Goal: Information Seeking & Learning: Learn about a topic

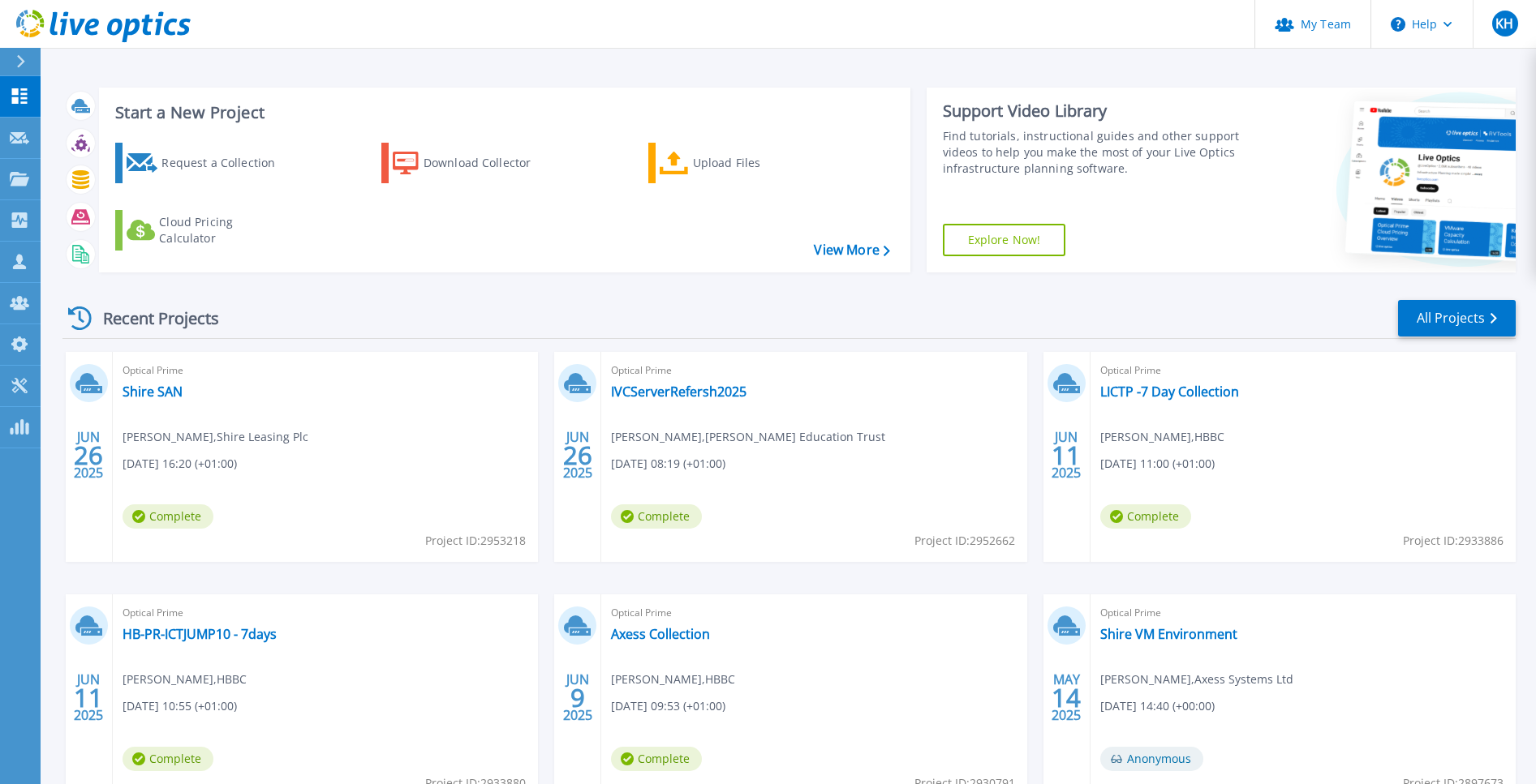
click at [654, 321] on div "Recent Projects All Projects" at bounding box center [789, 319] width 1453 height 41
click at [657, 323] on div "Recent Projects All Projects" at bounding box center [789, 319] width 1453 height 41
click at [657, 394] on link "IVCServerRefersh2025" at bounding box center [679, 392] width 136 height 16
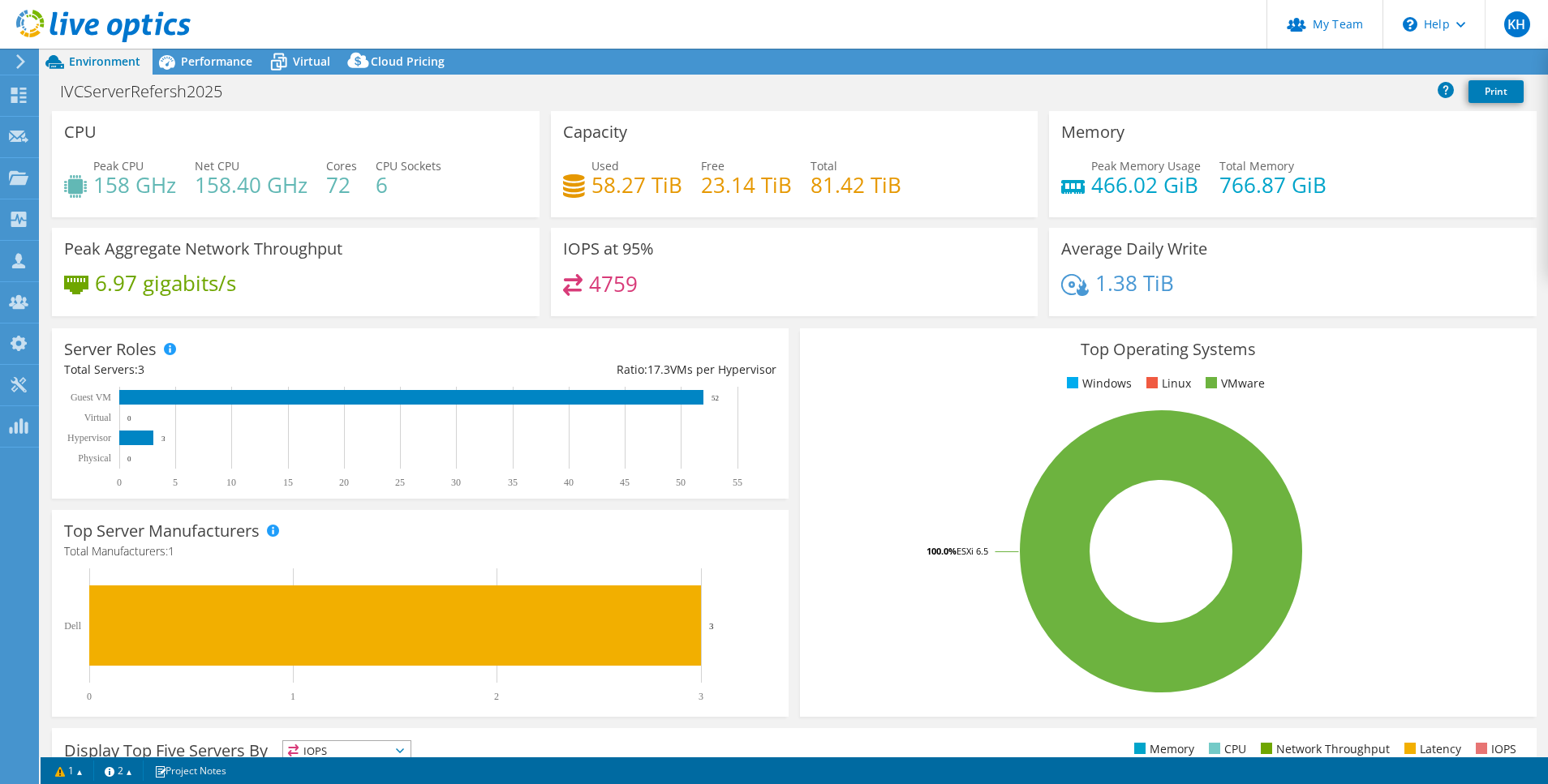
select select "USD"
drag, startPoint x: 589, startPoint y: 188, endPoint x: 670, endPoint y: 186, distance: 81.0
click at [670, 186] on h4 "58.27 TiB" at bounding box center [637, 185] width 91 height 18
drag, startPoint x: 690, startPoint y: 185, endPoint x: 924, endPoint y: 178, distance: 234.1
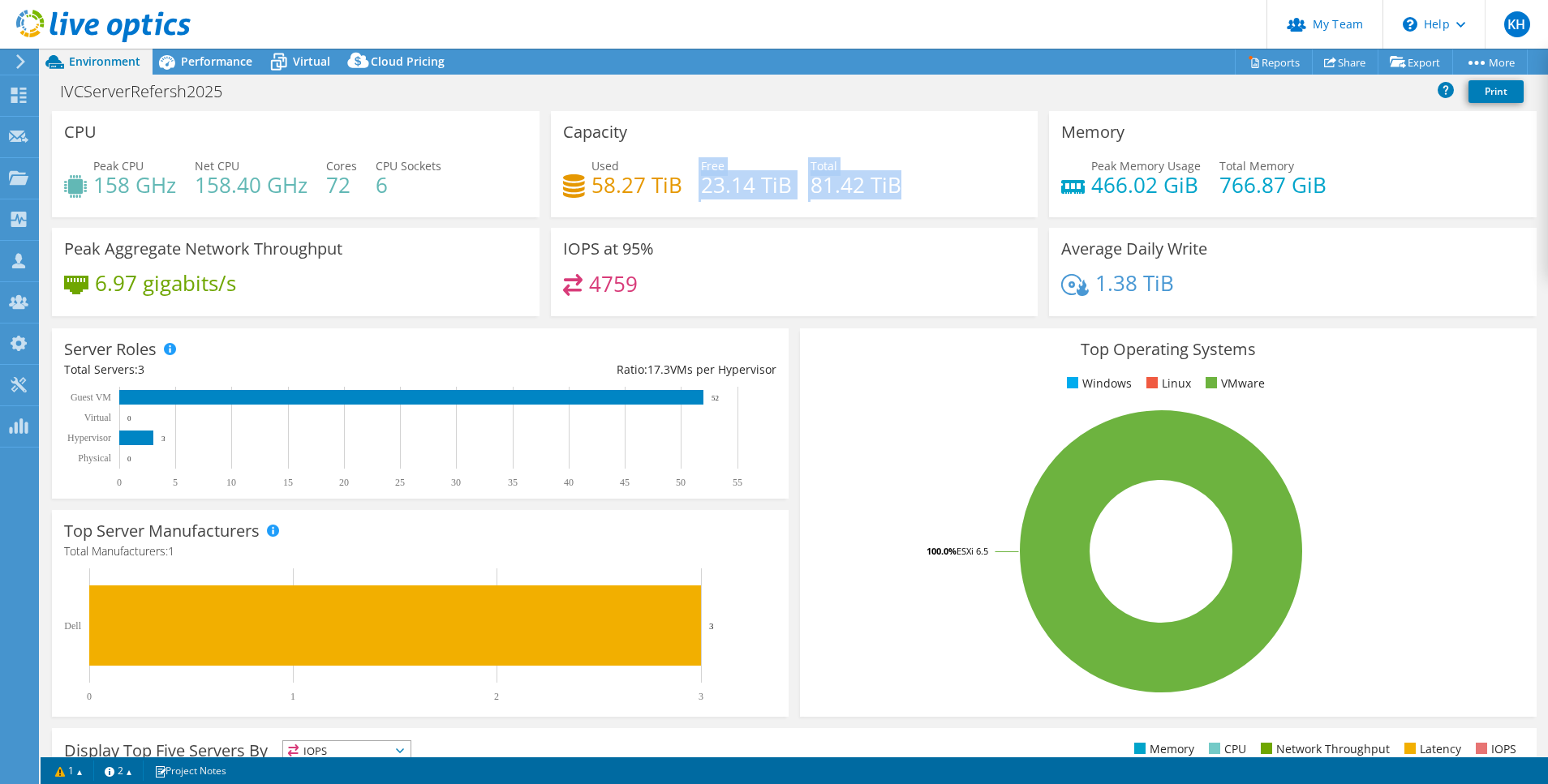
click at [924, 178] on div "Used 58.27 TiB Free 23.14 TiB Total 81.42 TiB" at bounding box center [795, 183] width 464 height 52
click at [202, 67] on span "Performance" at bounding box center [217, 60] width 71 height 15
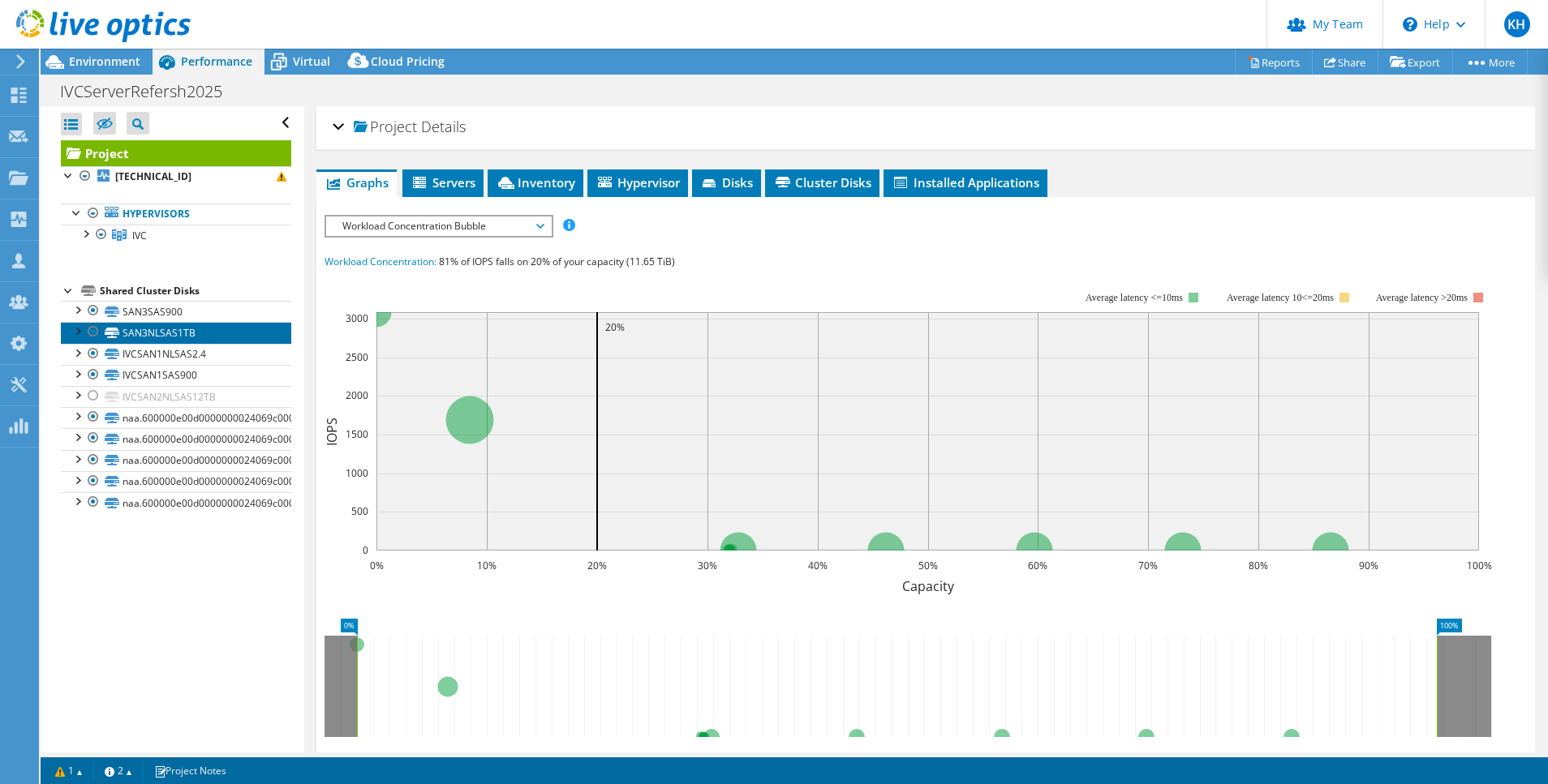
click at [161, 322] on link "SAN3NLSAS1TB" at bounding box center [176, 333] width 230 height 21
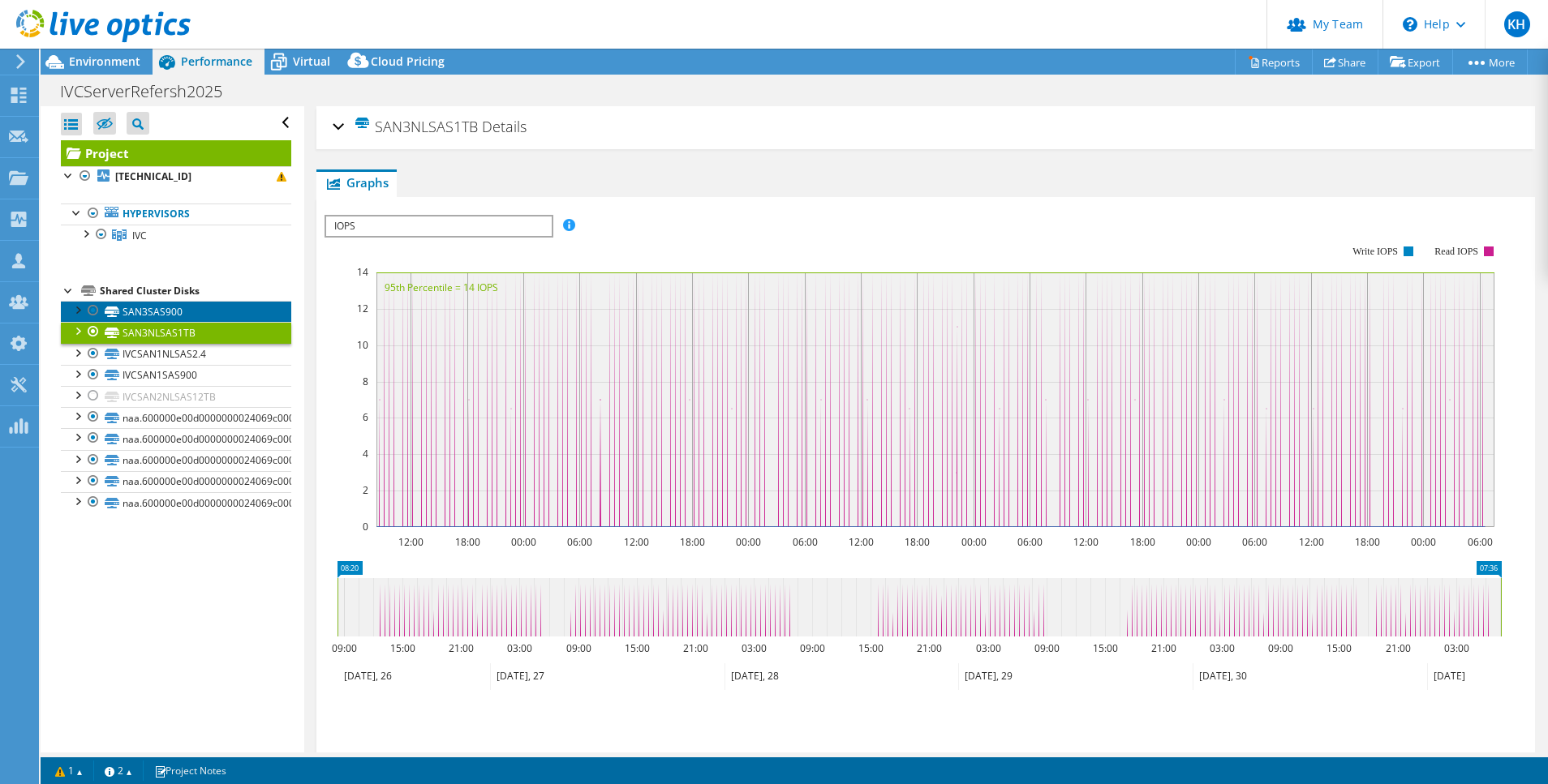
click at [161, 314] on link "SAN3SAS900" at bounding box center [176, 312] width 230 height 21
click at [388, 236] on div "IOPS IOPS Disk Throughput IO Size Latency Queue Depth CPU Percentage Memory Pag…" at bounding box center [439, 226] width 229 height 23
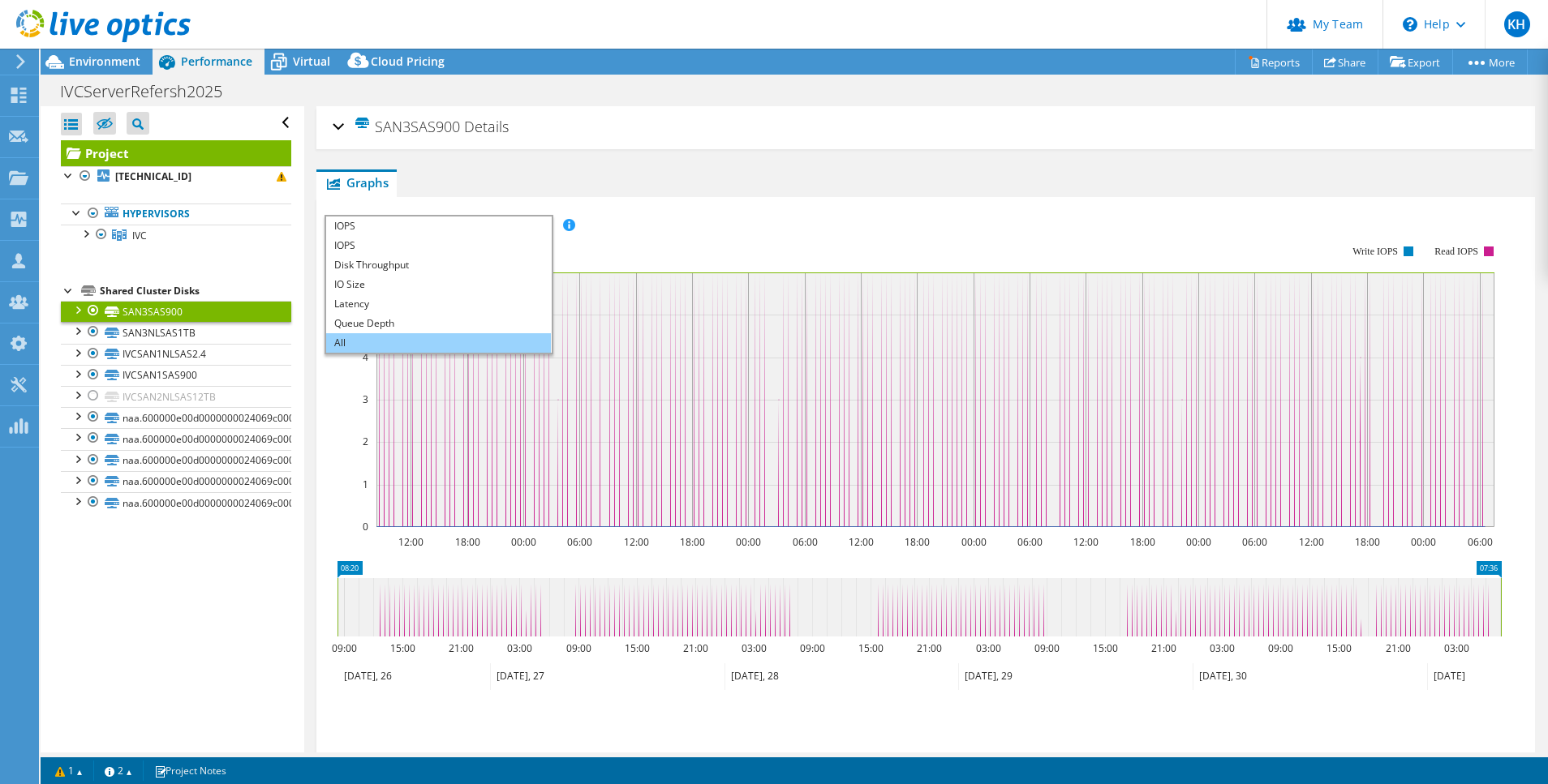
click at [366, 341] on li "All" at bounding box center [438, 343] width 225 height 20
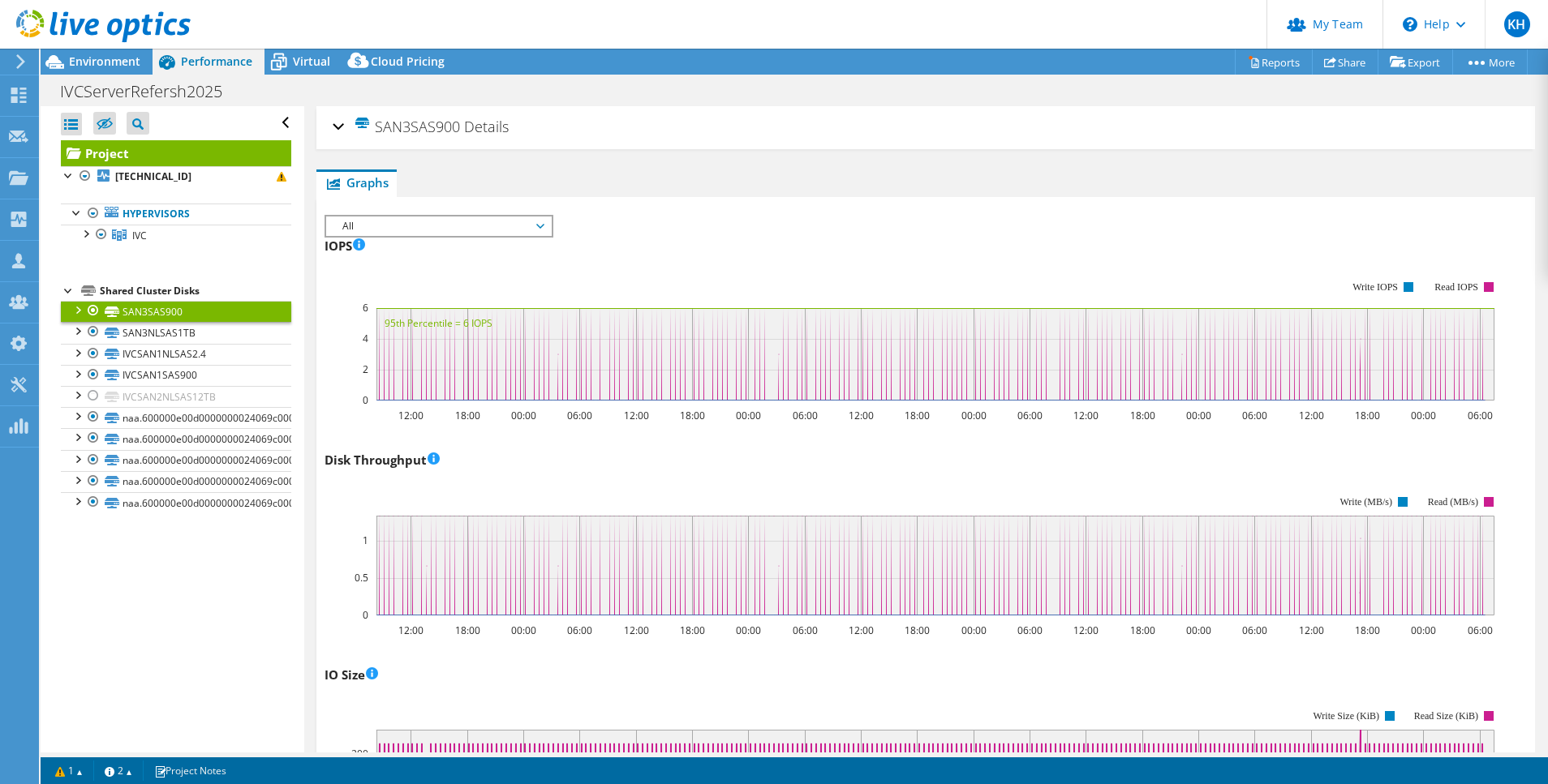
click at [329, 120] on div "SAN3SAS900 Details Total Capacity 4.00 TiB Used Capacity 374.00 GiB Peak Throug…" at bounding box center [925, 128] width 1219 height 43
click at [337, 123] on div "SAN3SAS900 Details" at bounding box center [925, 127] width 1186 height 35
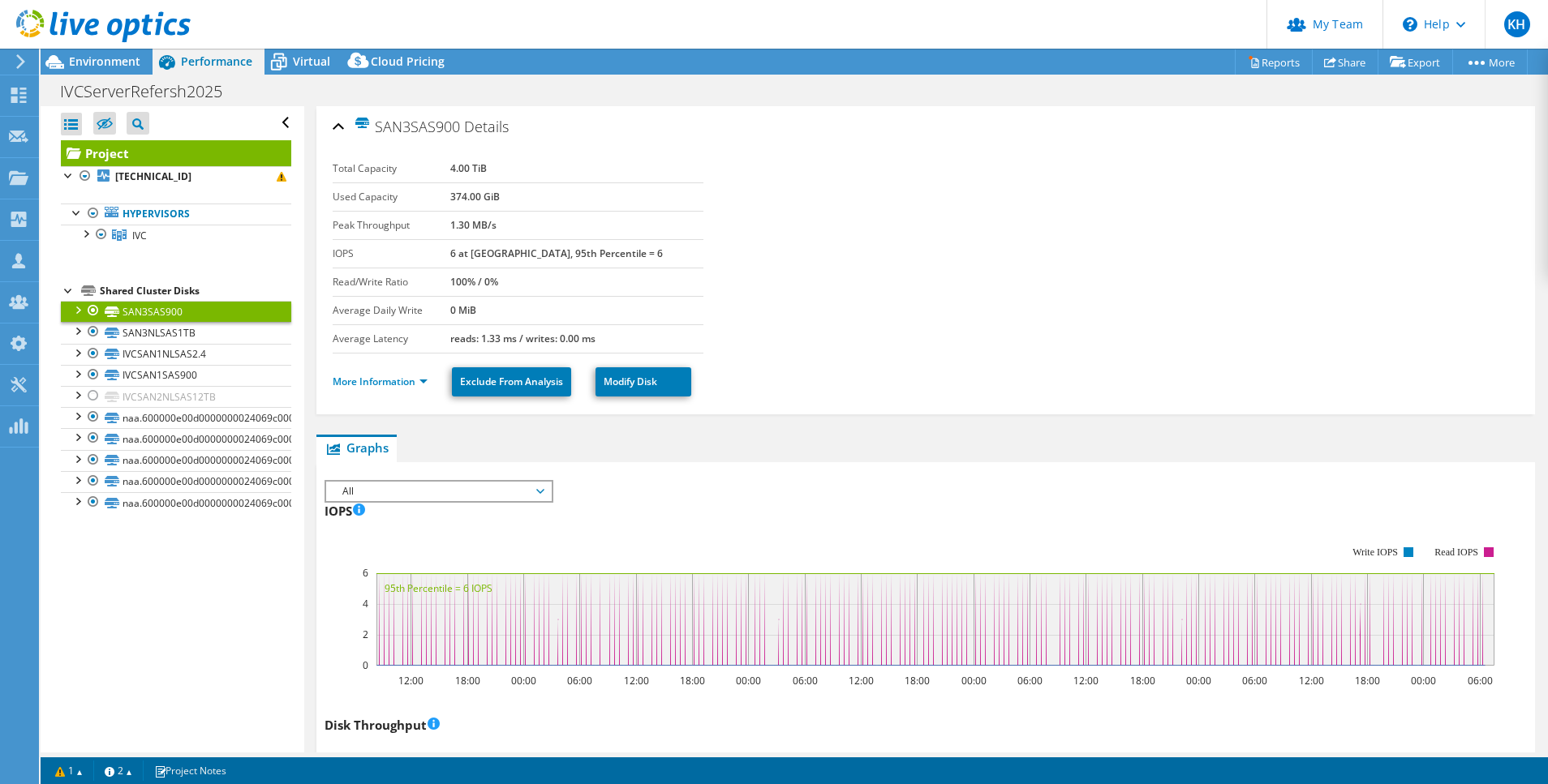
drag, startPoint x: 474, startPoint y: 162, endPoint x: 514, endPoint y: 164, distance: 40.0
click at [514, 164] on tr "Total Capacity 4.00 TiB" at bounding box center [518, 169] width 370 height 28
click at [514, 164] on td "4.00 TiB" at bounding box center [577, 169] width 254 height 28
click at [436, 126] on span "SAN3SAS900" at bounding box center [407, 126] width 107 height 19
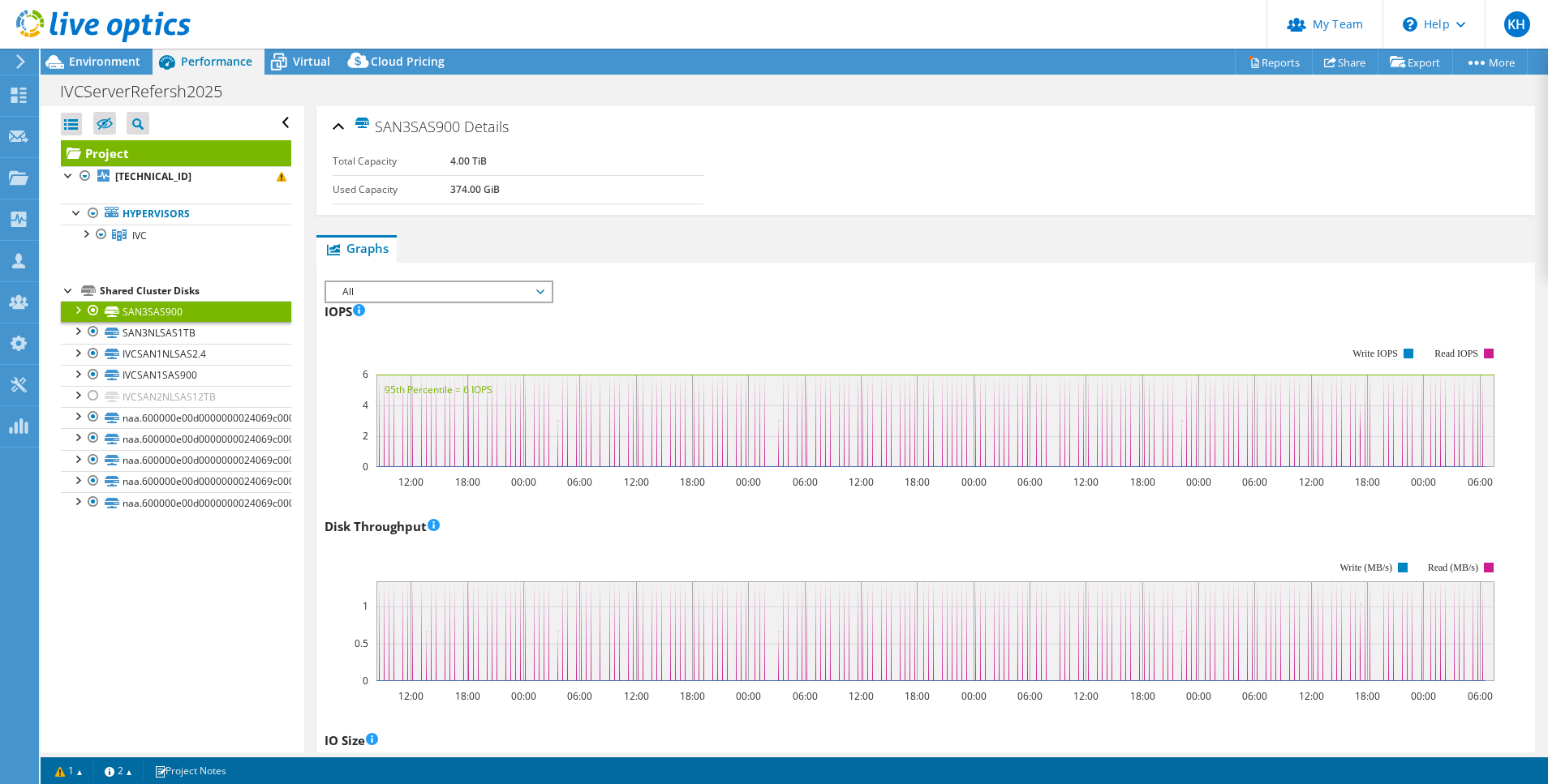
click at [436, 126] on span "SAN3SAS900" at bounding box center [407, 126] width 107 height 19
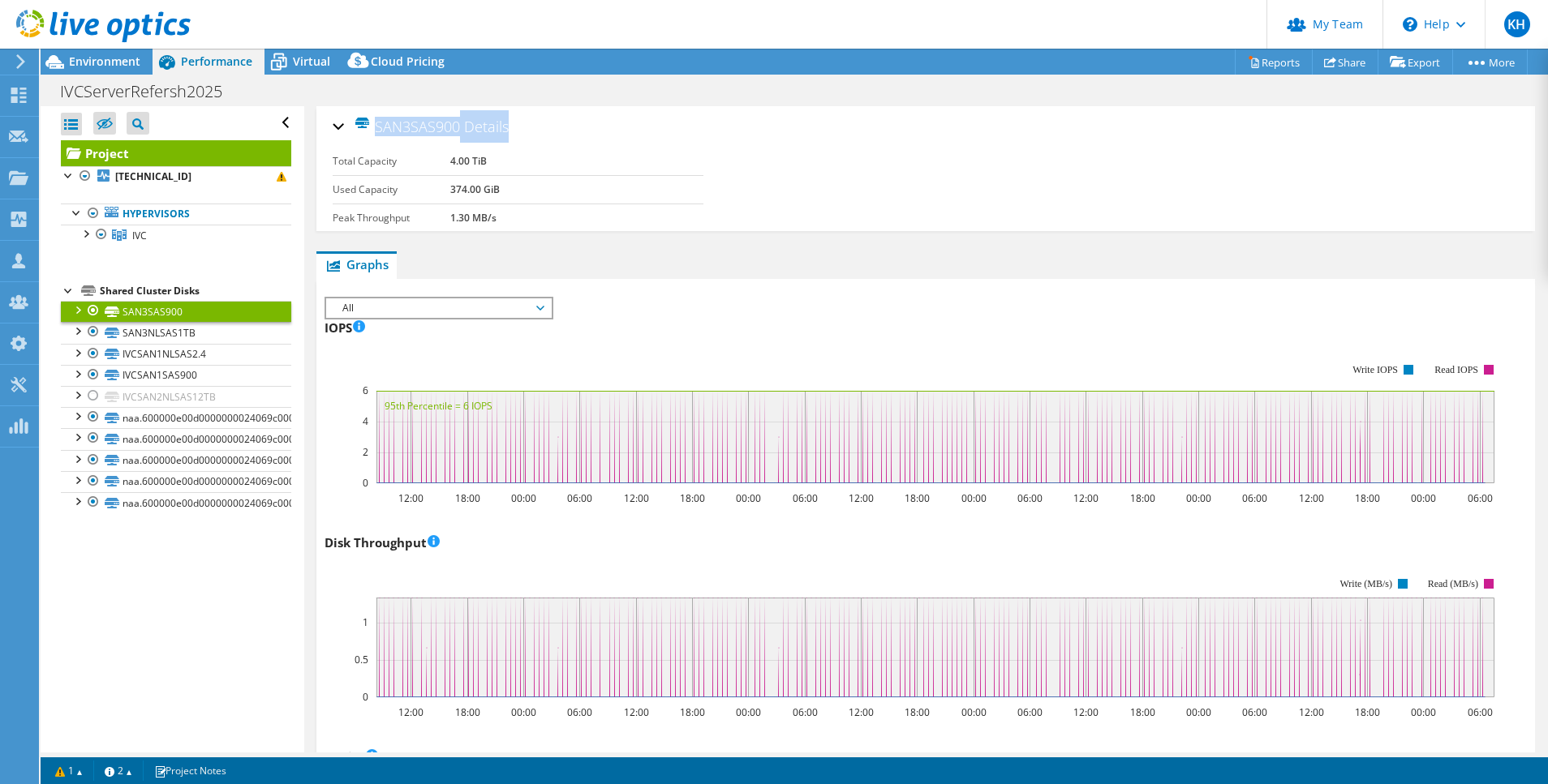
click at [436, 126] on span "SAN3SAS900" at bounding box center [407, 126] width 107 height 19
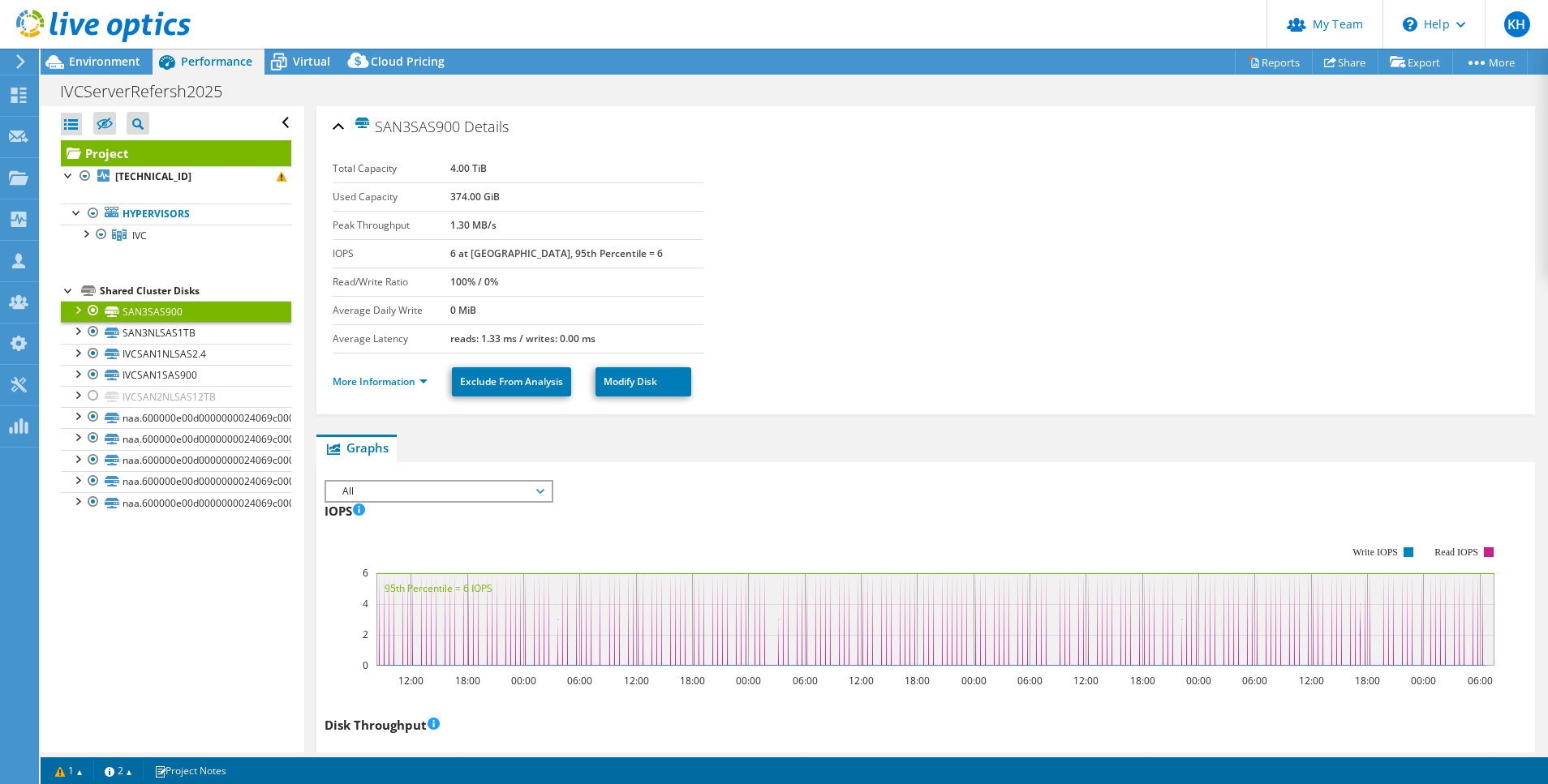
click at [436, 126] on span "SAN3SAS900" at bounding box center [407, 126] width 107 height 19
copy span "SAN3SAS900"
drag, startPoint x: 1512, startPoint y: 173, endPoint x: 1543, endPoint y: 163, distance: 32.6
click at [1512, 173] on div "SAN3SAS900 Details Total Capacity 4.00 TiB Used Capacity 374.00 GiB Peak Throug…" at bounding box center [925, 260] width 1219 height 308
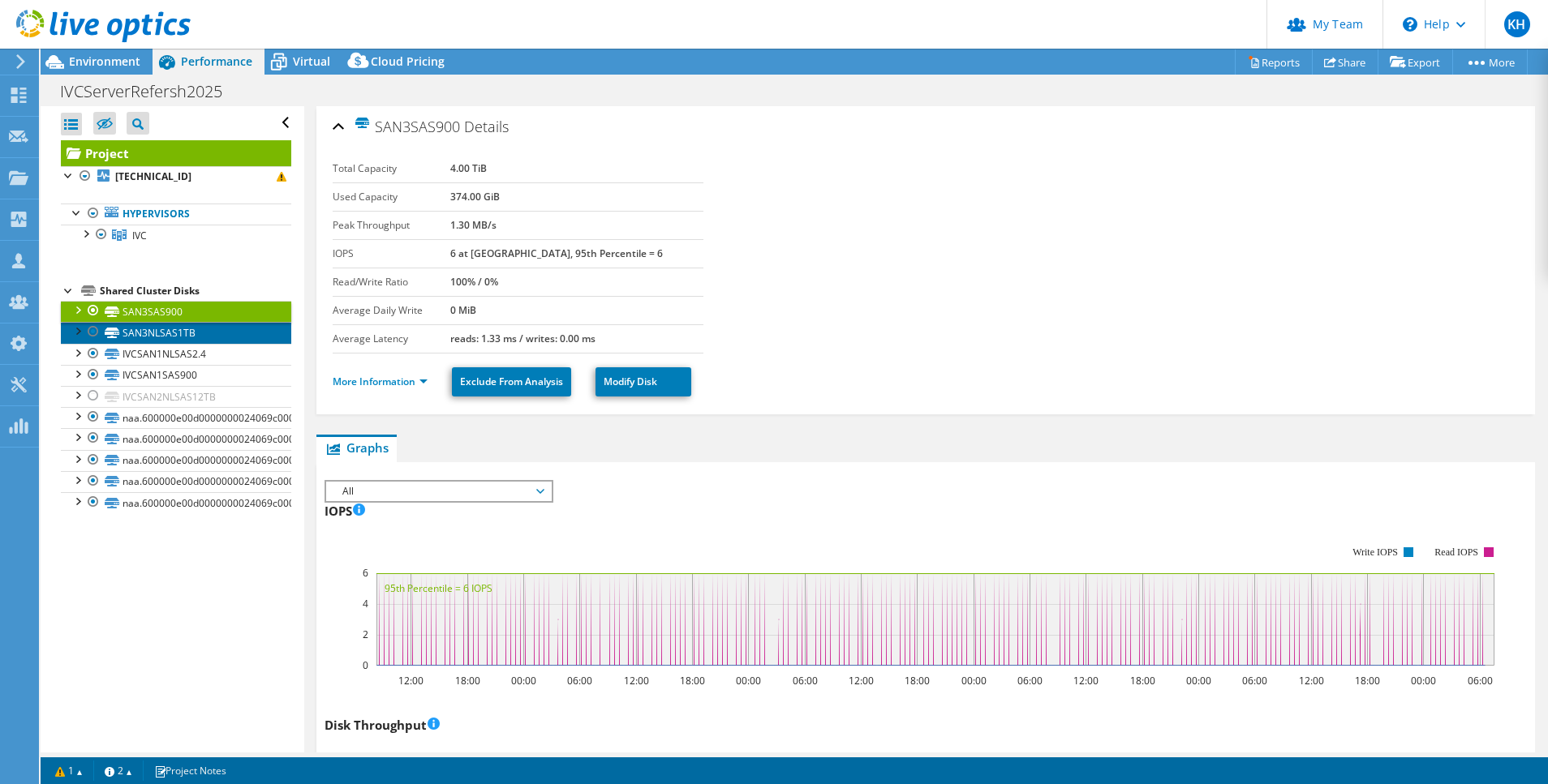
click at [152, 326] on link "SAN3NLSAS1TB" at bounding box center [176, 333] width 230 height 21
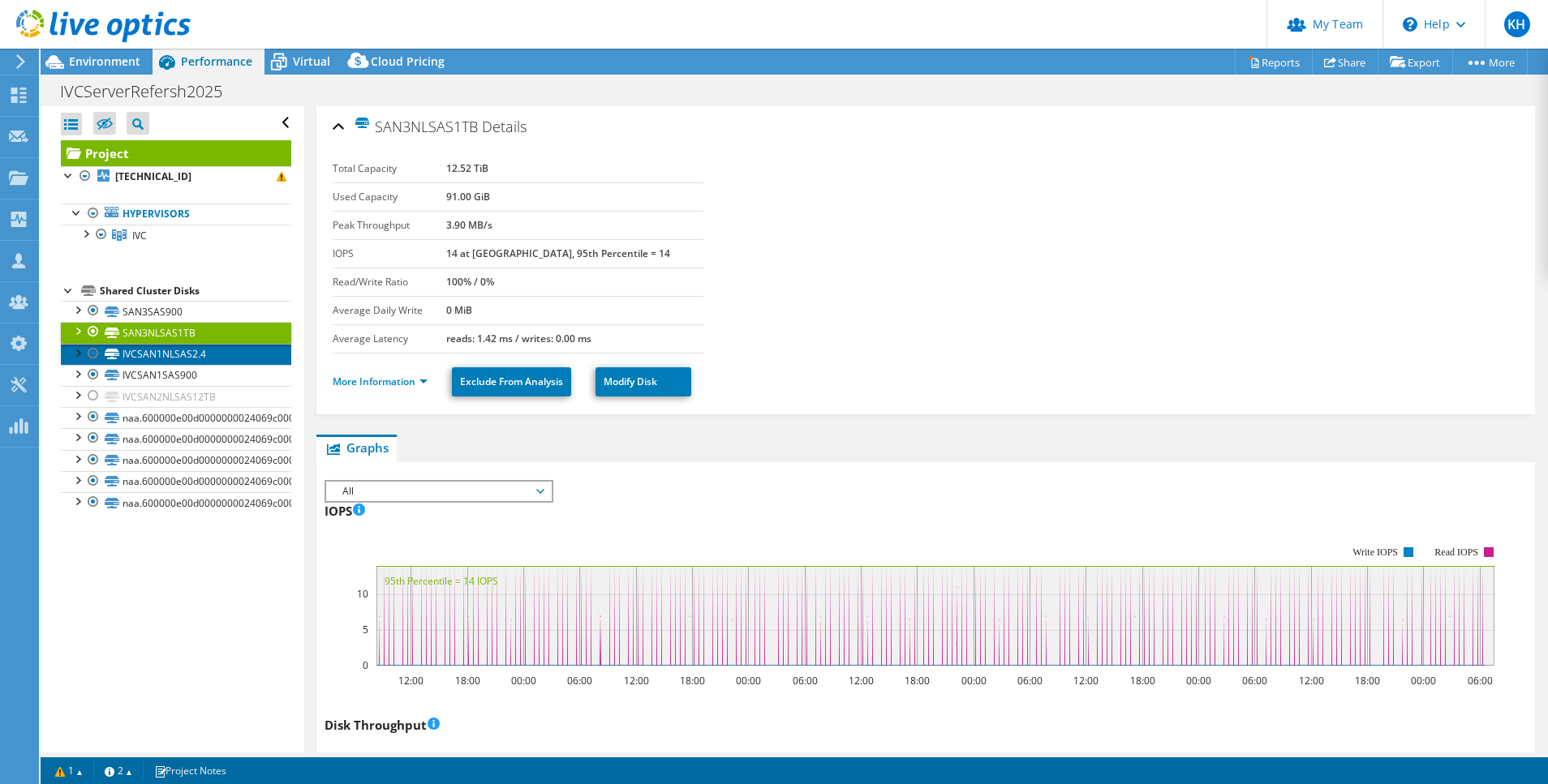
click at [149, 352] on link "IVCSAN1NLSAS2.4" at bounding box center [176, 354] width 230 height 21
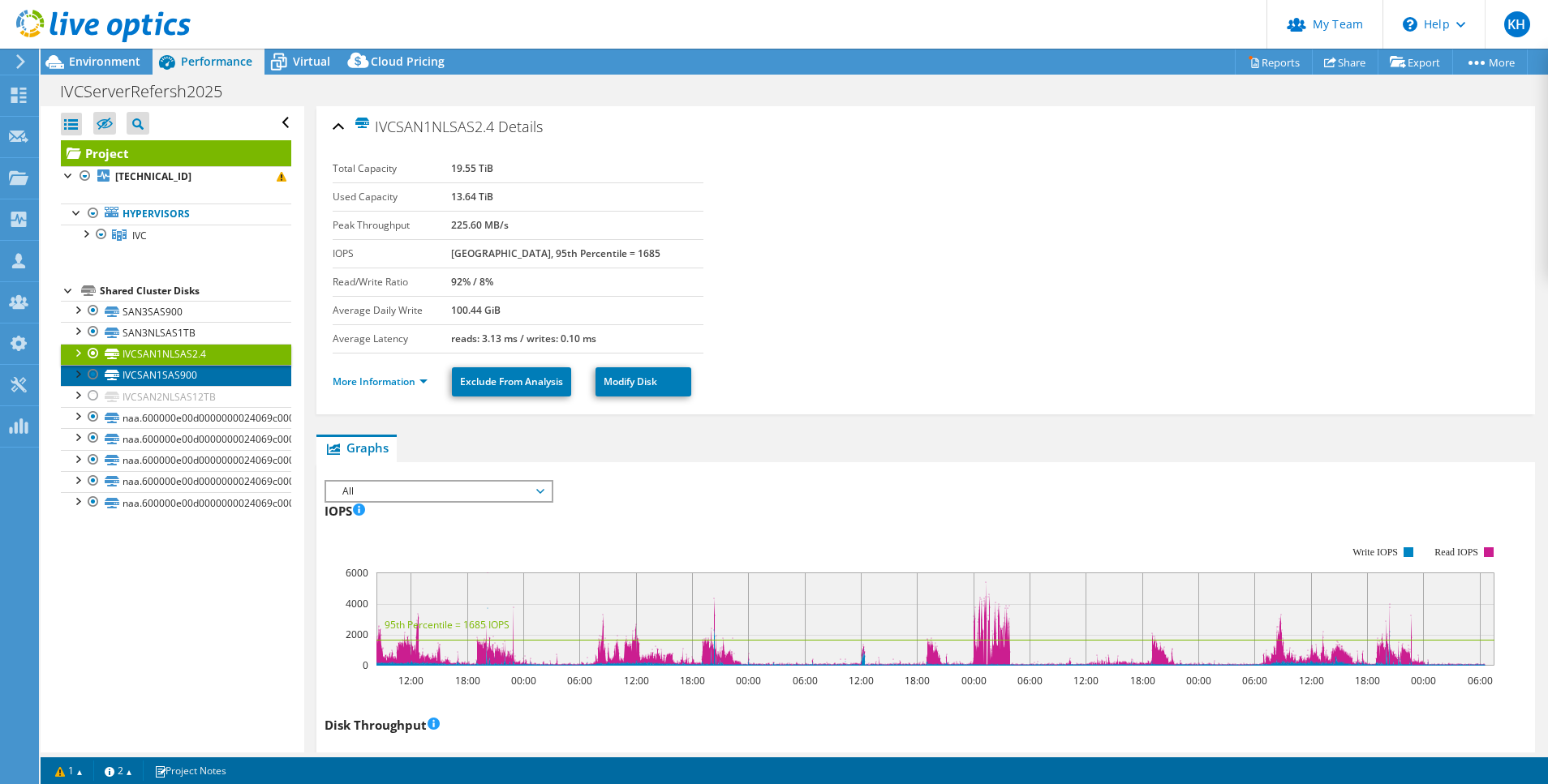
click at [177, 377] on link "IVCSAN1SAS900" at bounding box center [176, 376] width 230 height 21
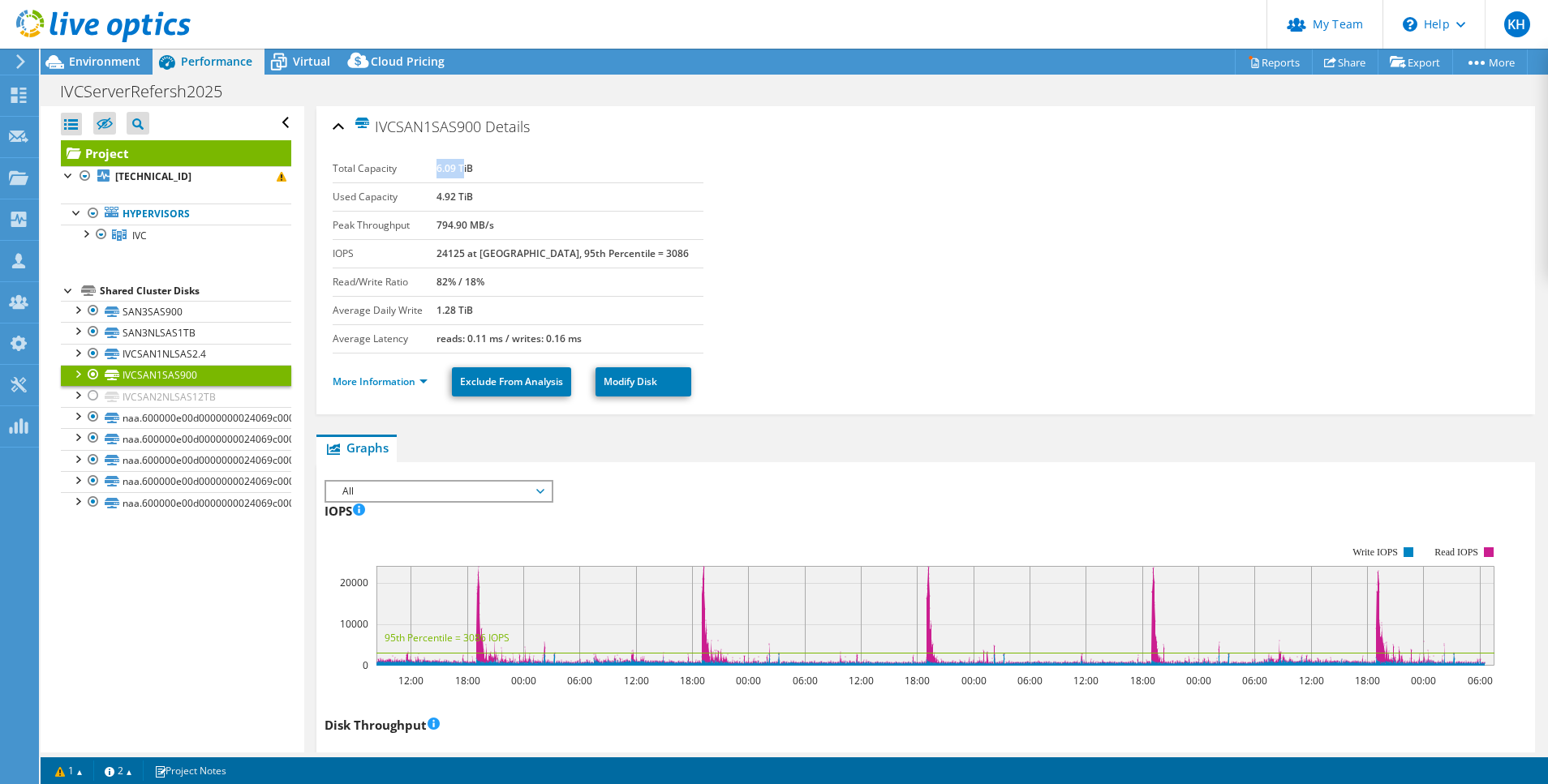
drag, startPoint x: 465, startPoint y: 169, endPoint x: 490, endPoint y: 170, distance: 25.0
click at [473, 170] on b "6.09 TiB" at bounding box center [454, 169] width 36 height 14
drag, startPoint x: 453, startPoint y: 170, endPoint x: 511, endPoint y: 173, distance: 58.1
click at [511, 173] on tr "Total Capacity 6.09 TiB" at bounding box center [518, 169] width 370 height 28
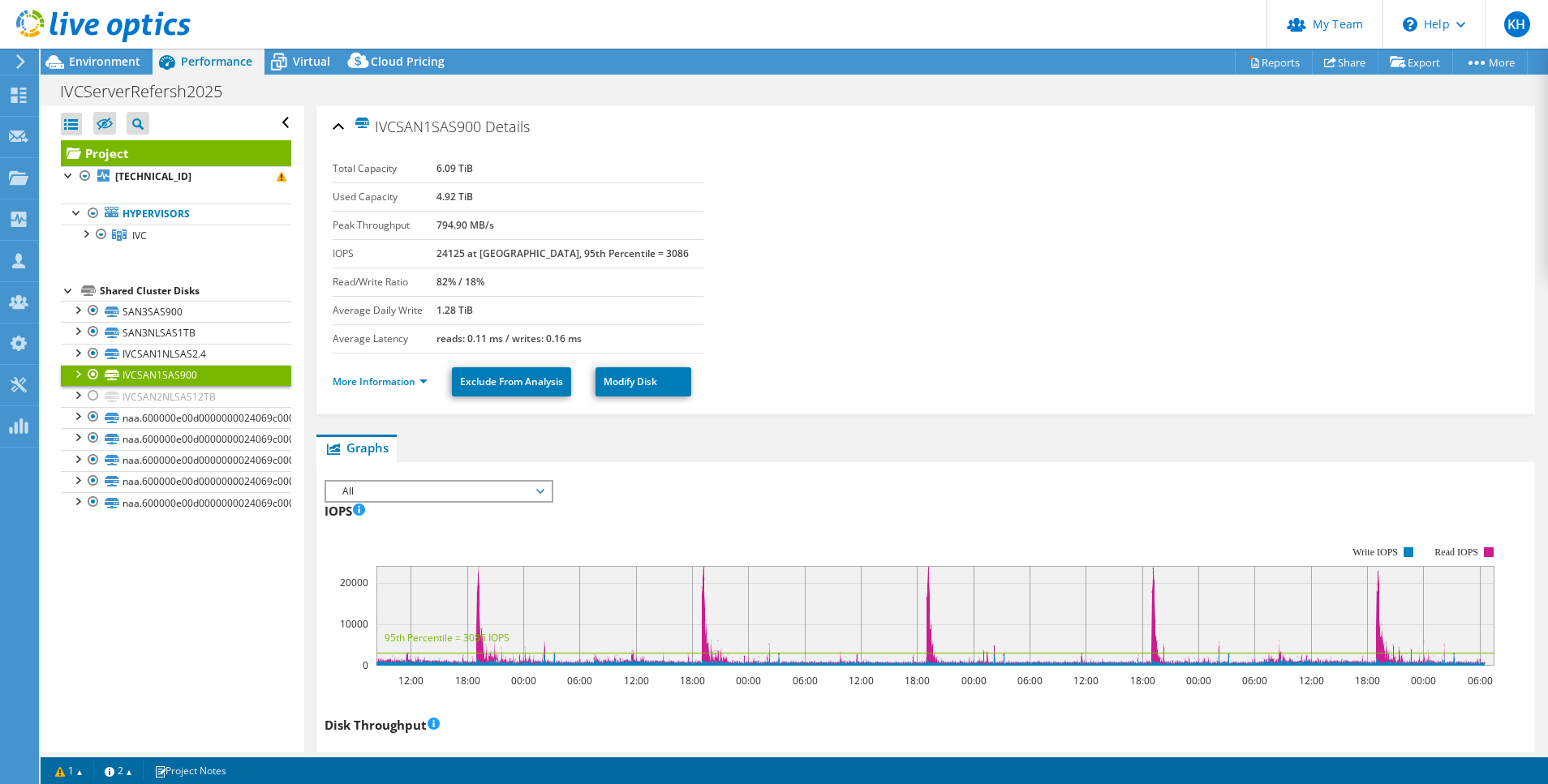
click at [511, 173] on td "6.09 TiB" at bounding box center [569, 169] width 267 height 28
click at [75, 376] on div at bounding box center [77, 373] width 16 height 16
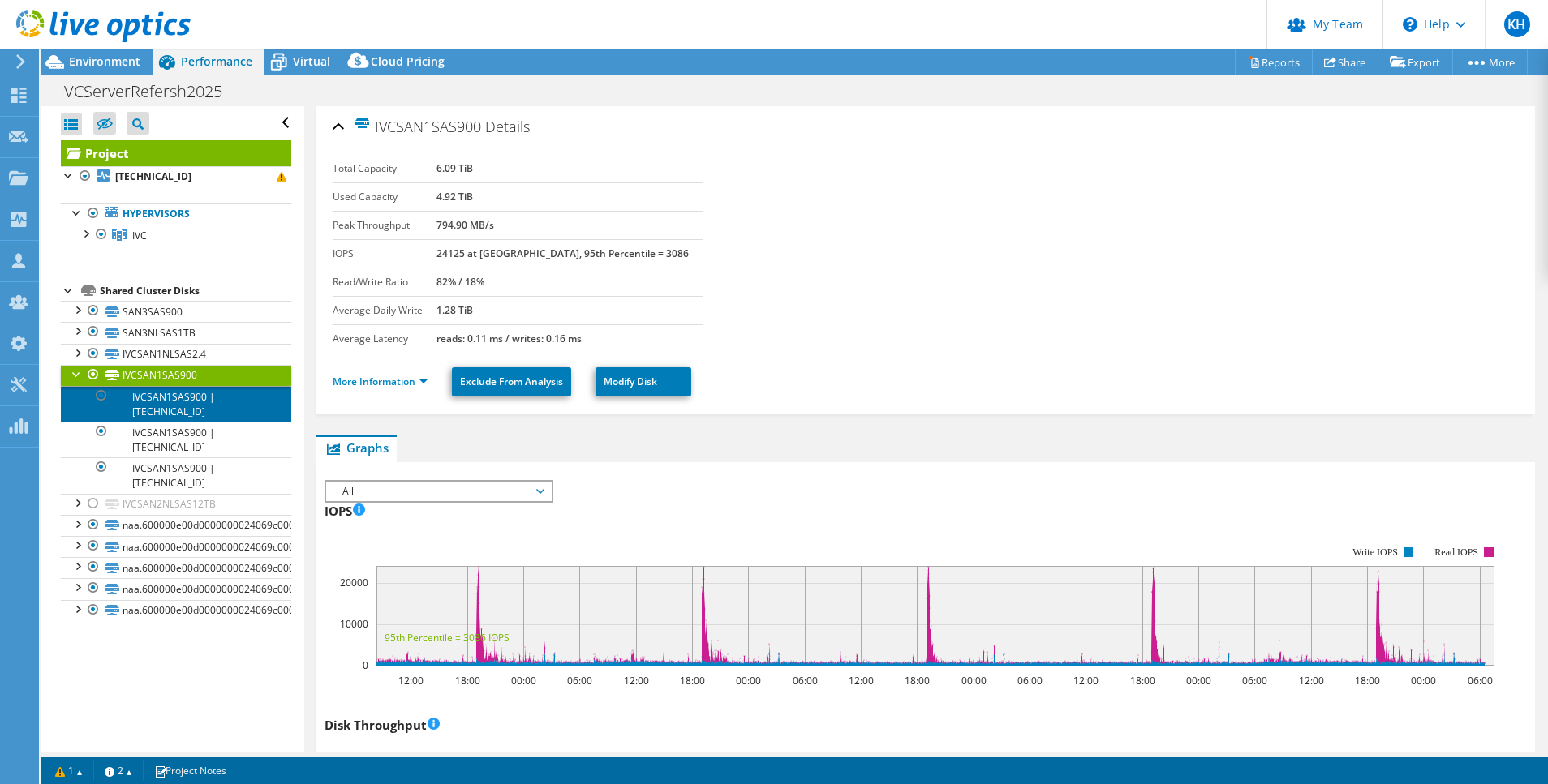
click at [184, 406] on link "IVCSAN1SAS900 | [TECHNICAL_ID]" at bounding box center [176, 404] width 230 height 36
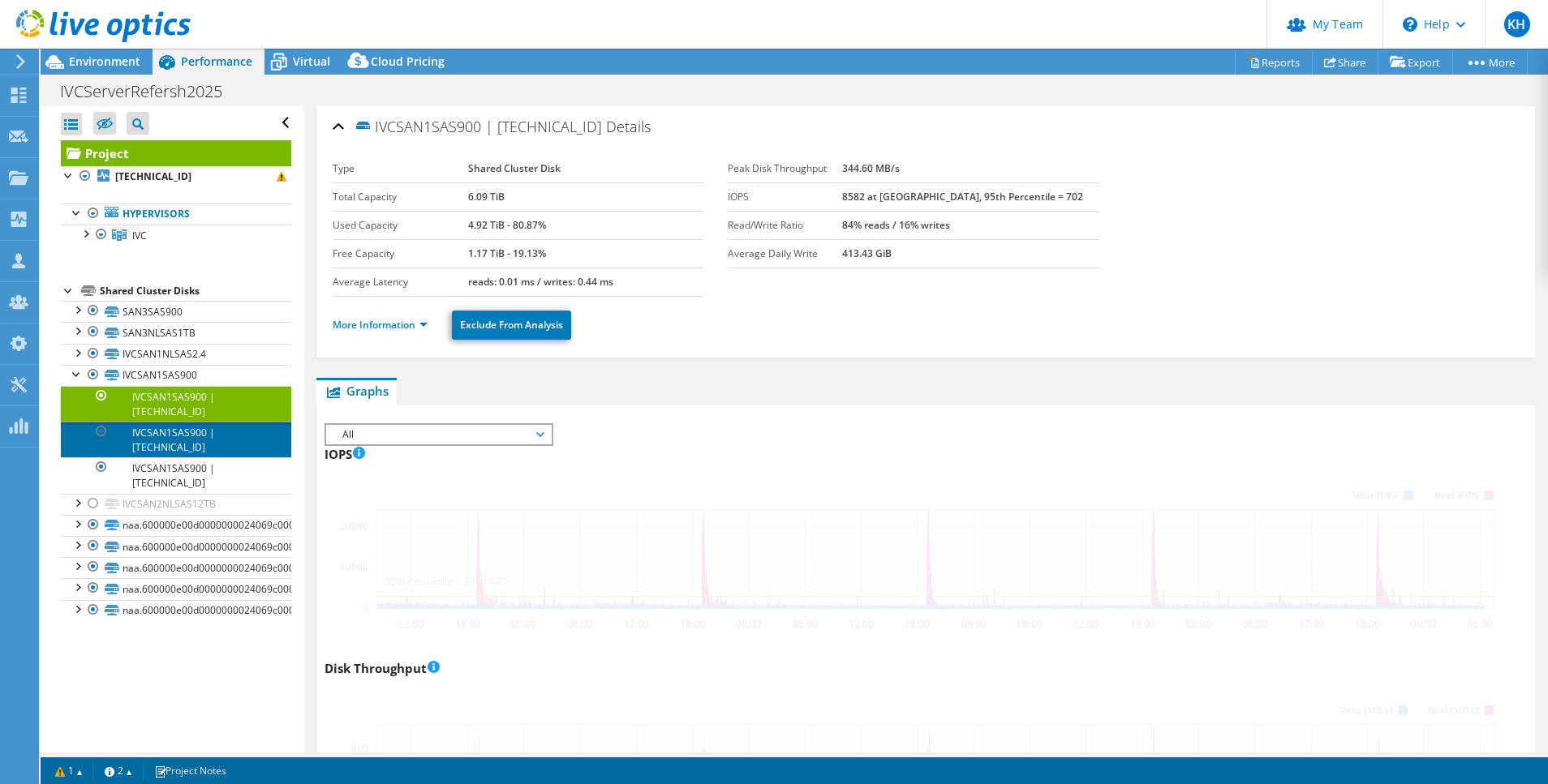
click at [183, 439] on link "IVCSAN1SAS900 | [TECHNICAL_ID]" at bounding box center [176, 440] width 230 height 36
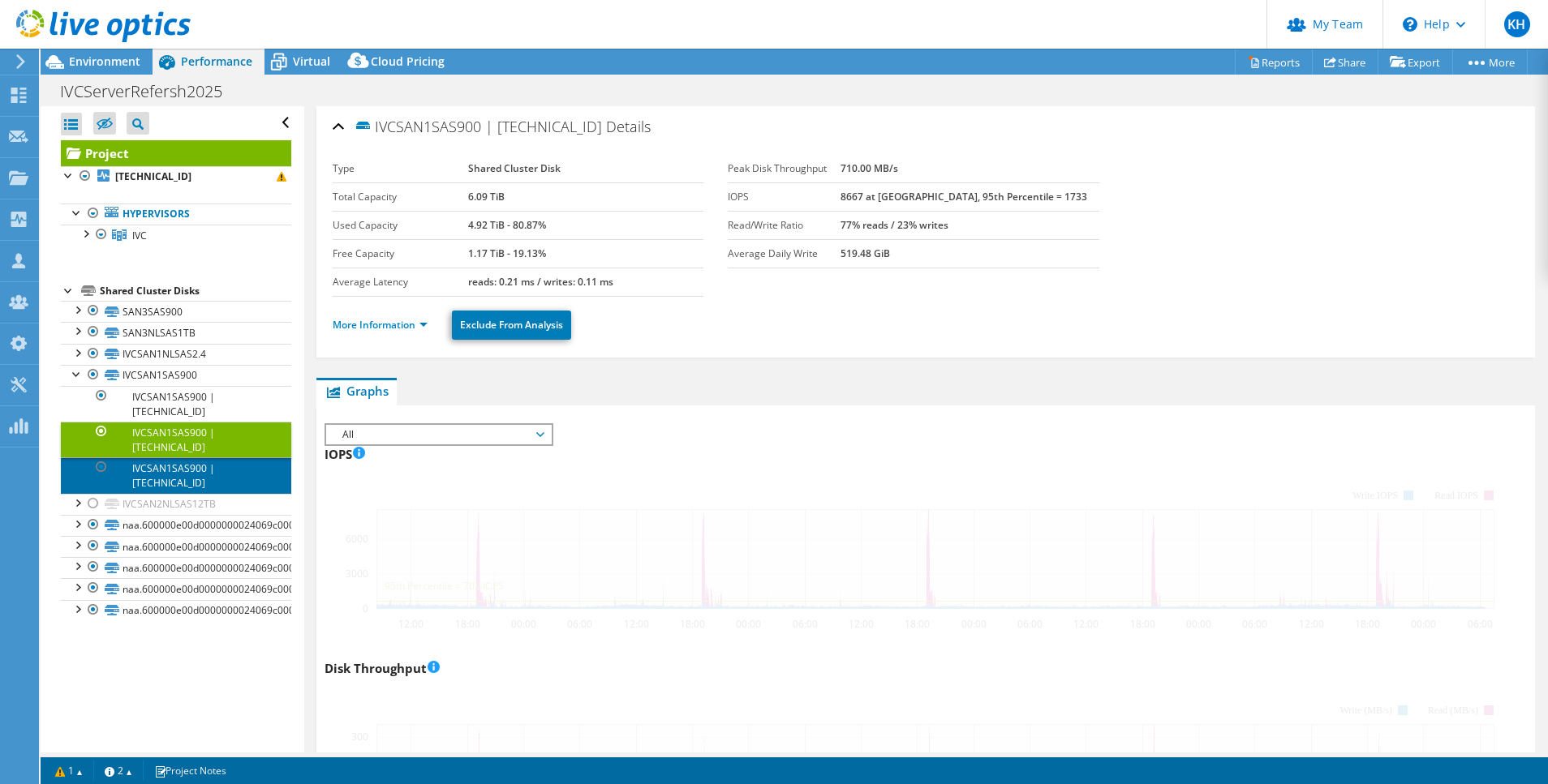
click at [181, 476] on link "IVCSAN1SAS900 | [TECHNICAL_ID]" at bounding box center [176, 475] width 230 height 36
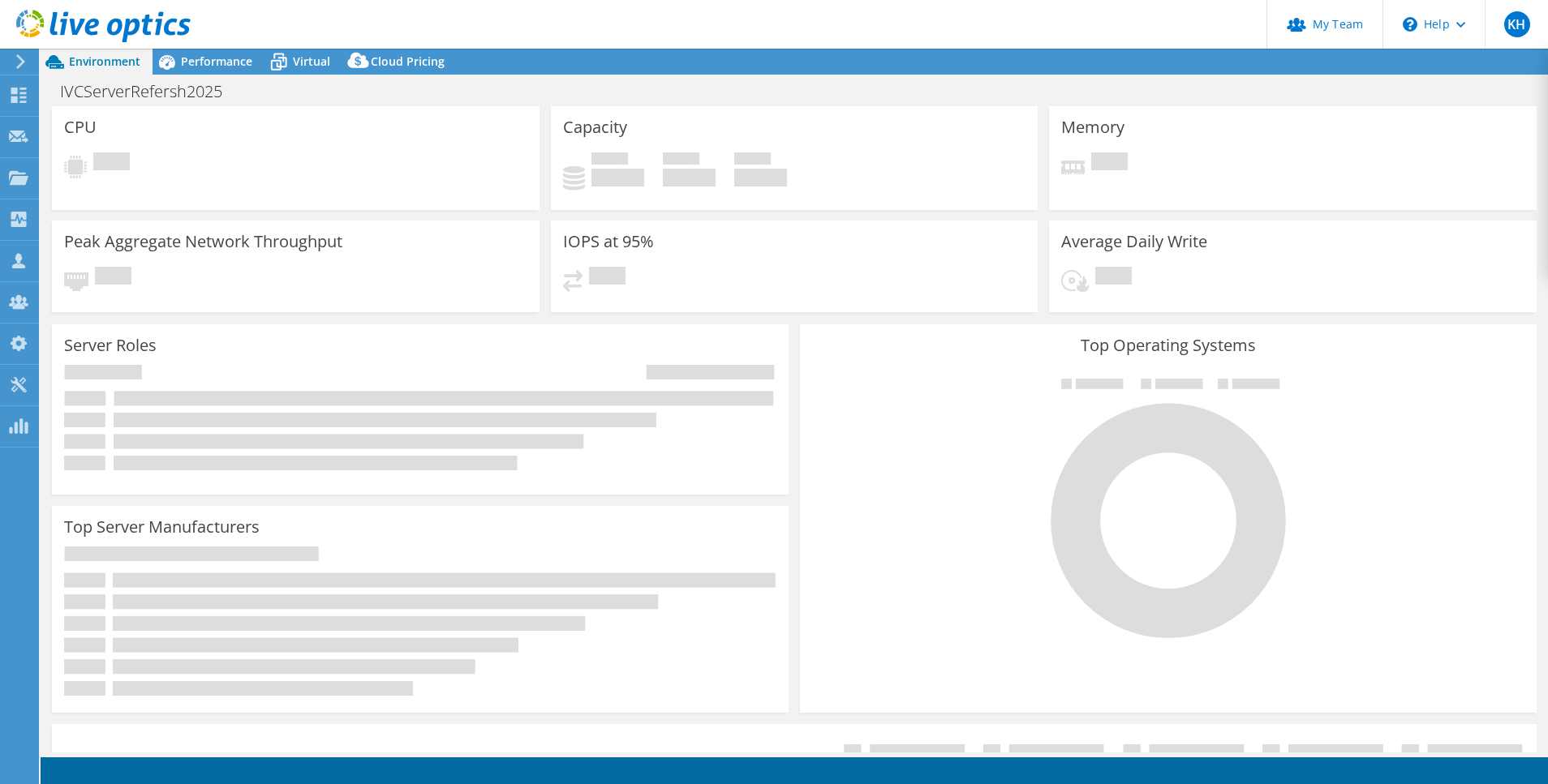
select select "USD"
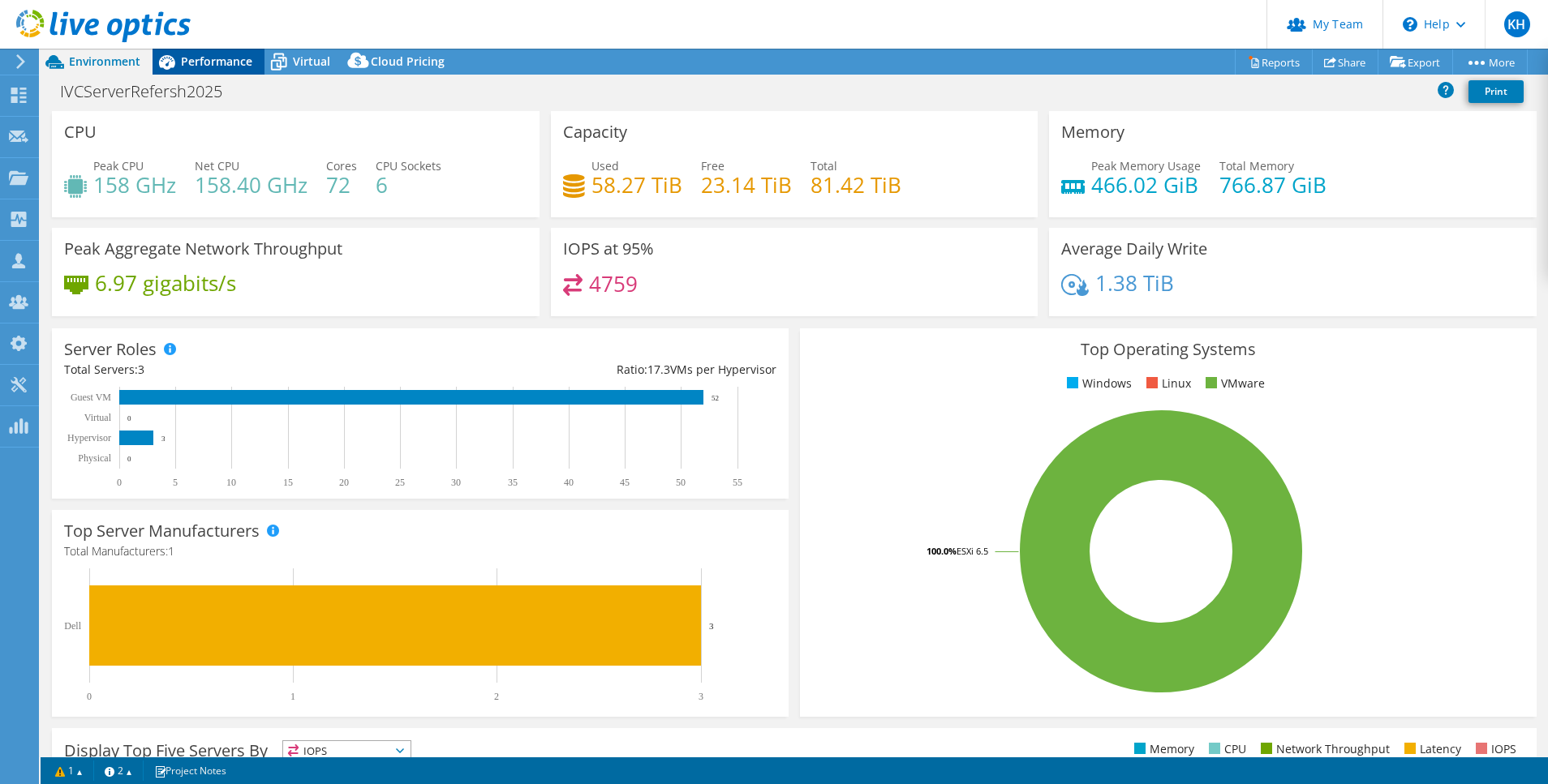
click at [211, 64] on span "Performance" at bounding box center [217, 60] width 71 height 15
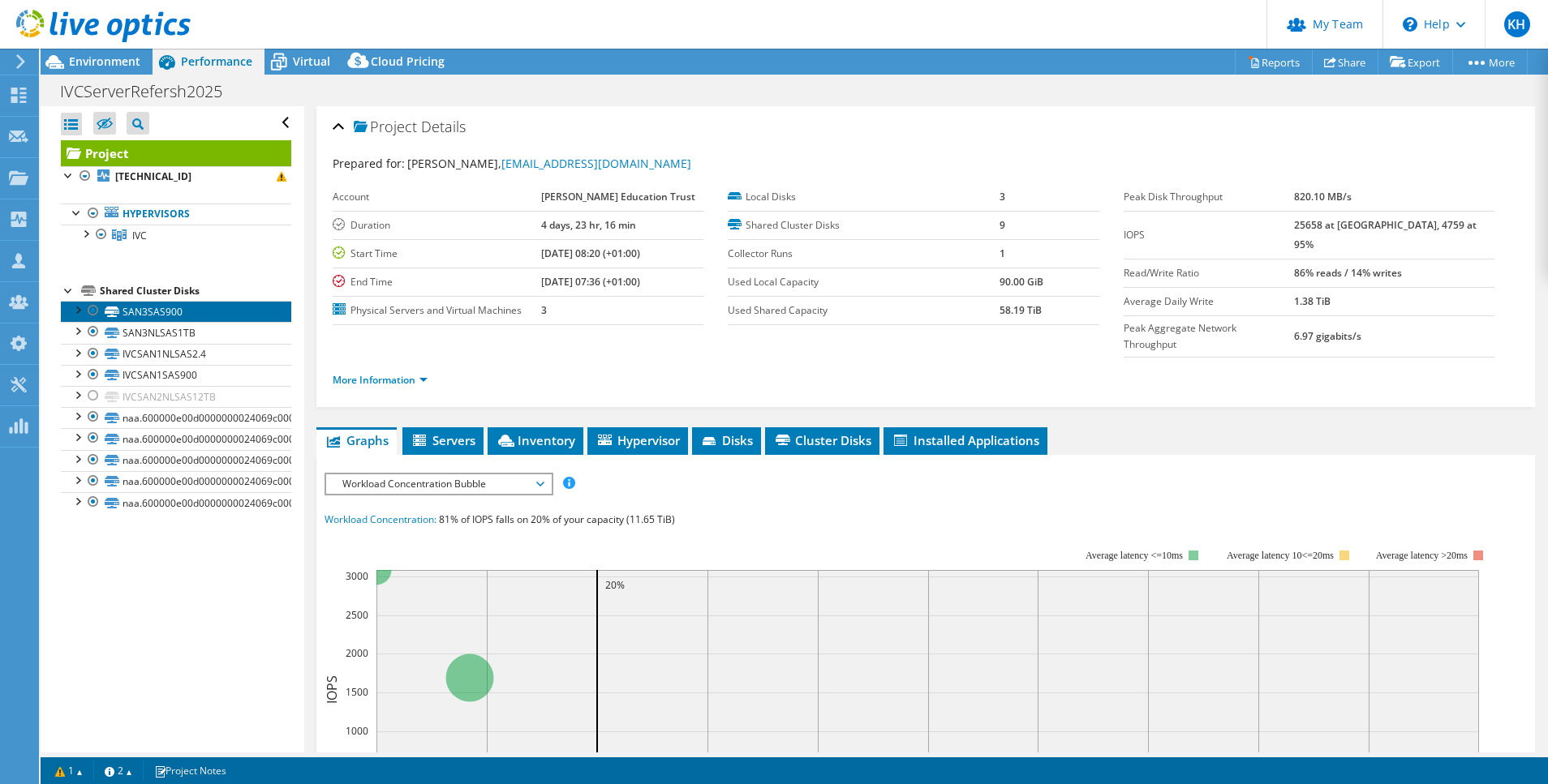
click at [155, 305] on link "SAN3SAS900" at bounding box center [176, 312] width 230 height 21
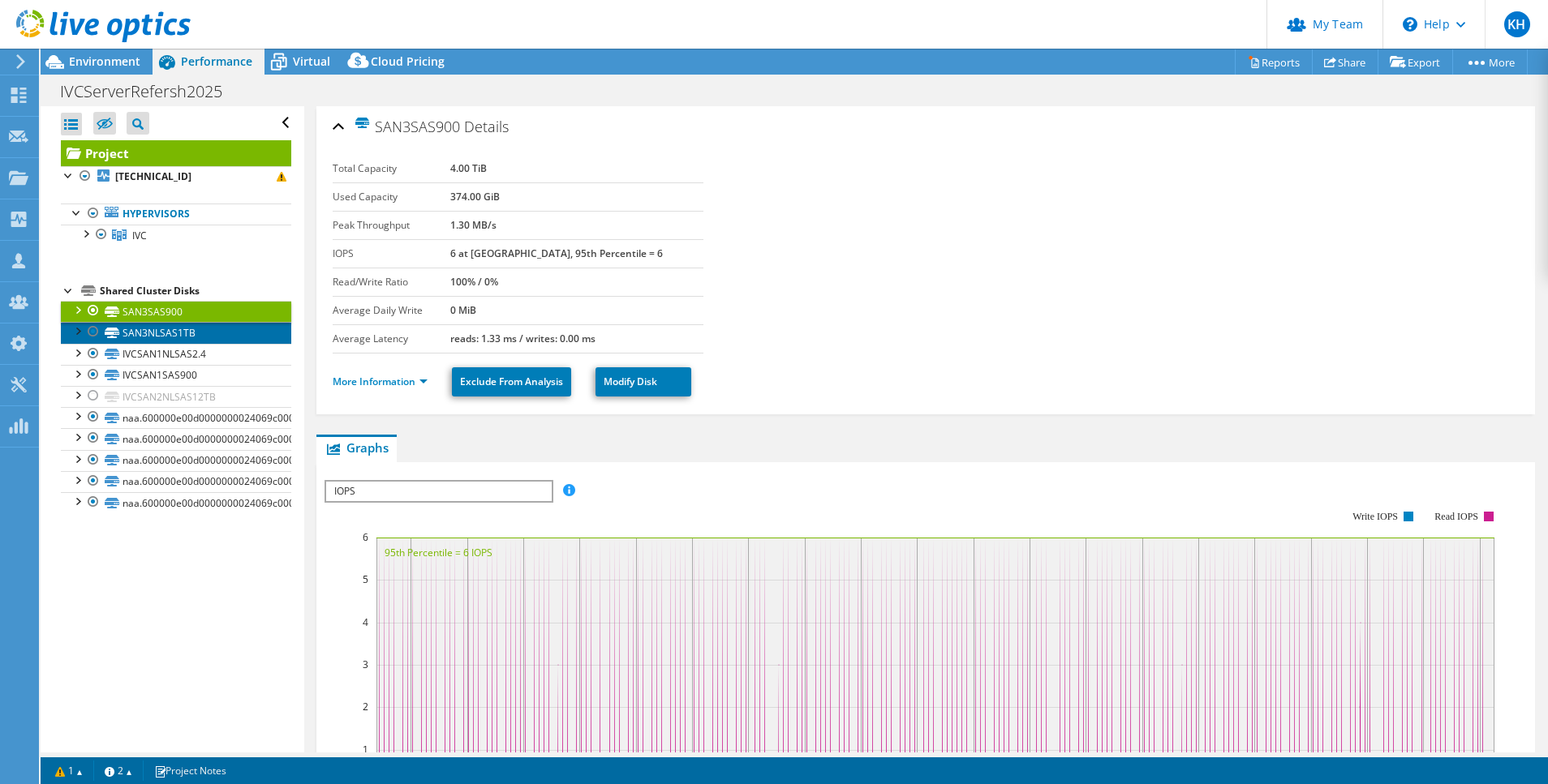
click at [173, 329] on link "SAN3NLSAS1TB" at bounding box center [176, 333] width 230 height 21
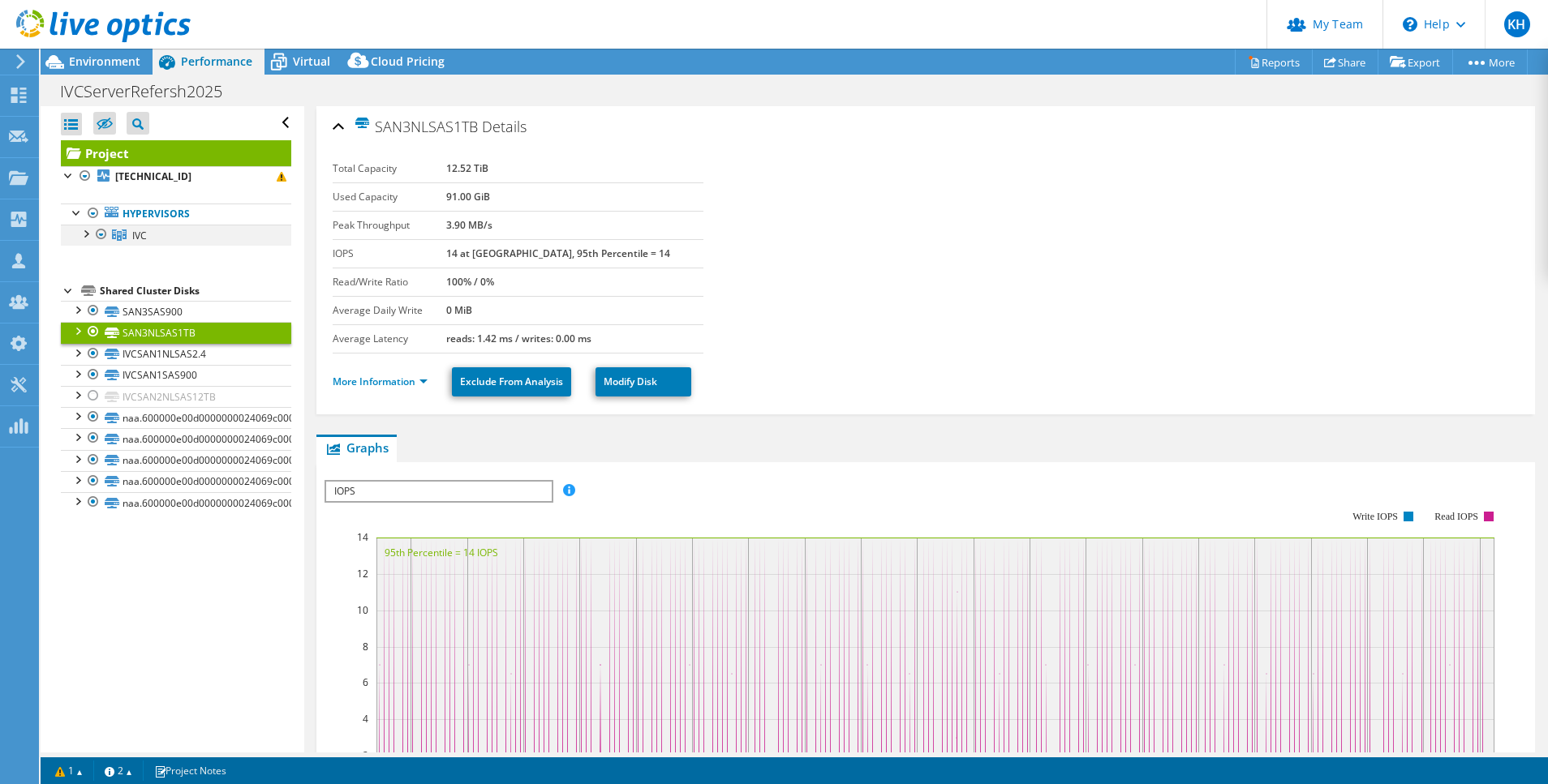
click at [85, 234] on div at bounding box center [85, 233] width 16 height 16
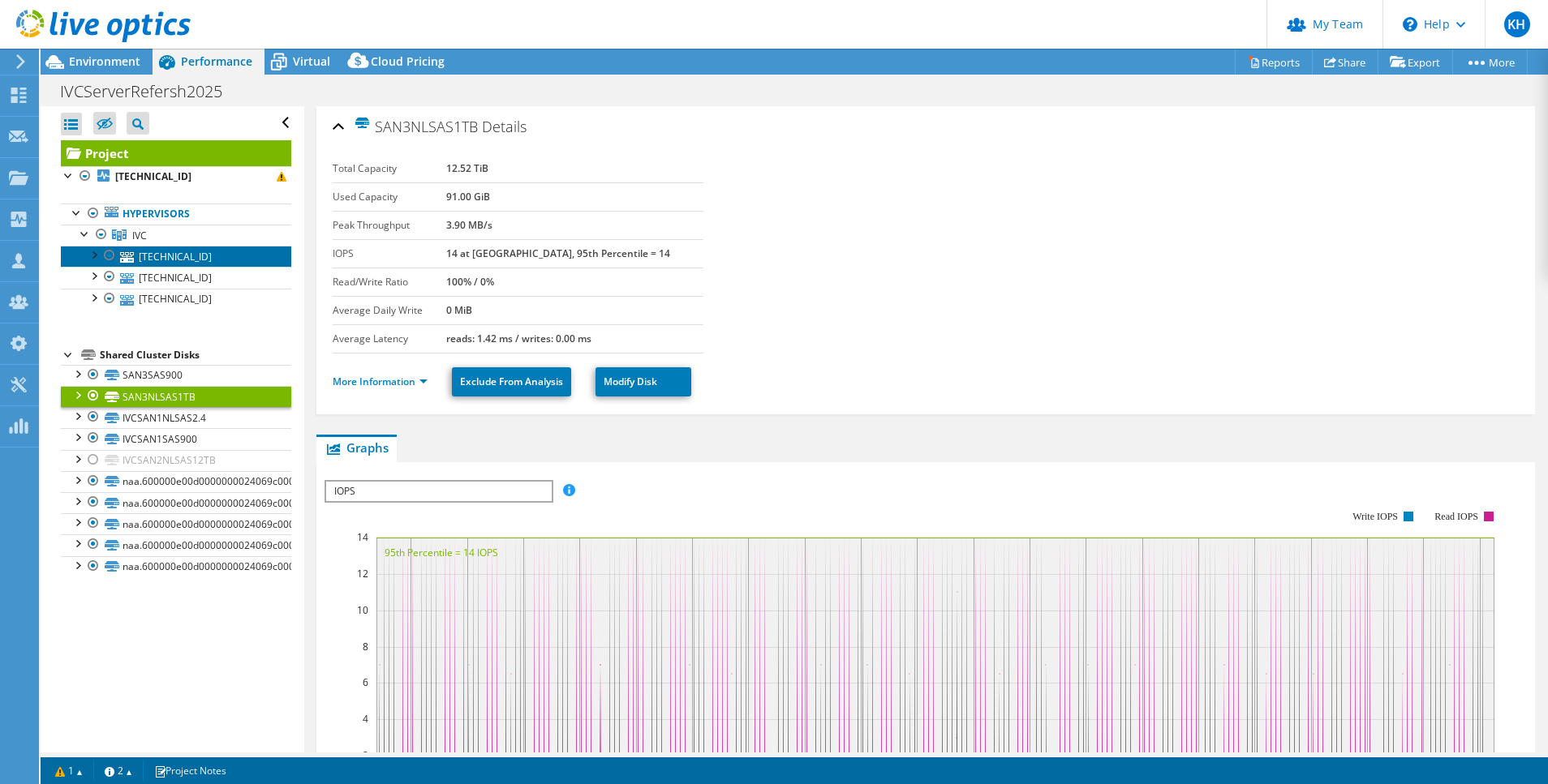
click at [161, 257] on link "[TECHNICAL_ID]" at bounding box center [176, 257] width 230 height 21
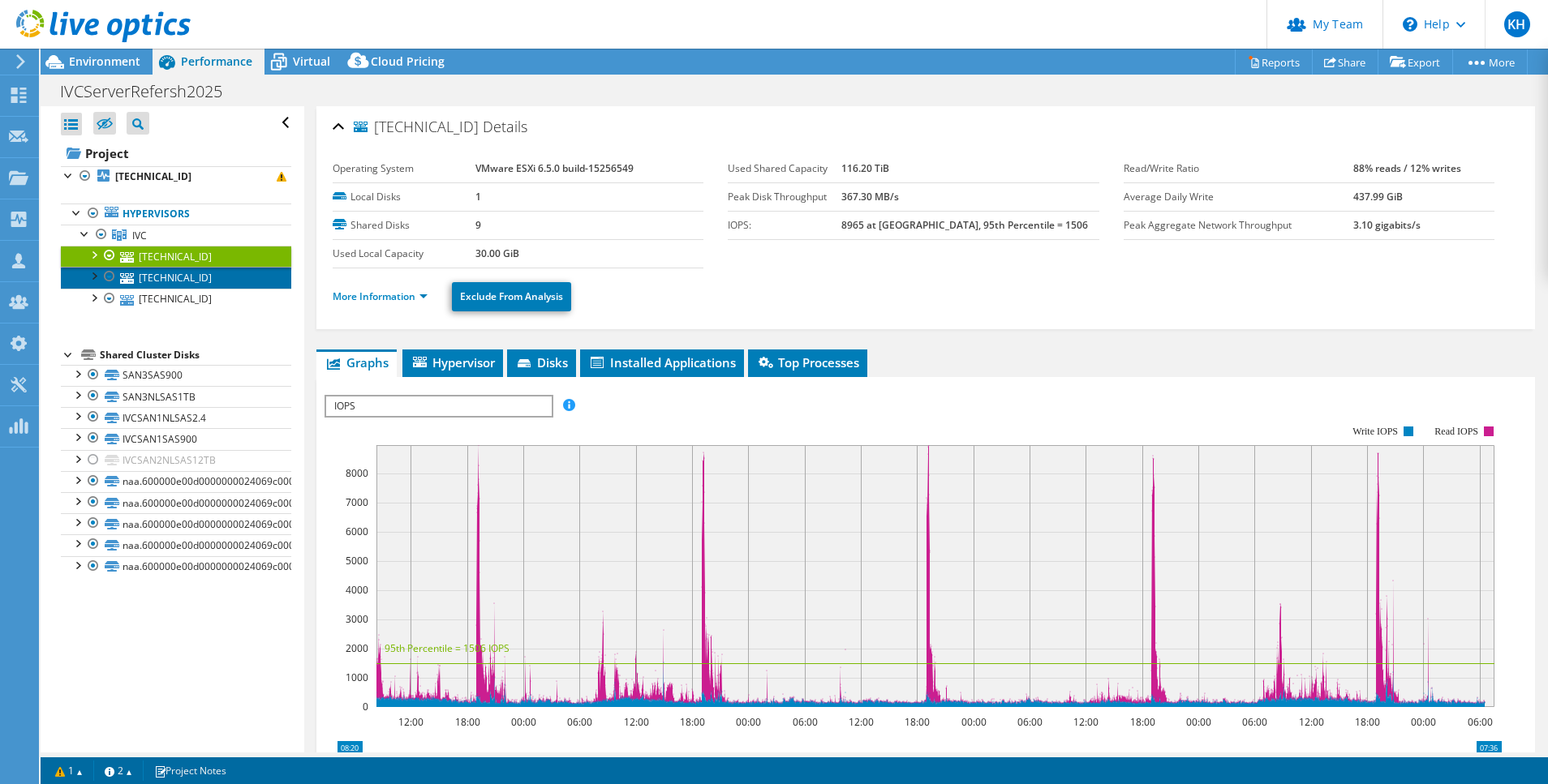
click at [164, 278] on link "[TECHNICAL_ID]" at bounding box center [176, 278] width 230 height 21
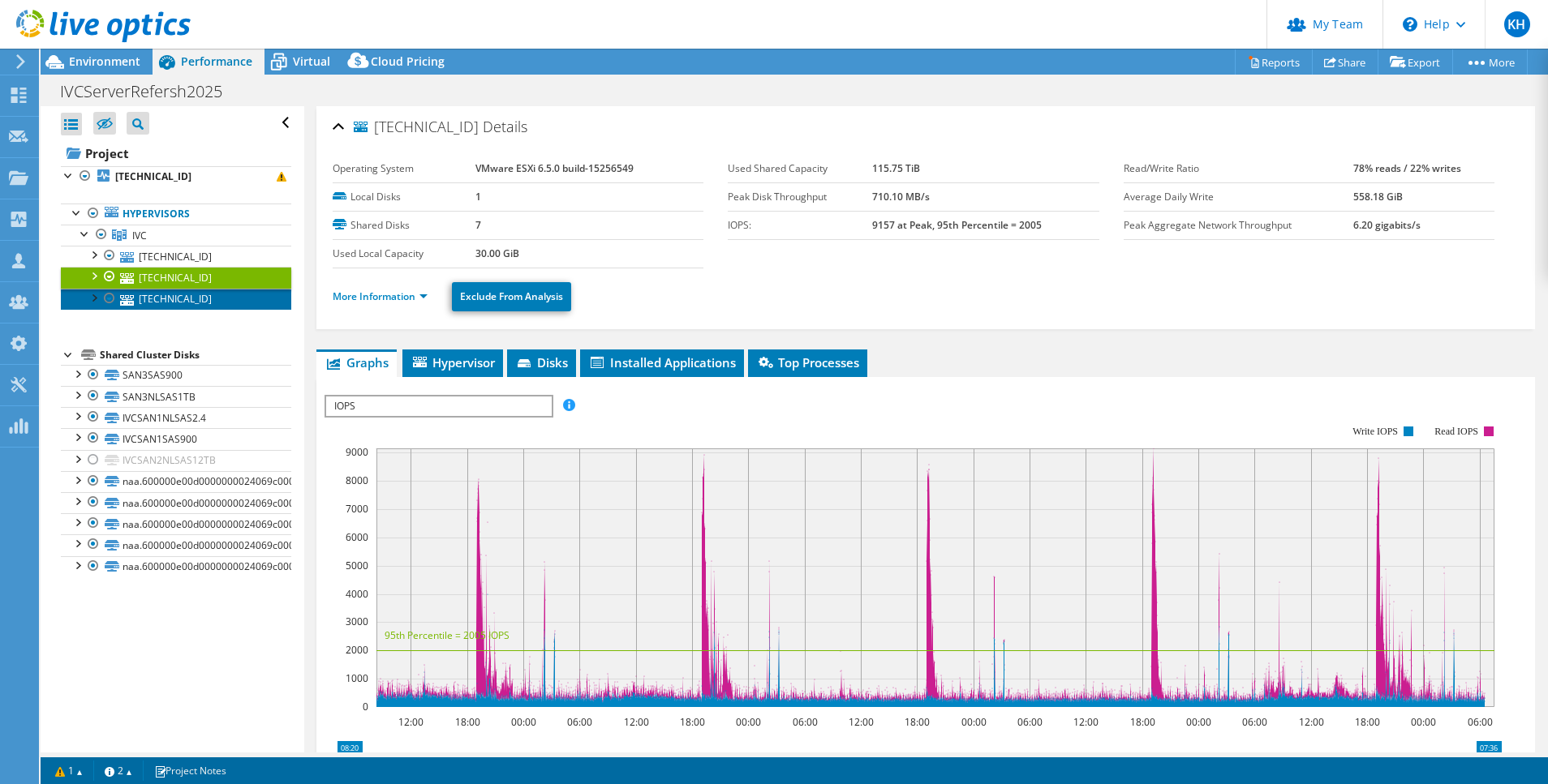
click at [164, 296] on link "[TECHNICAL_ID]" at bounding box center [176, 299] width 230 height 21
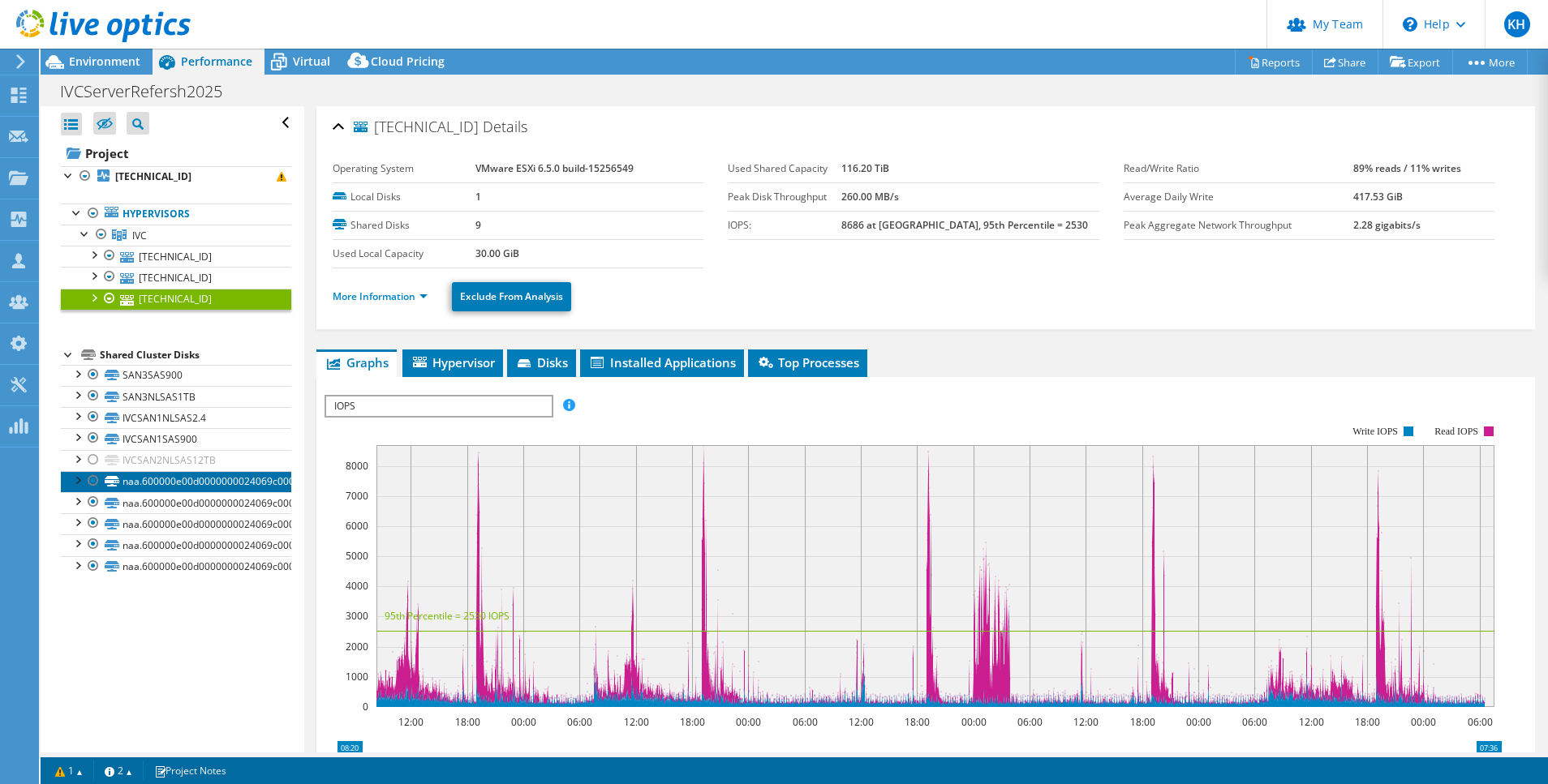
click at [171, 473] on link "naa.600000e00d0000000024069c00000000" at bounding box center [176, 482] width 230 height 21
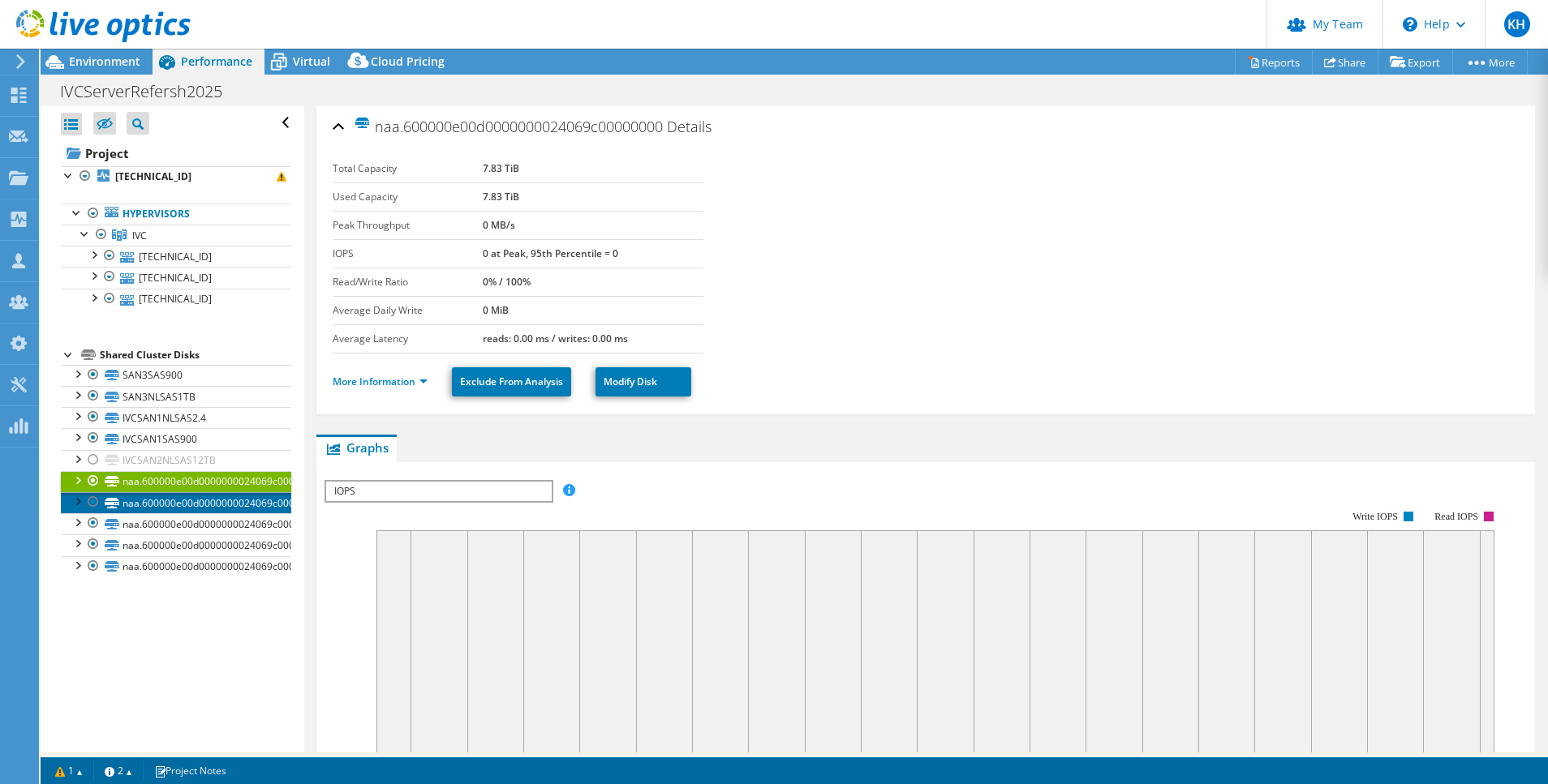
click at [176, 505] on link "naa.600000e00d0000000024069c00010000" at bounding box center [176, 503] width 230 height 21
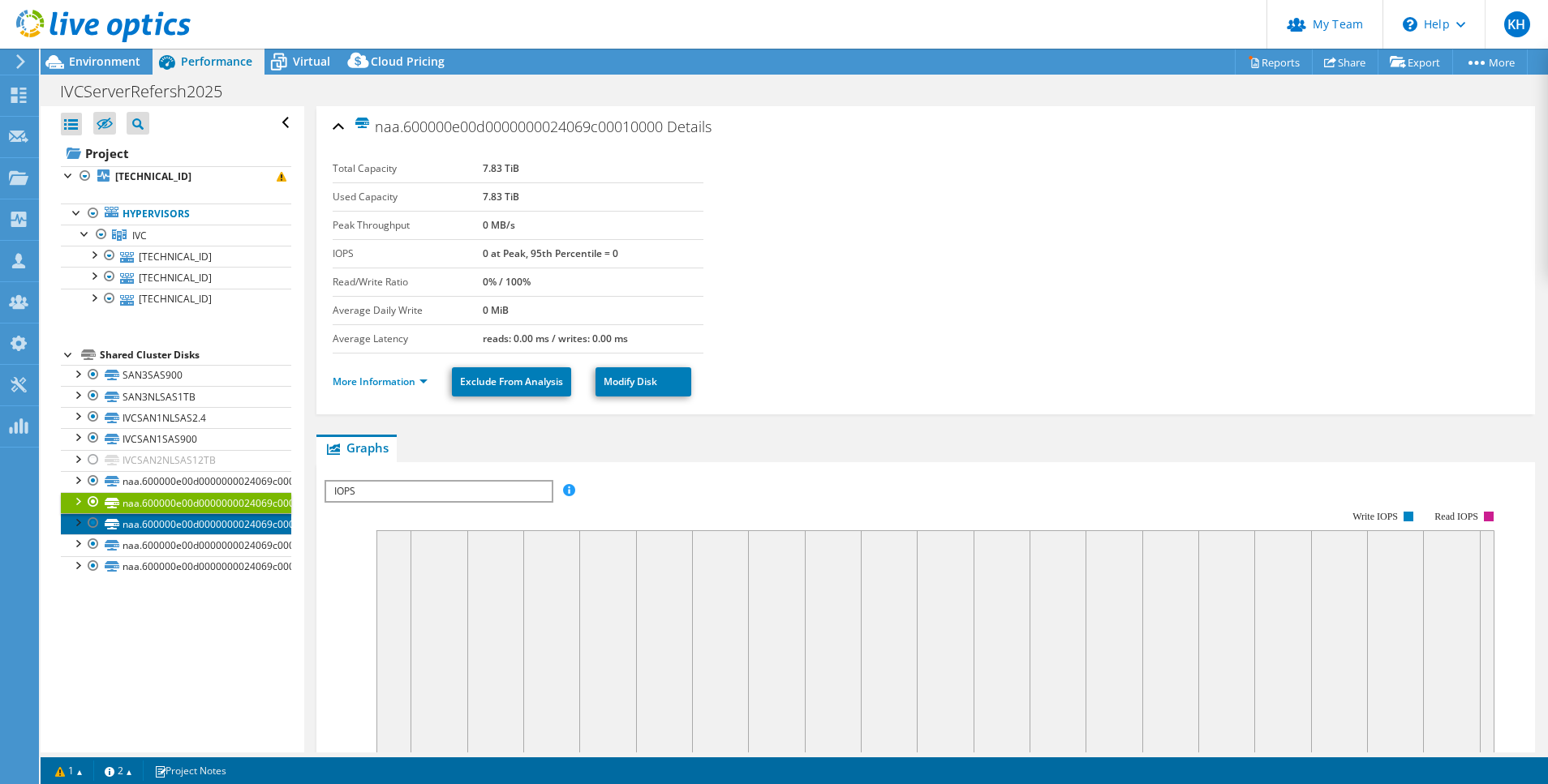
click at [177, 522] on link "naa.600000e00d0000000024069c00020000" at bounding box center [176, 524] width 230 height 21
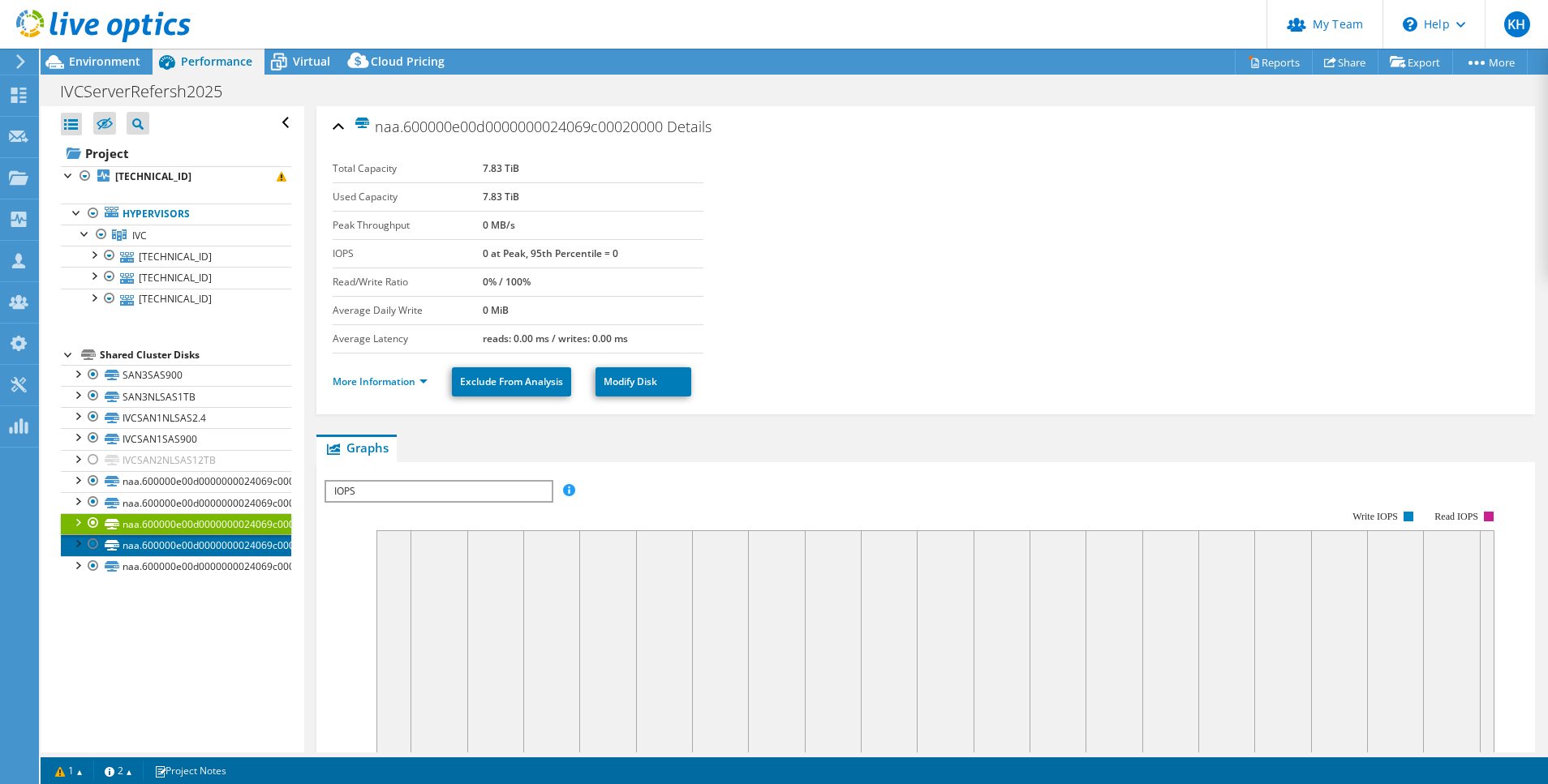
click at [178, 546] on link "naa.600000e00d0000000024069c00030000" at bounding box center [176, 545] width 230 height 21
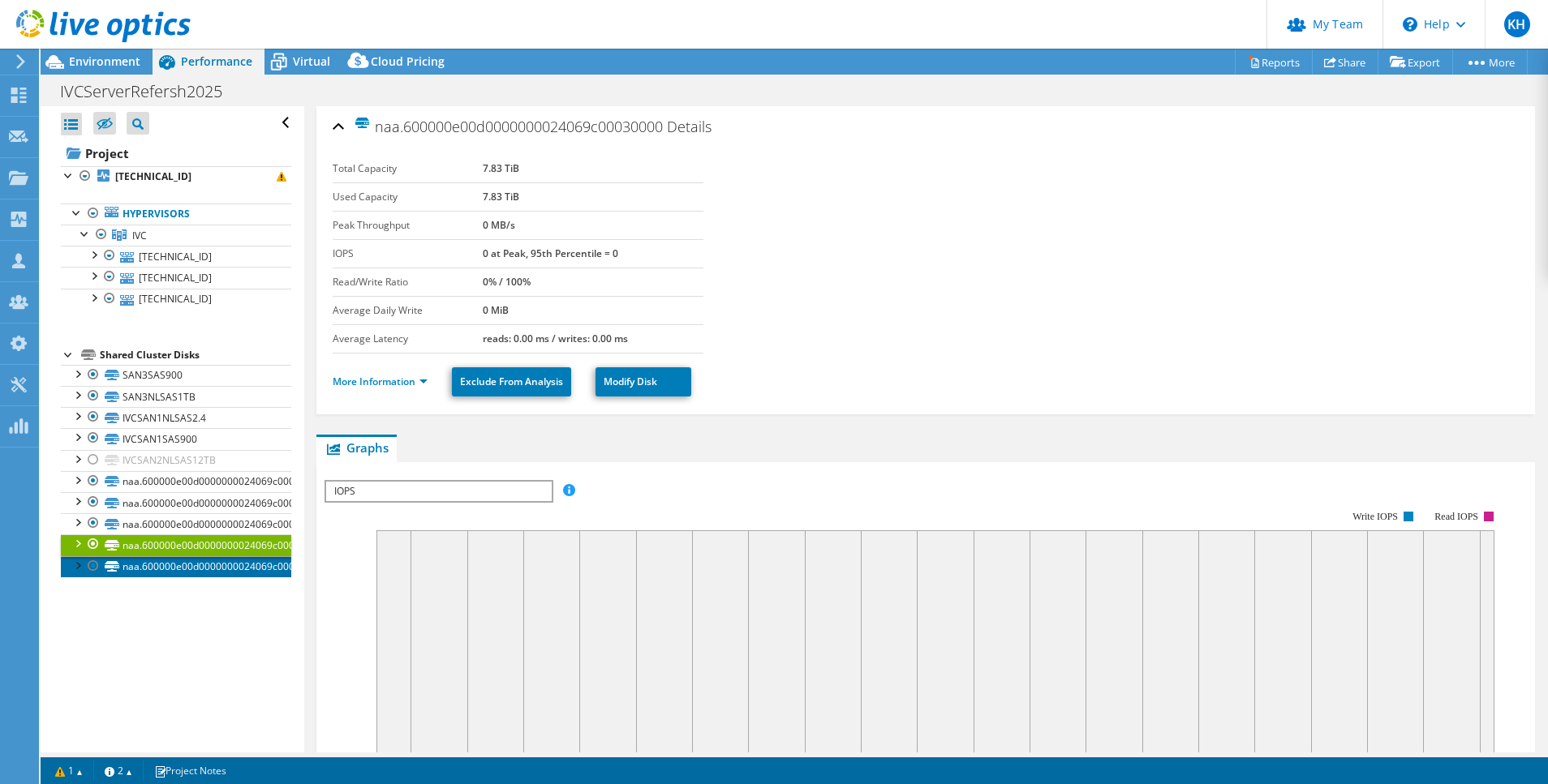
click at [179, 562] on link "naa.600000e00d0000000024069c00040000" at bounding box center [176, 567] width 230 height 21
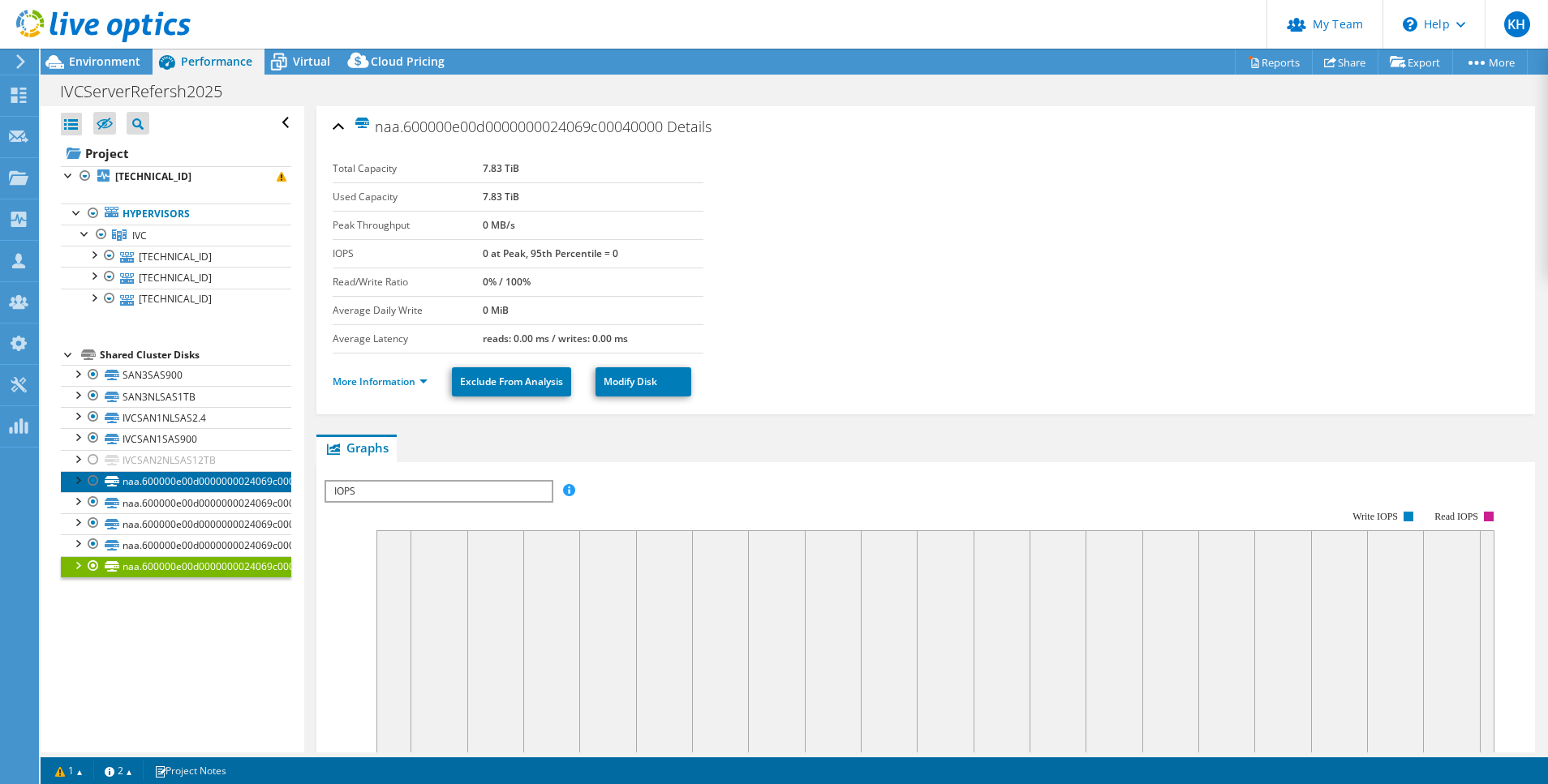
click at [187, 489] on link "naa.600000e00d0000000024069c00000000" at bounding box center [176, 482] width 230 height 21
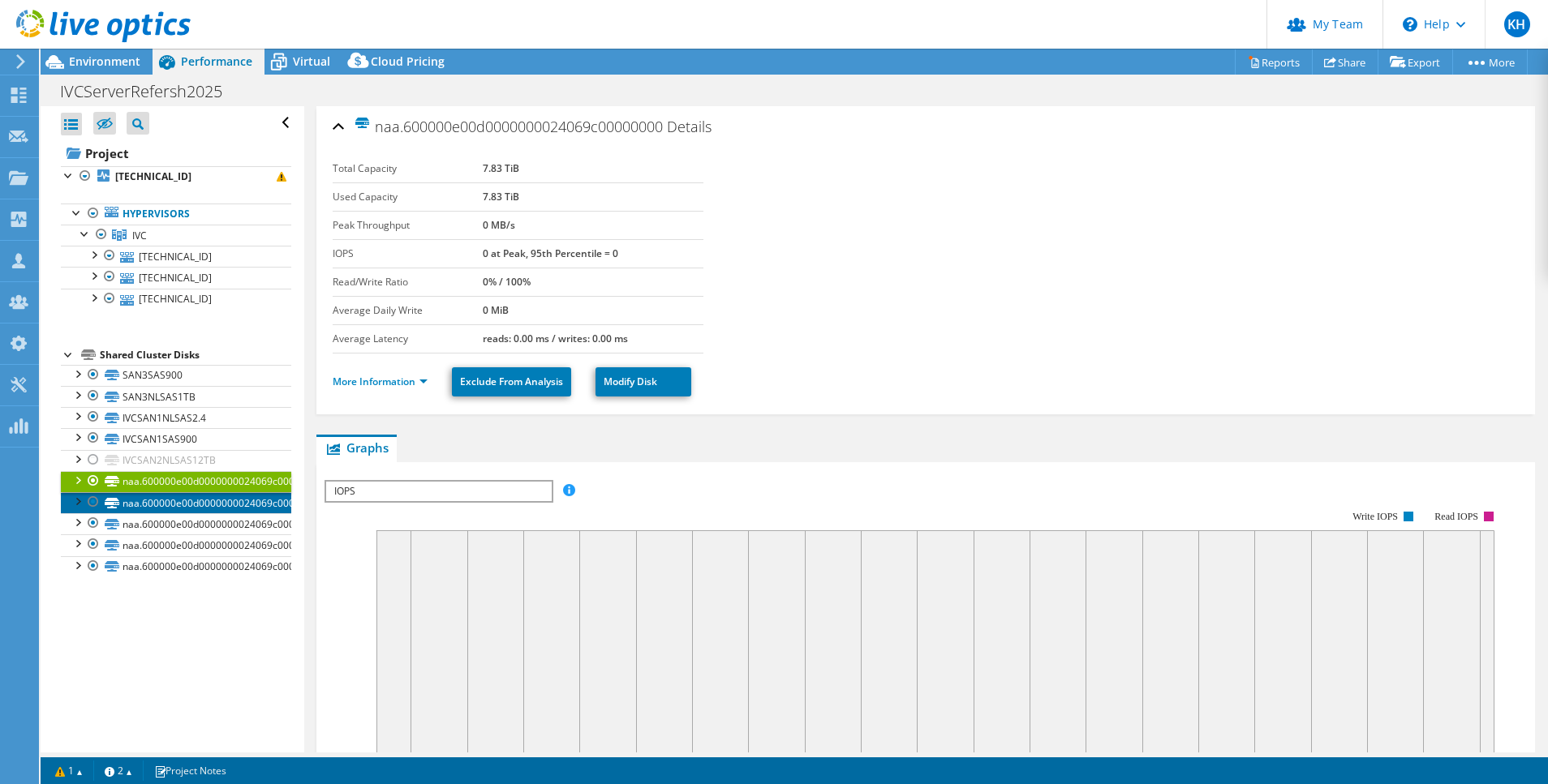
click at [187, 501] on link "naa.600000e00d0000000024069c00010000" at bounding box center [176, 503] width 230 height 21
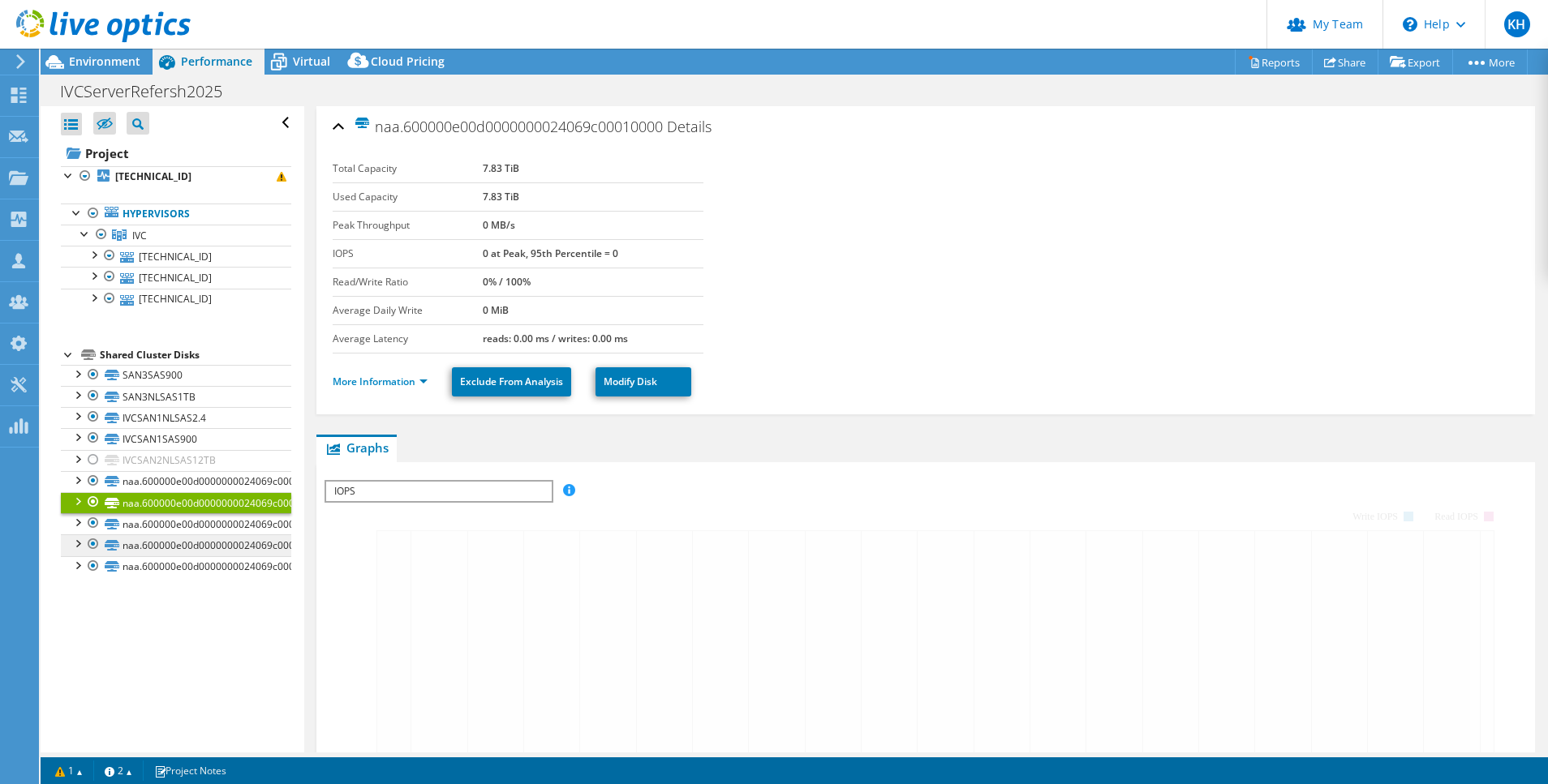
click at [187, 529] on link "naa.600000e00d0000000024069c00020000" at bounding box center [176, 524] width 230 height 21
click at [187, 548] on link "naa.600000e00d0000000024069c00030000" at bounding box center [176, 545] width 230 height 21
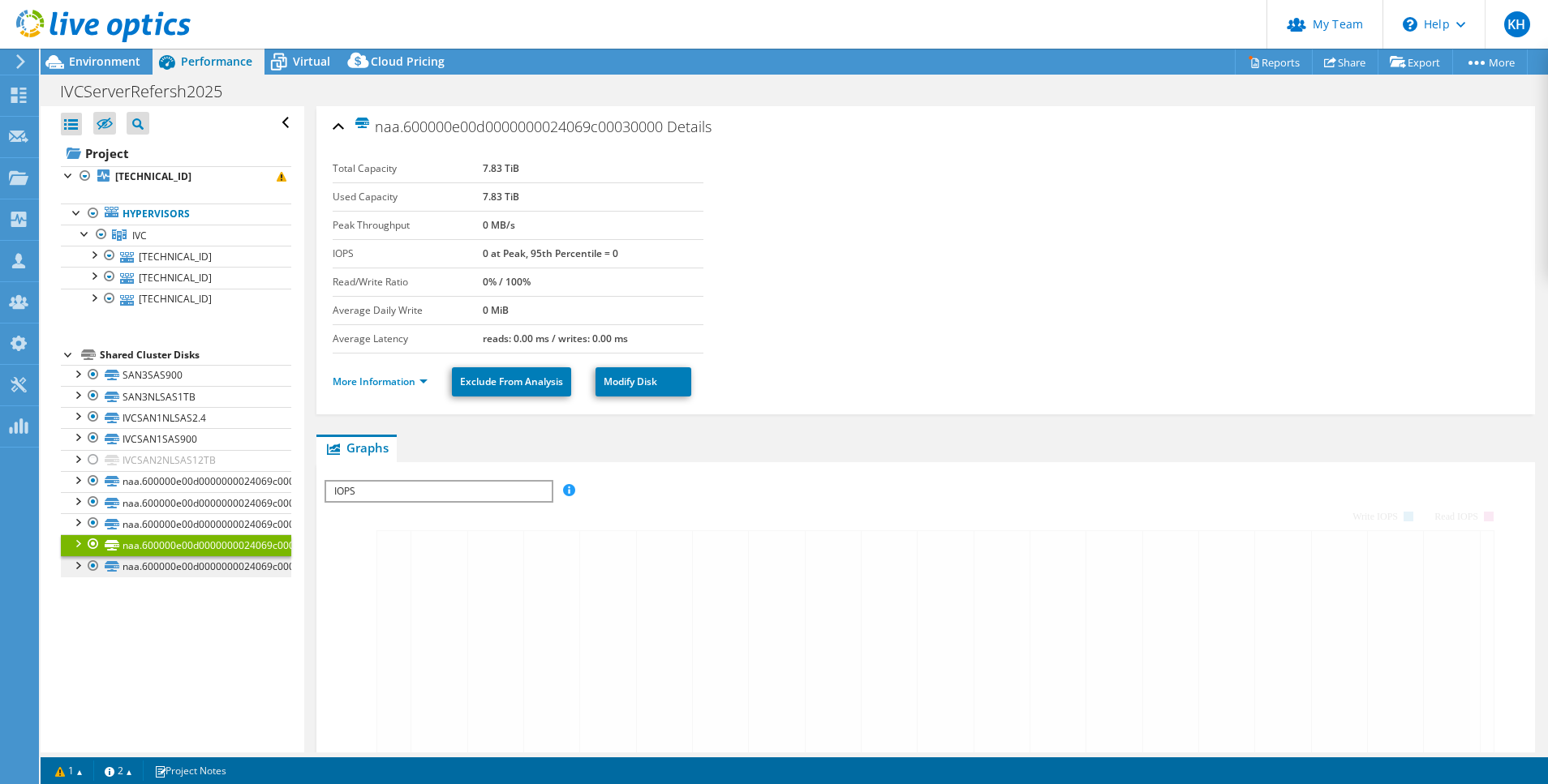
click at [187, 561] on link "naa.600000e00d0000000024069c00040000" at bounding box center [176, 567] width 230 height 21
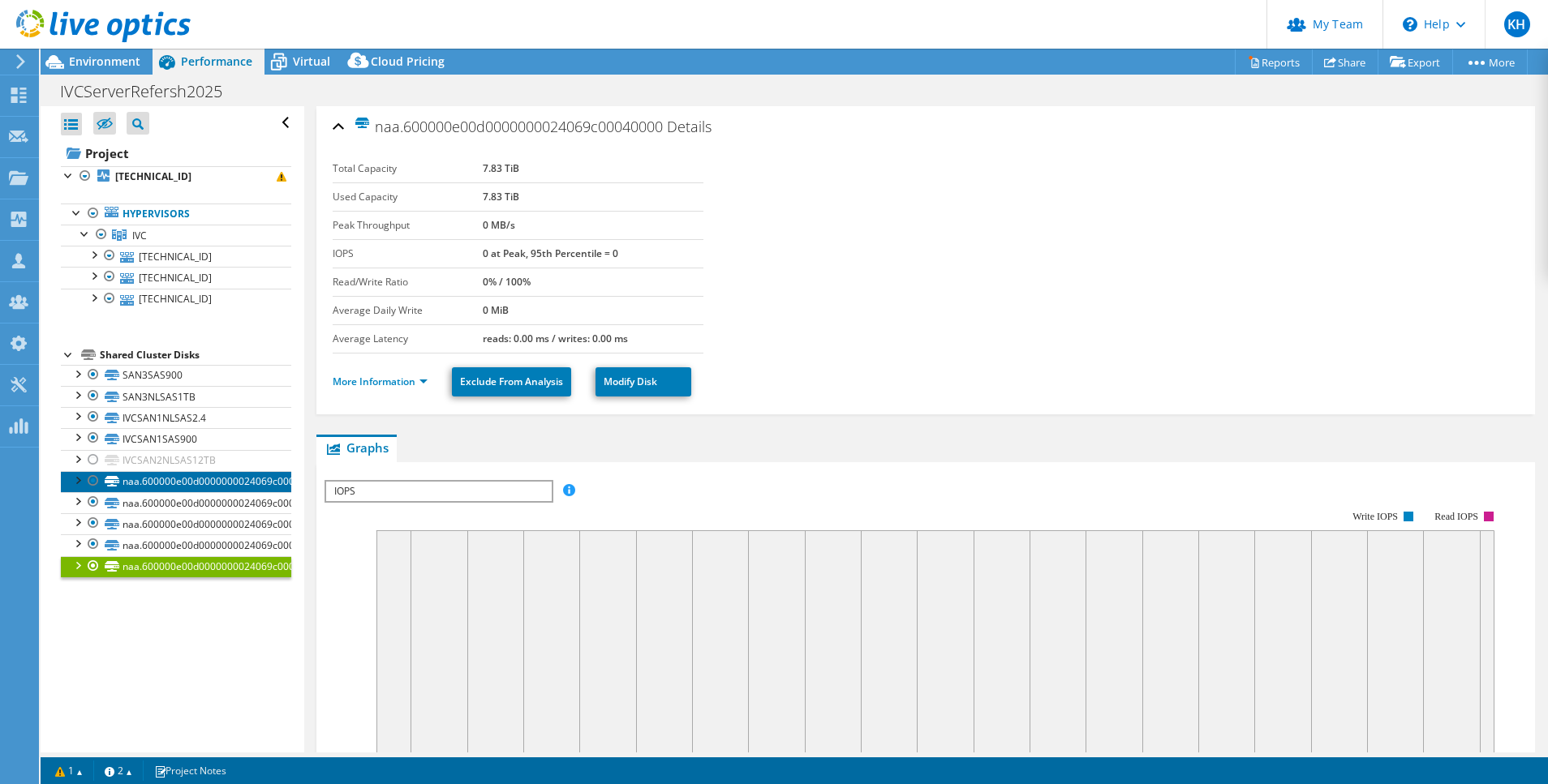
click at [185, 483] on link "naa.600000e00d0000000024069c00000000" at bounding box center [176, 482] width 230 height 21
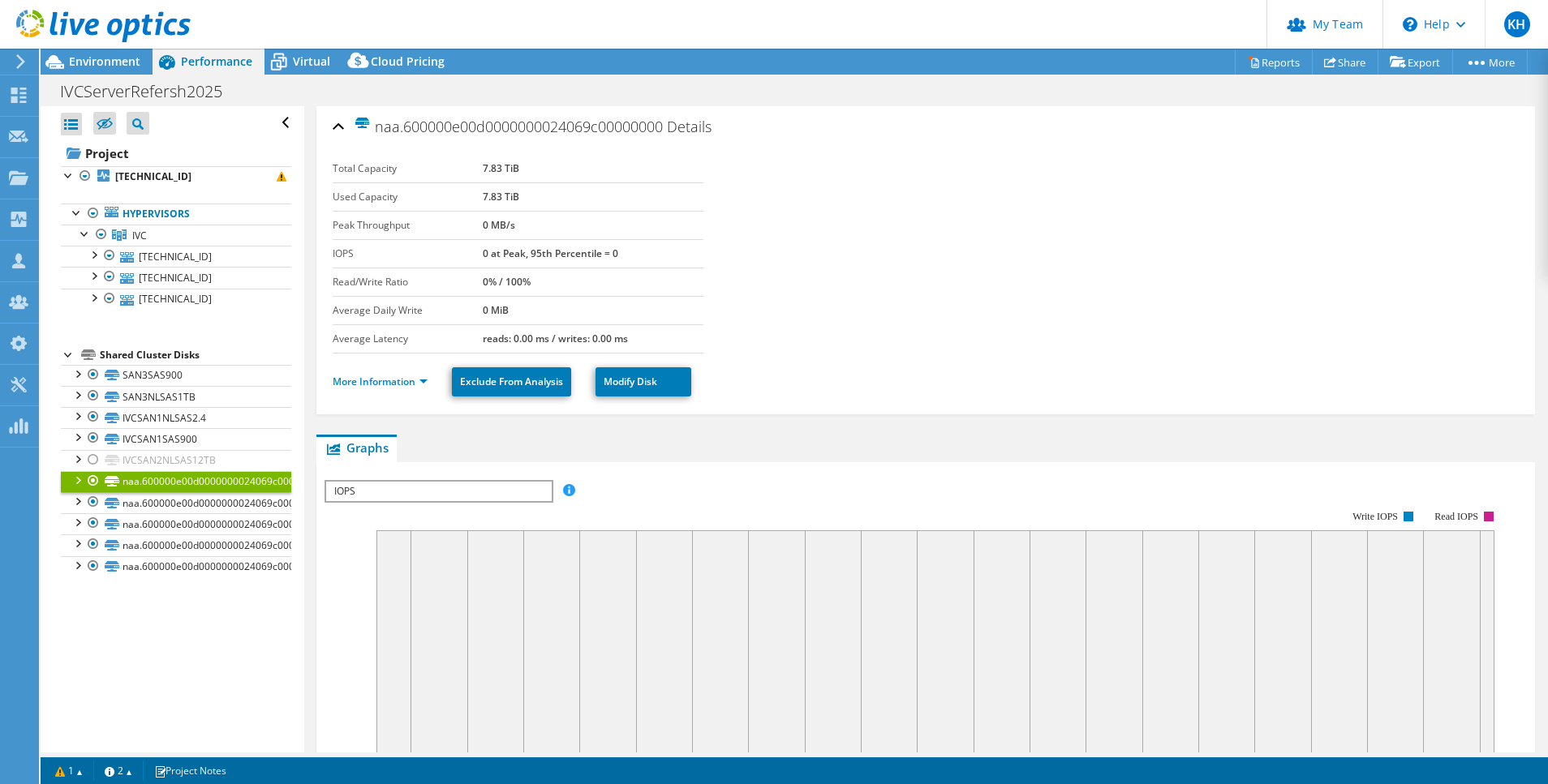
click at [81, 482] on div at bounding box center [77, 479] width 16 height 16
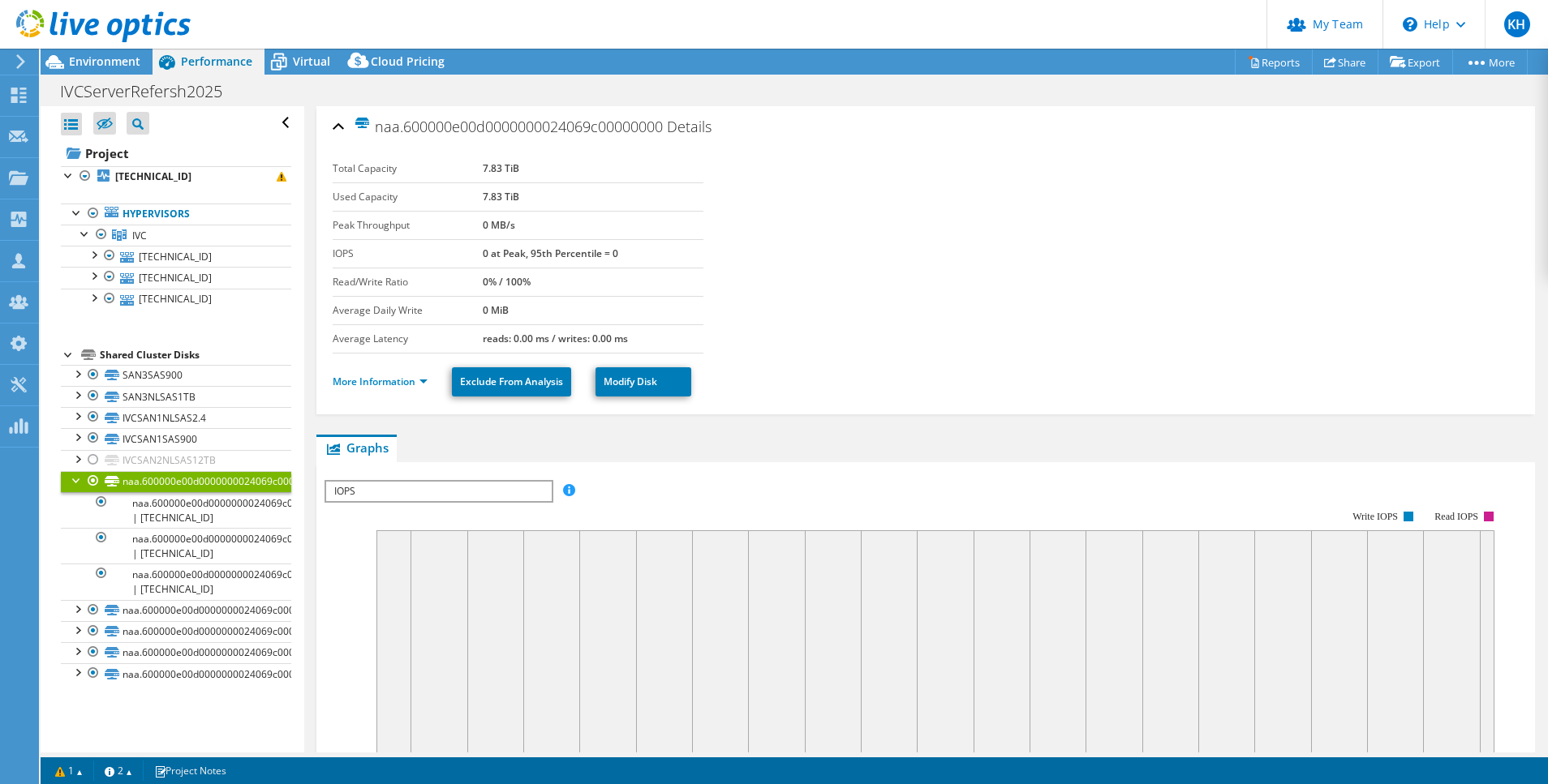
click at [82, 479] on div at bounding box center [77, 479] width 16 height 16
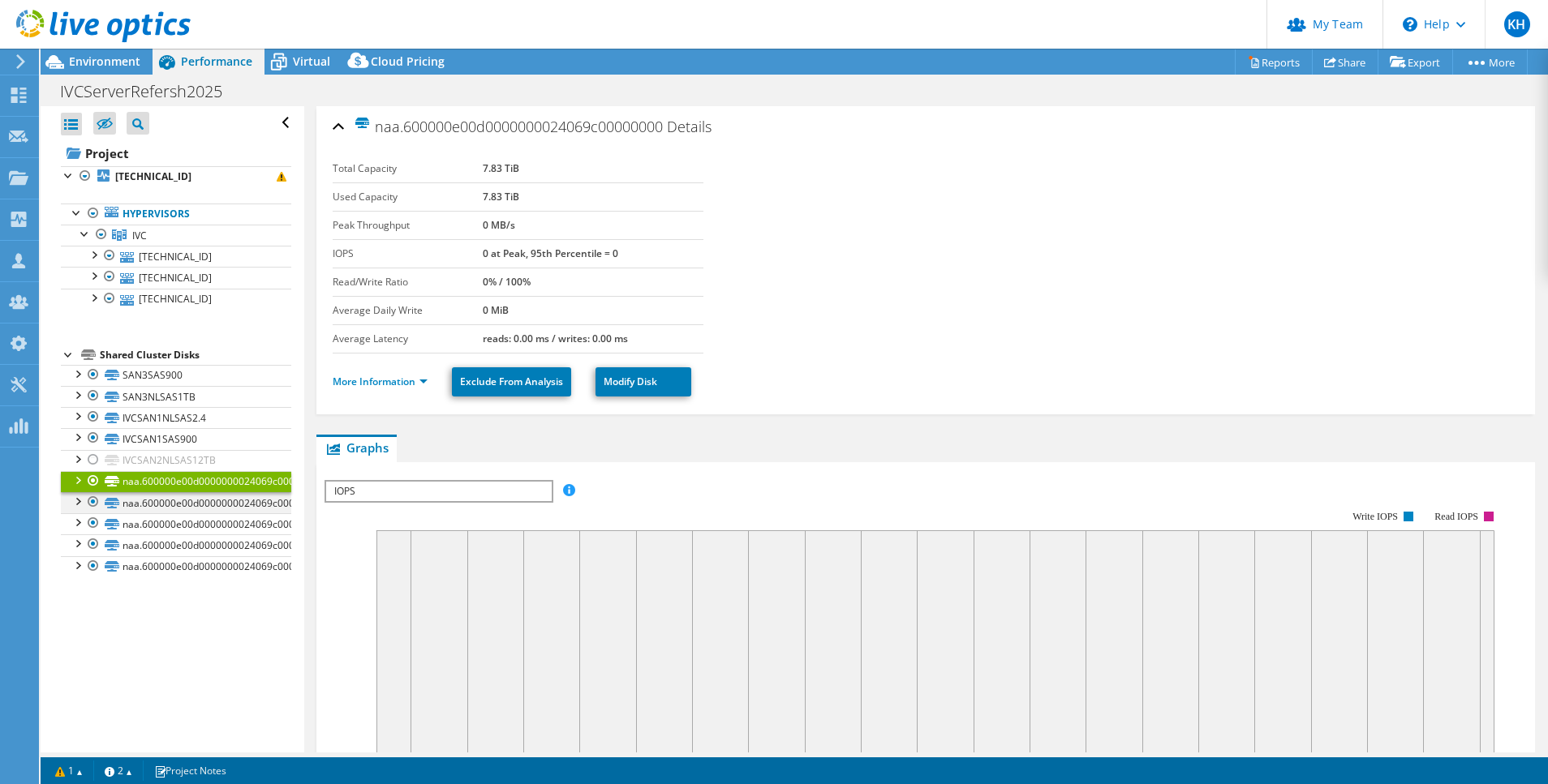
click at [81, 506] on div at bounding box center [77, 500] width 16 height 16
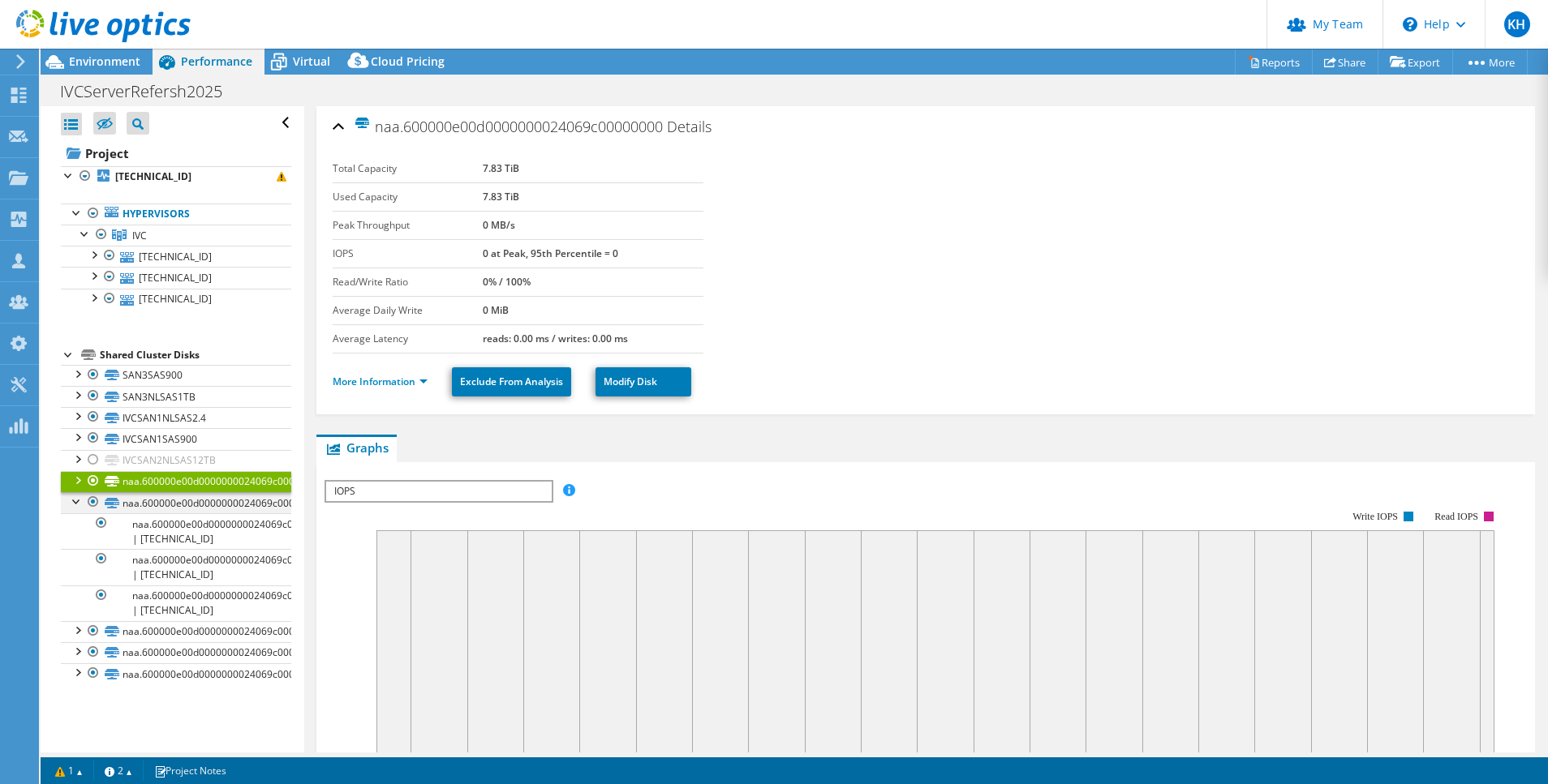
click at [81, 505] on div at bounding box center [77, 500] width 16 height 16
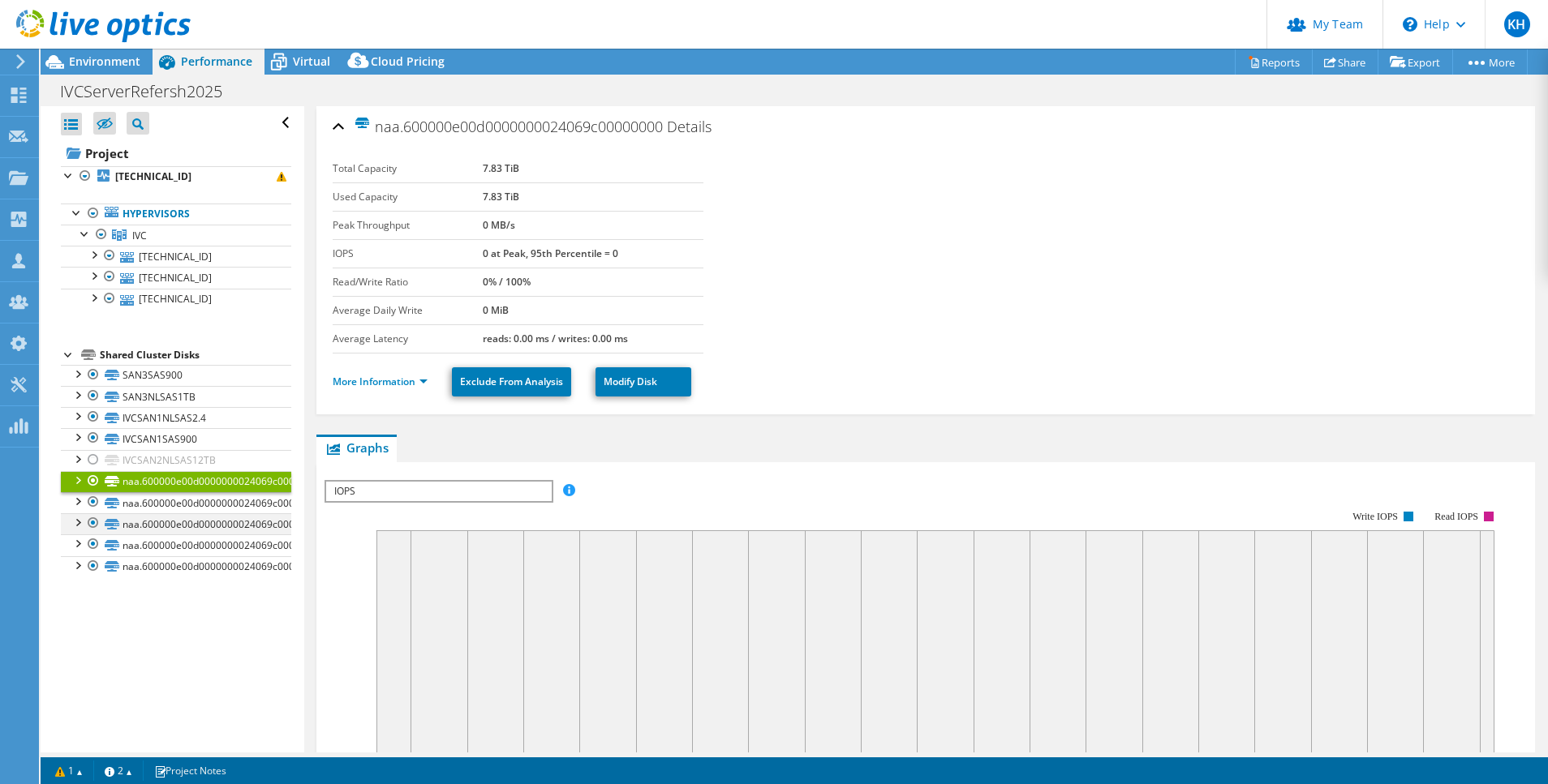
click at [82, 521] on div at bounding box center [77, 521] width 16 height 16
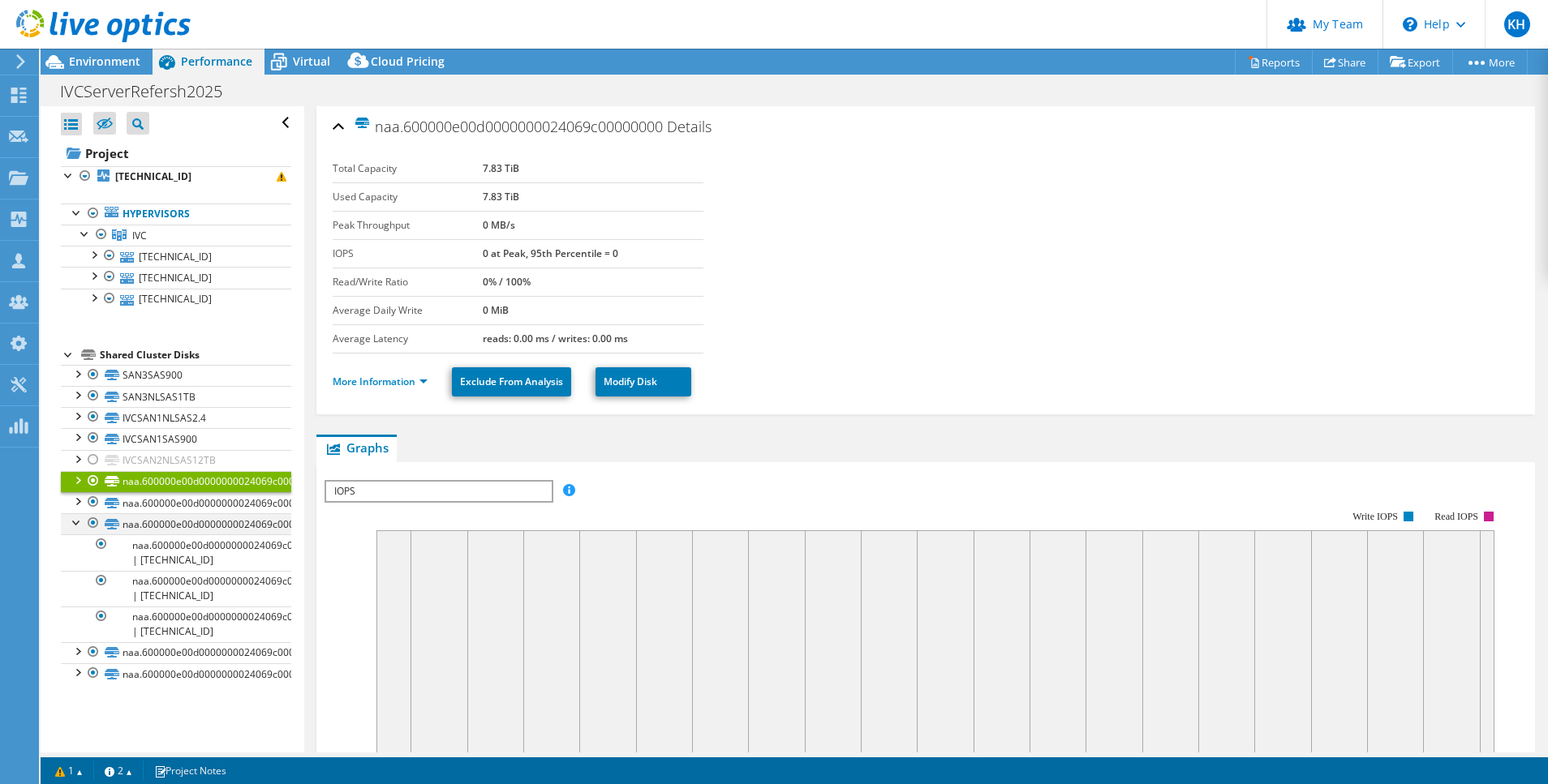
click at [82, 521] on div at bounding box center [77, 521] width 16 height 16
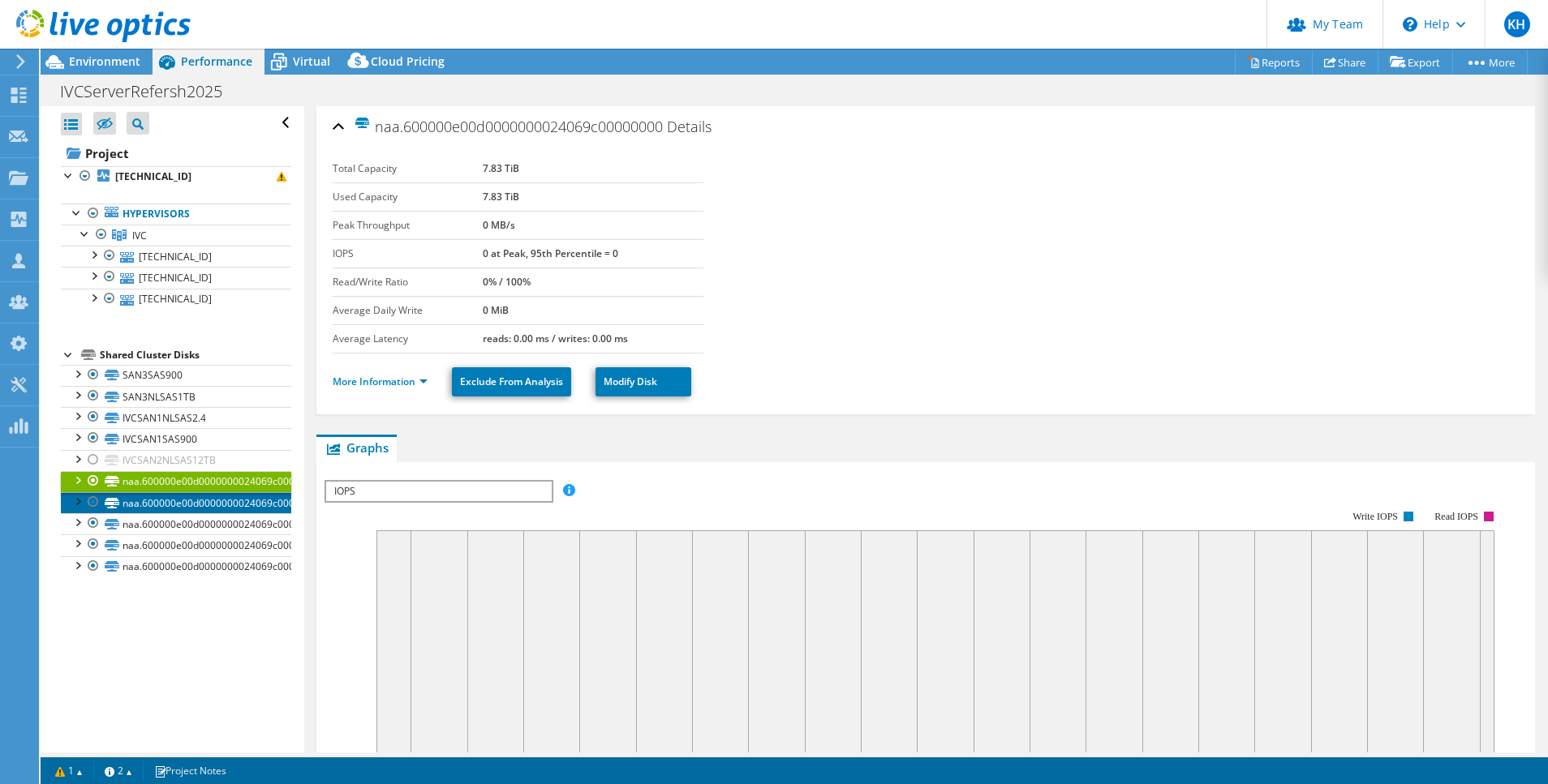
click at [154, 503] on link "naa.600000e00d0000000024069c00010000" at bounding box center [176, 503] width 230 height 21
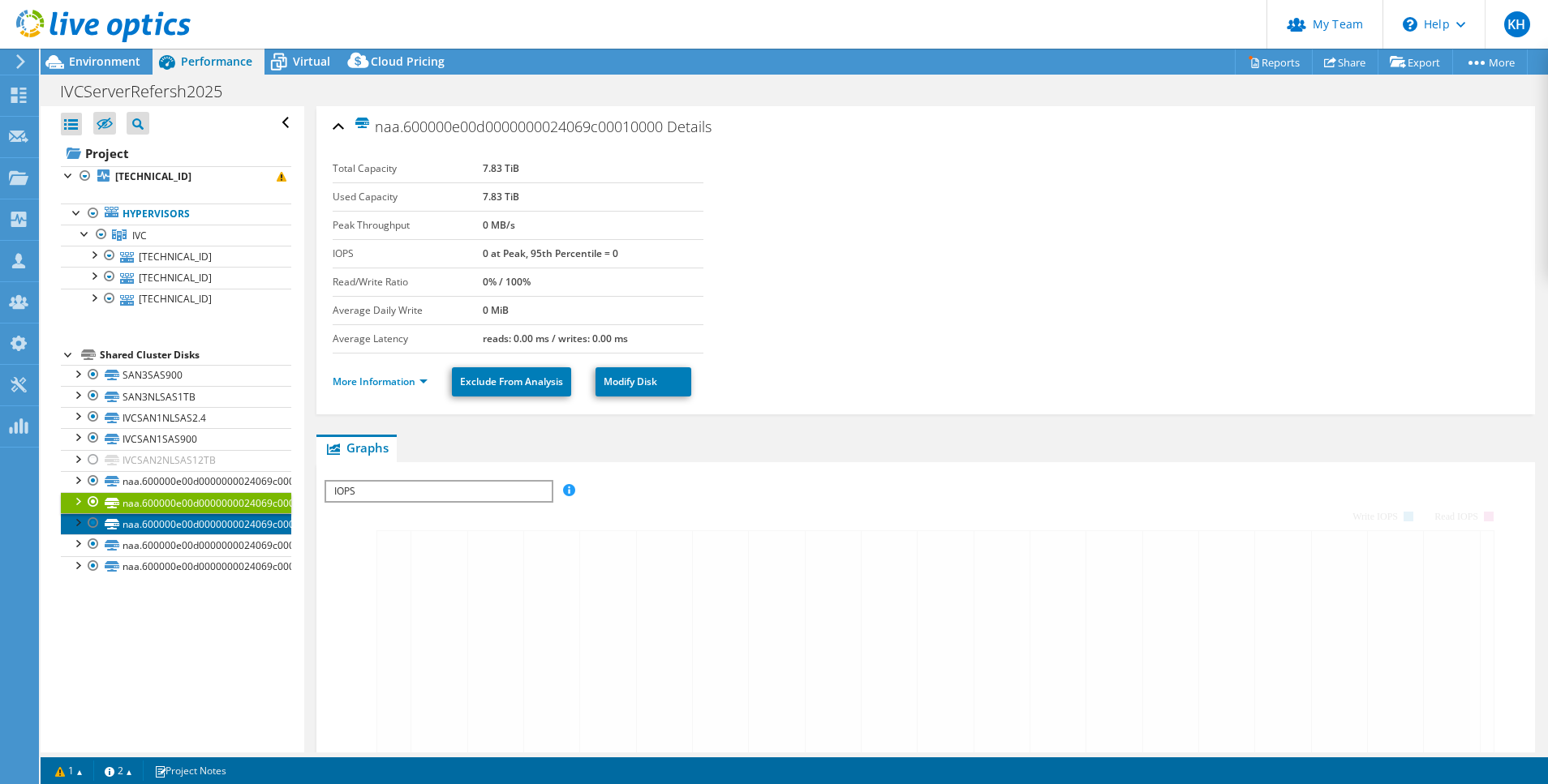
click at [155, 524] on link "naa.600000e00d0000000024069c00020000" at bounding box center [176, 524] width 230 height 21
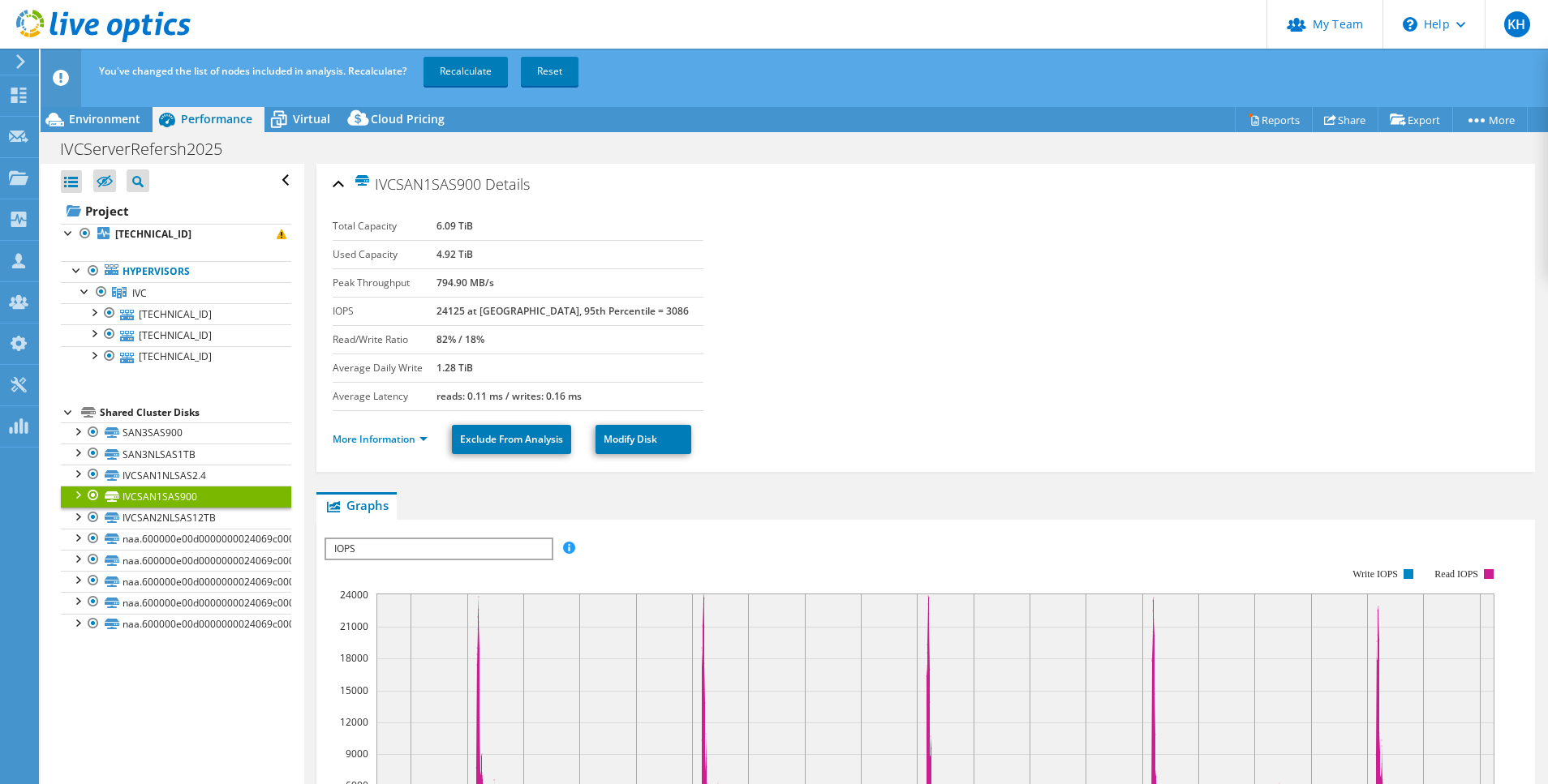
select select "USD"
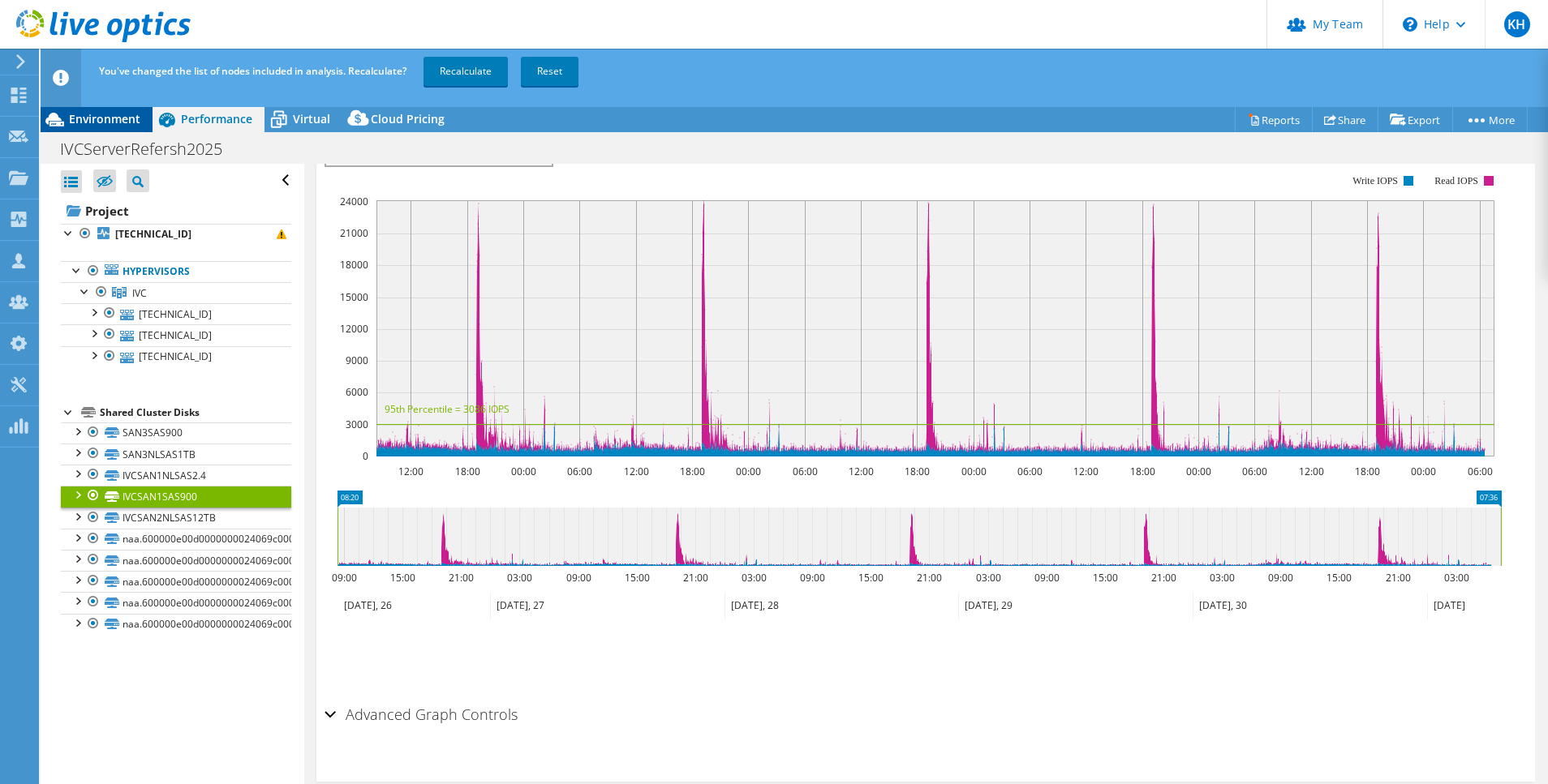
click at [114, 123] on span "Environment" at bounding box center [105, 118] width 71 height 15
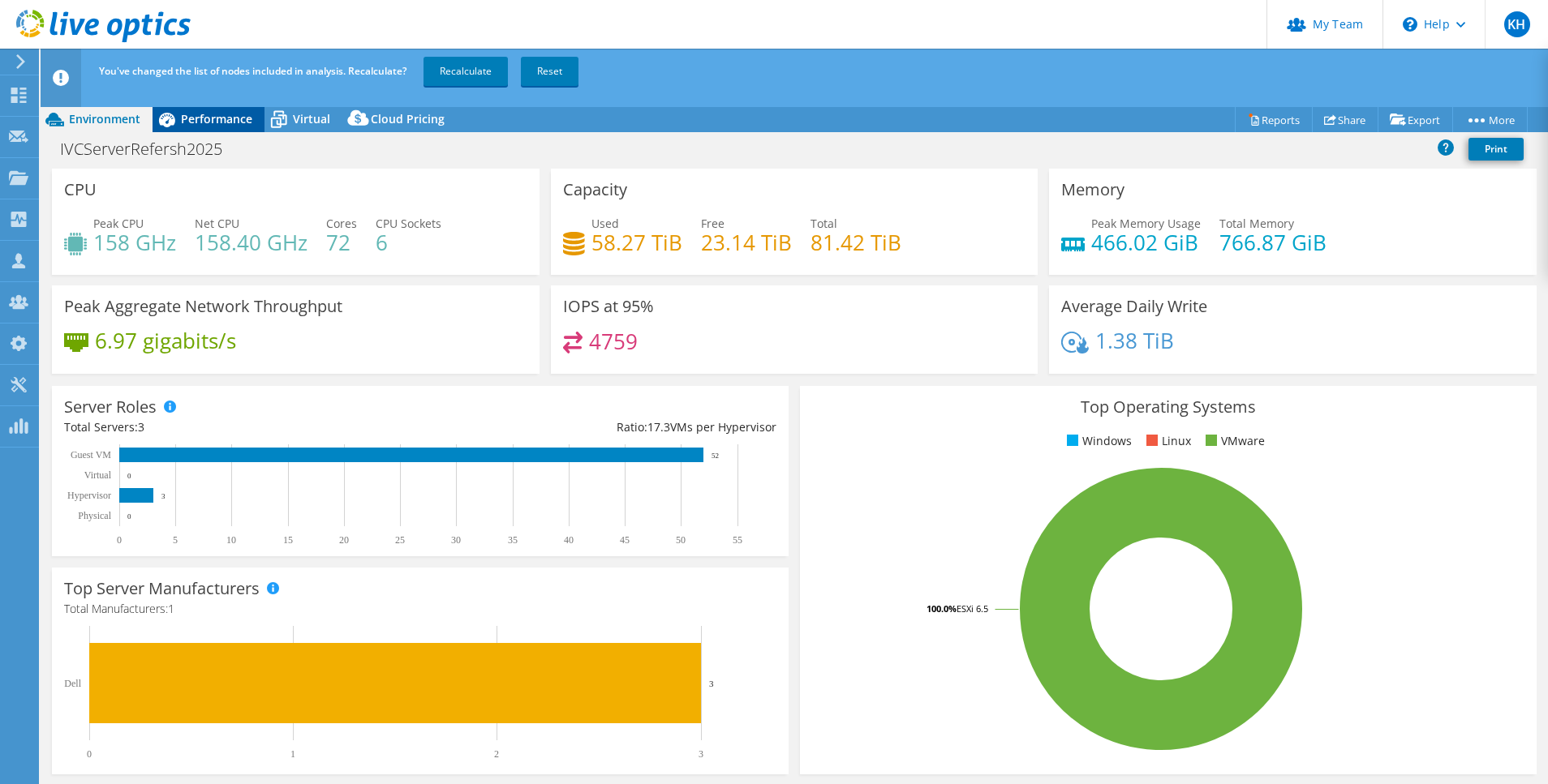
click at [171, 121] on icon at bounding box center [167, 120] width 16 height 14
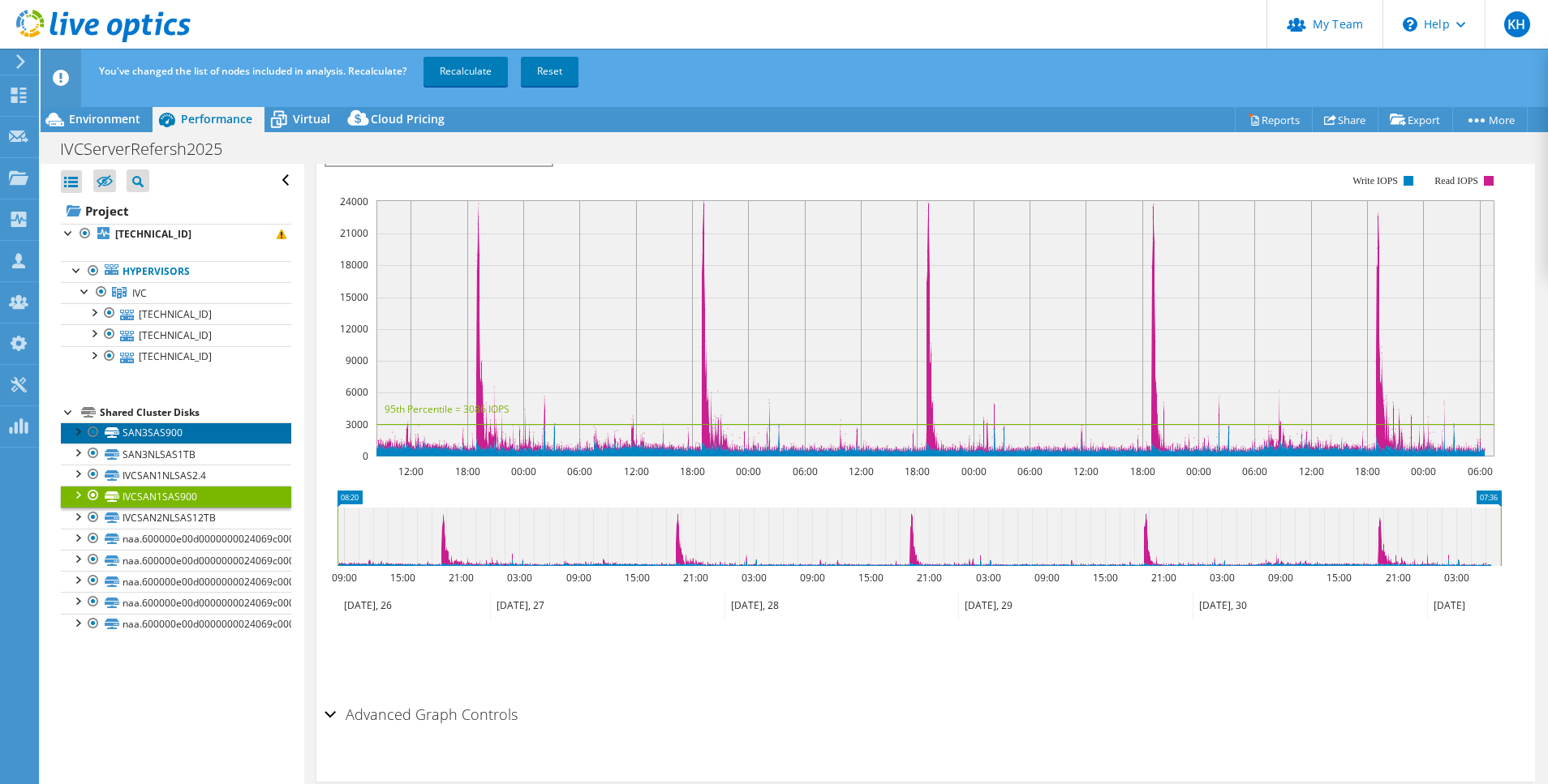
click at [157, 430] on link "SAN3SAS900" at bounding box center [176, 433] width 230 height 21
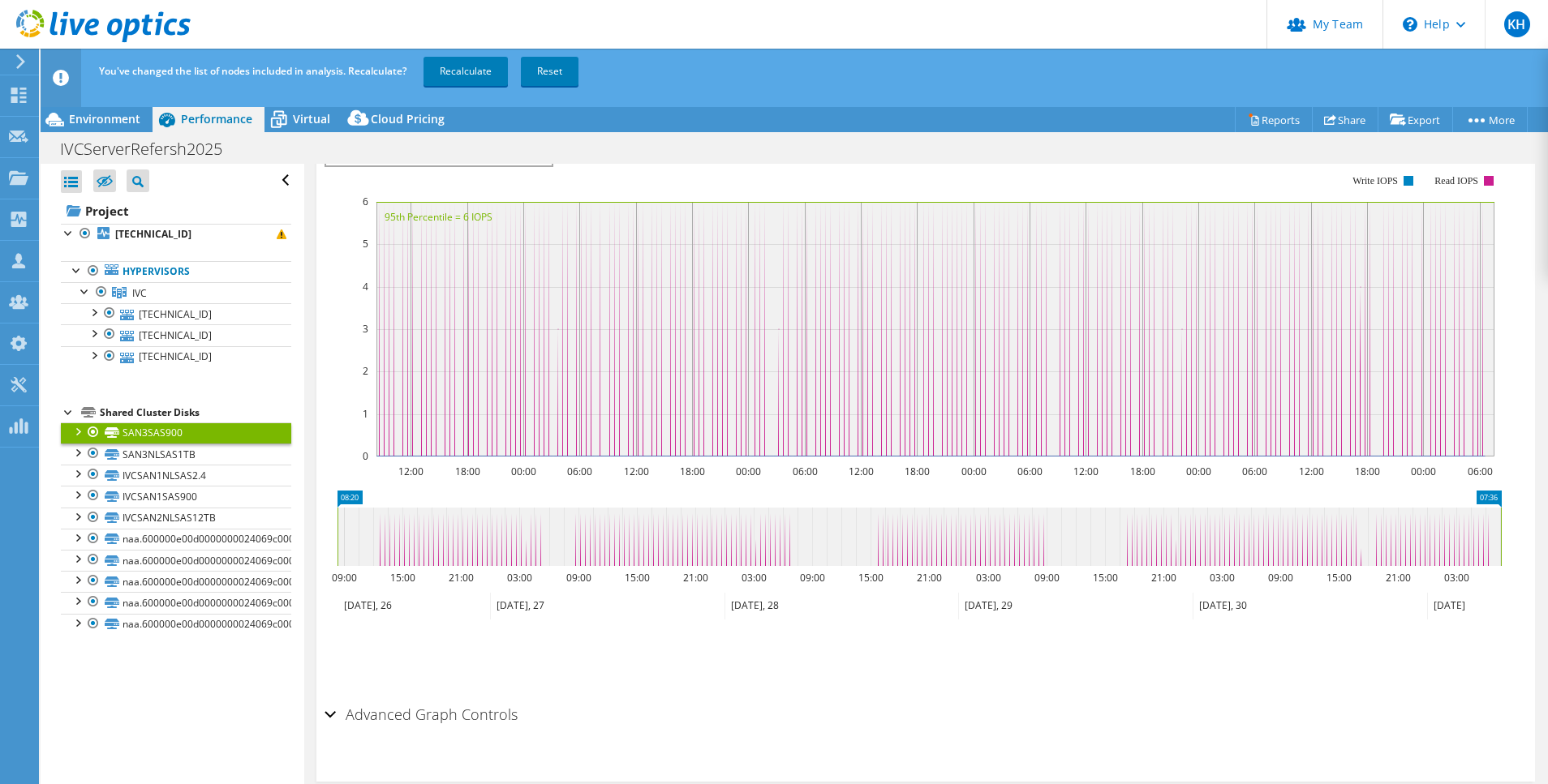
scroll to position [0, 0]
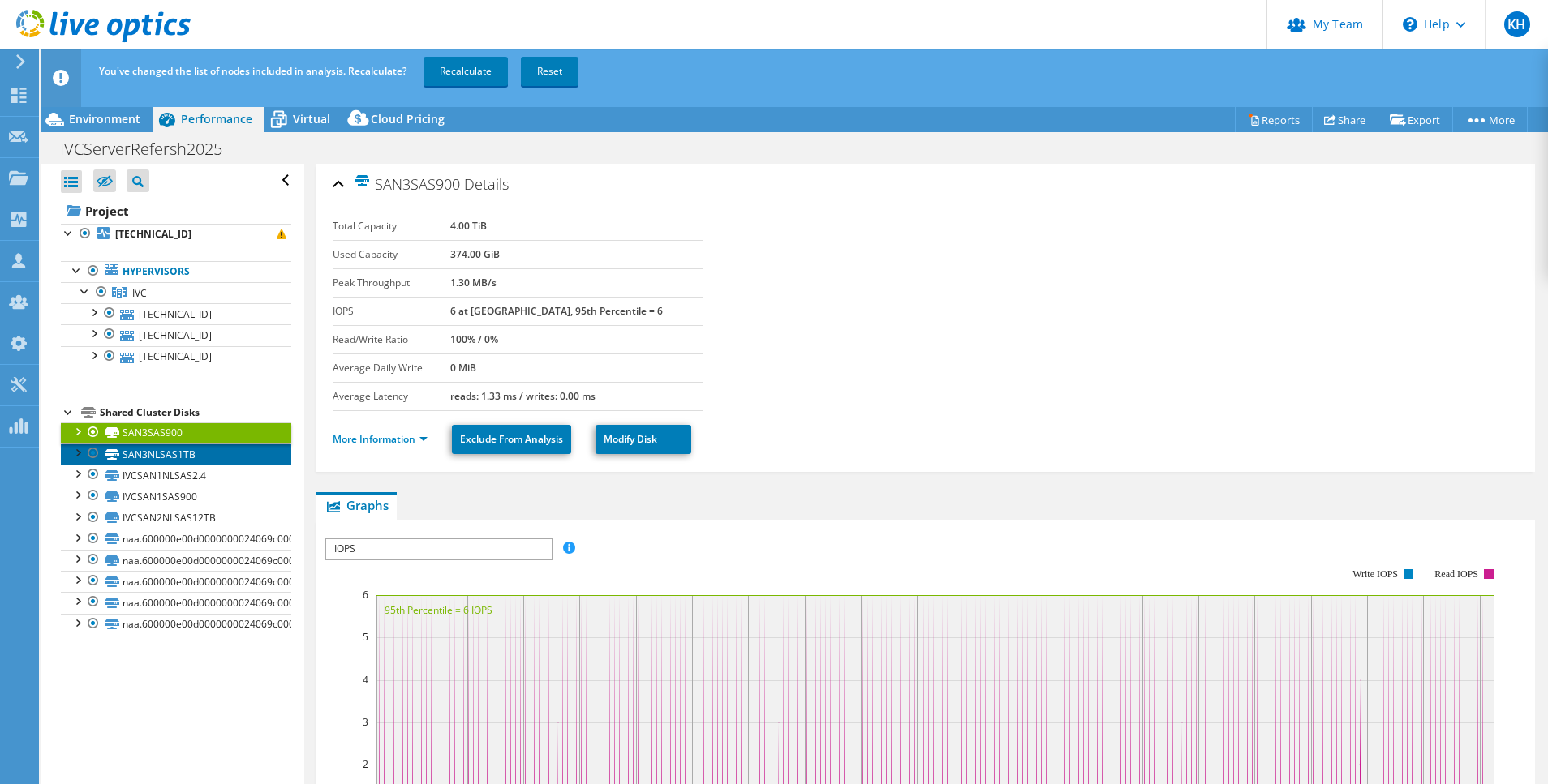
click at [144, 451] on link "SAN3NLSAS1TB" at bounding box center [176, 455] width 230 height 21
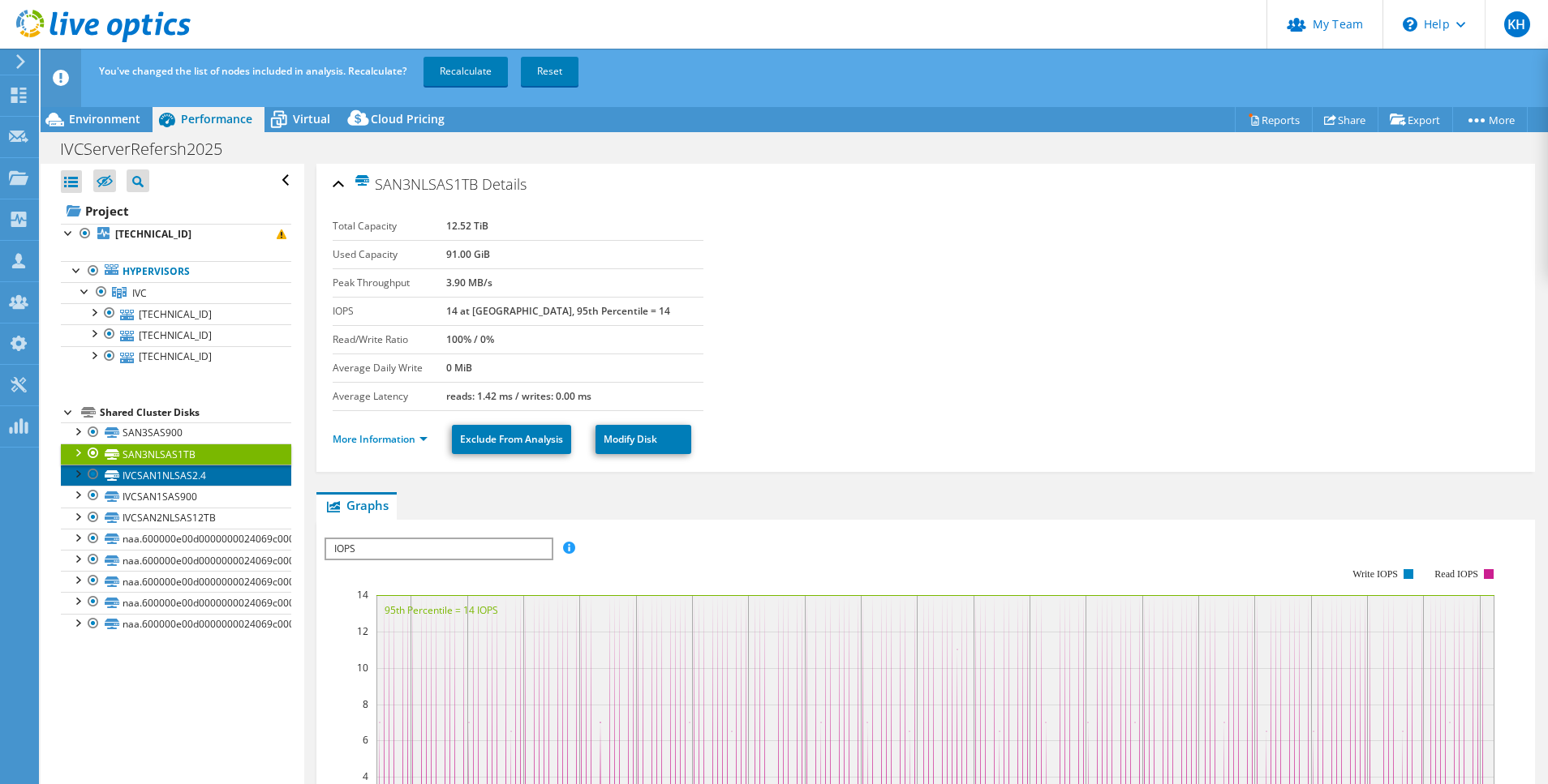
click at [162, 473] on link "IVCSAN1NLSAS2.4" at bounding box center [176, 475] width 230 height 21
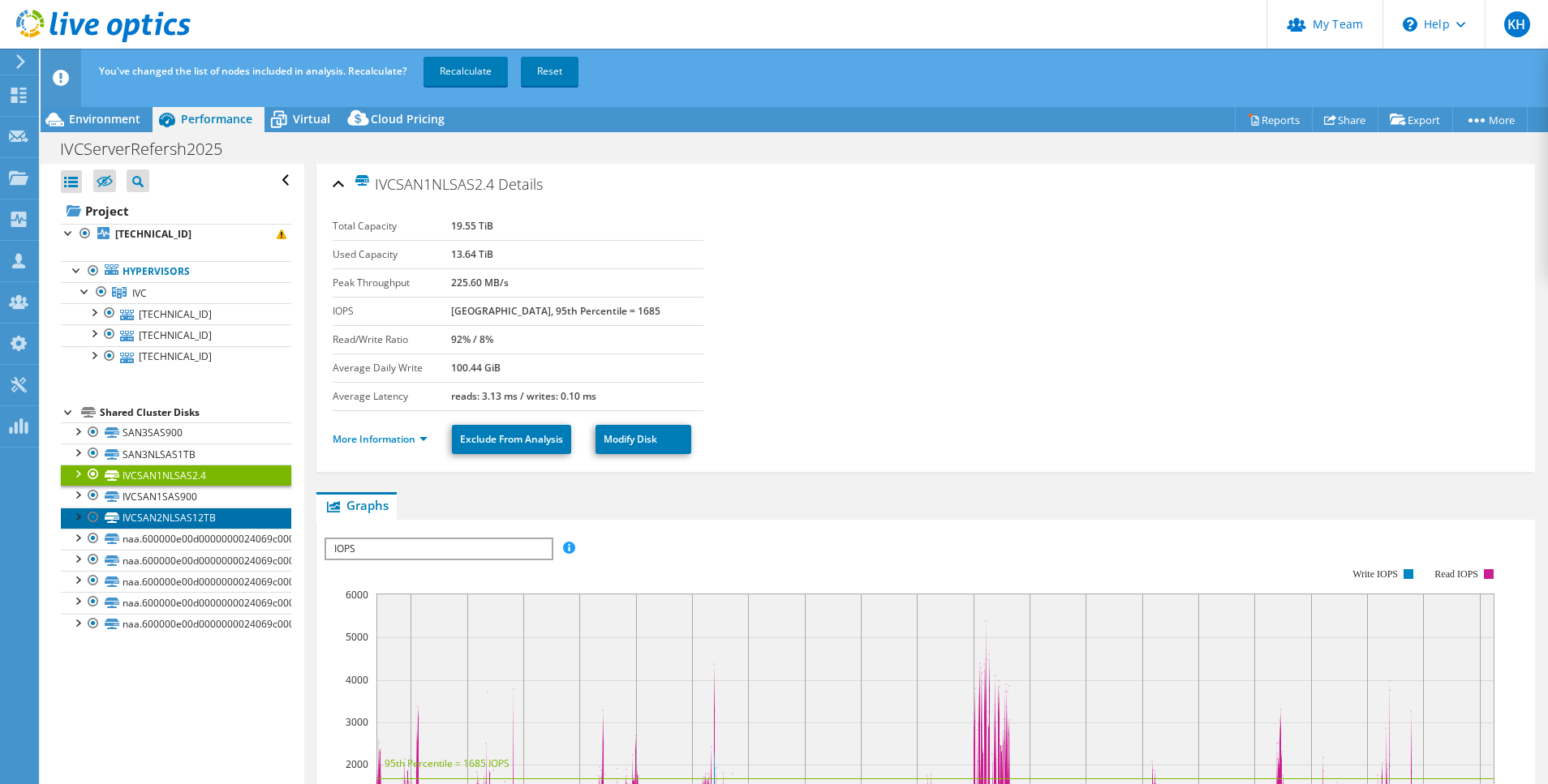
click at [155, 514] on link "IVCSAN2NLSAS12TB" at bounding box center [176, 519] width 230 height 21
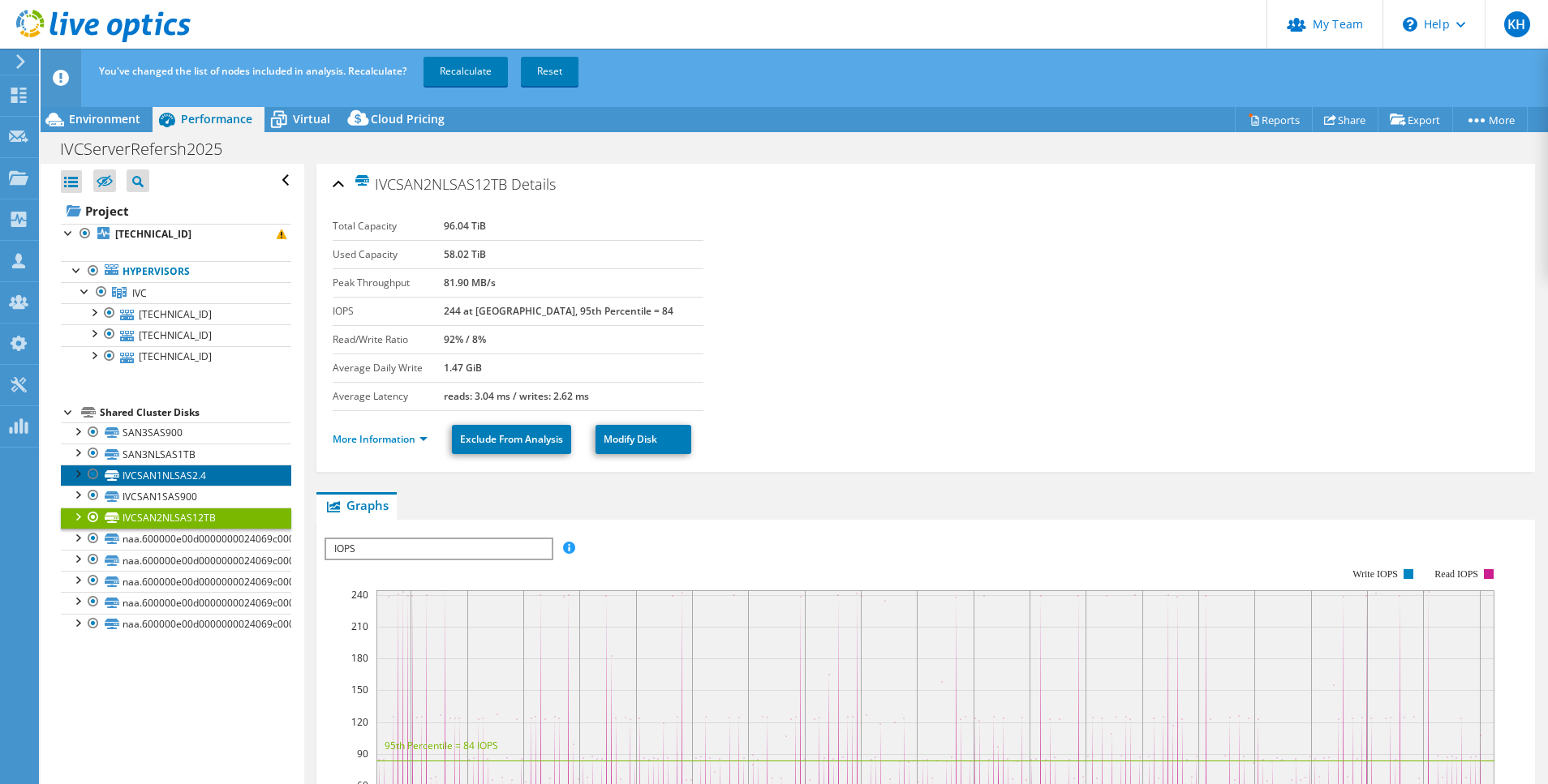
click at [176, 478] on link "IVCSAN1NLSAS2.4" at bounding box center [176, 475] width 230 height 21
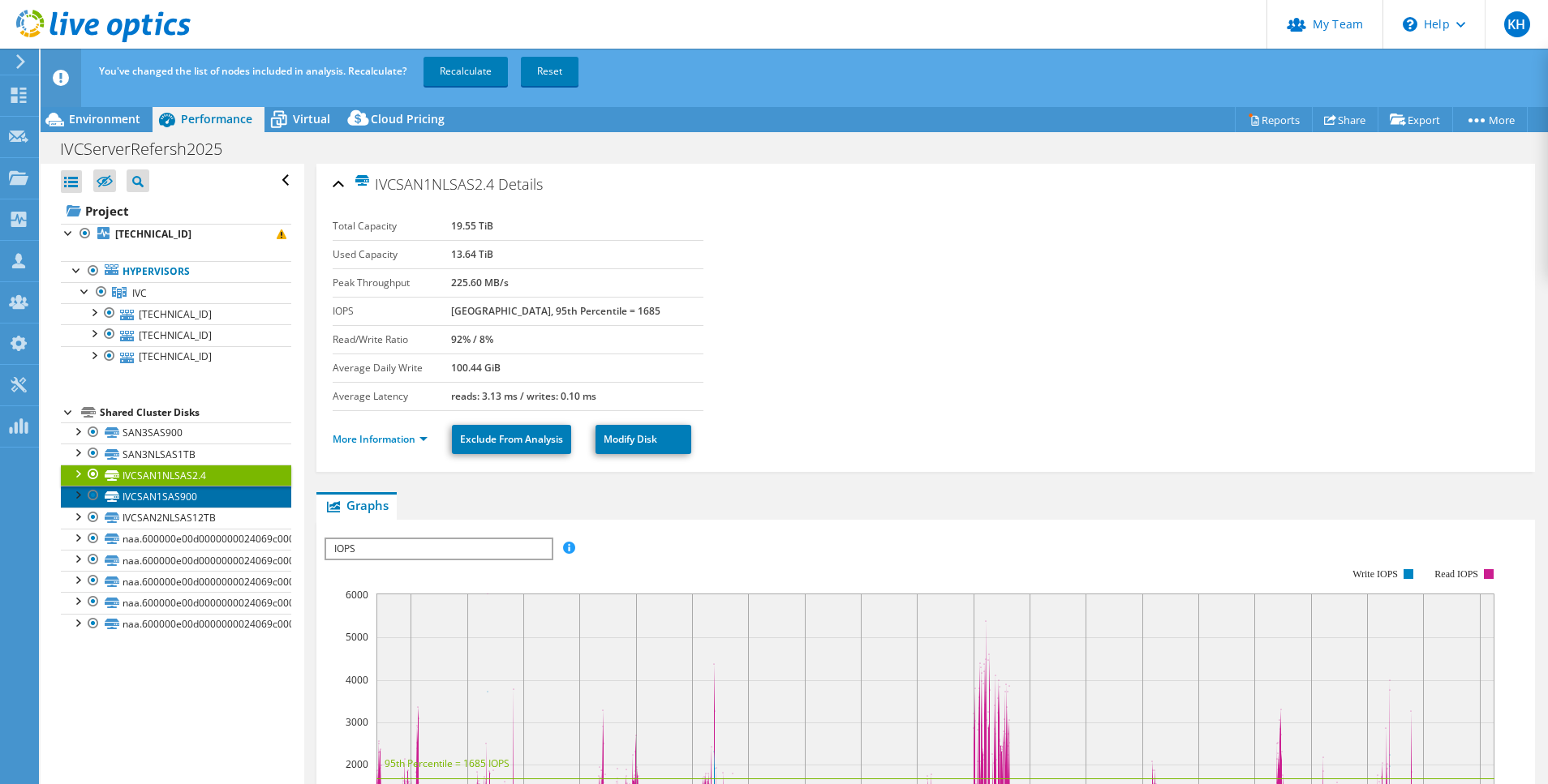
click at [178, 498] on link "IVCSAN1SAS900" at bounding box center [176, 496] width 230 height 21
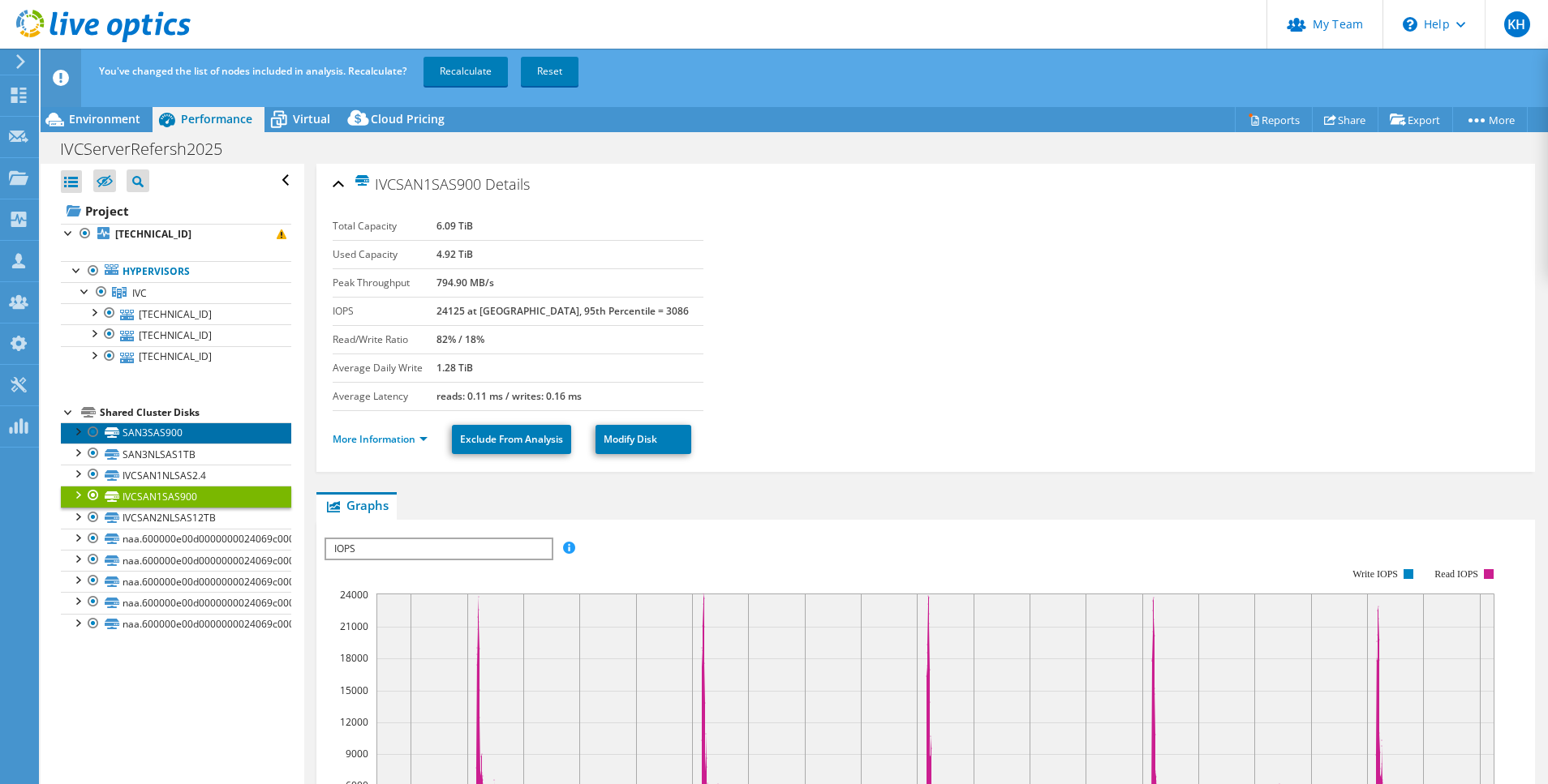
click at [163, 434] on link "SAN3SAS900" at bounding box center [176, 433] width 230 height 21
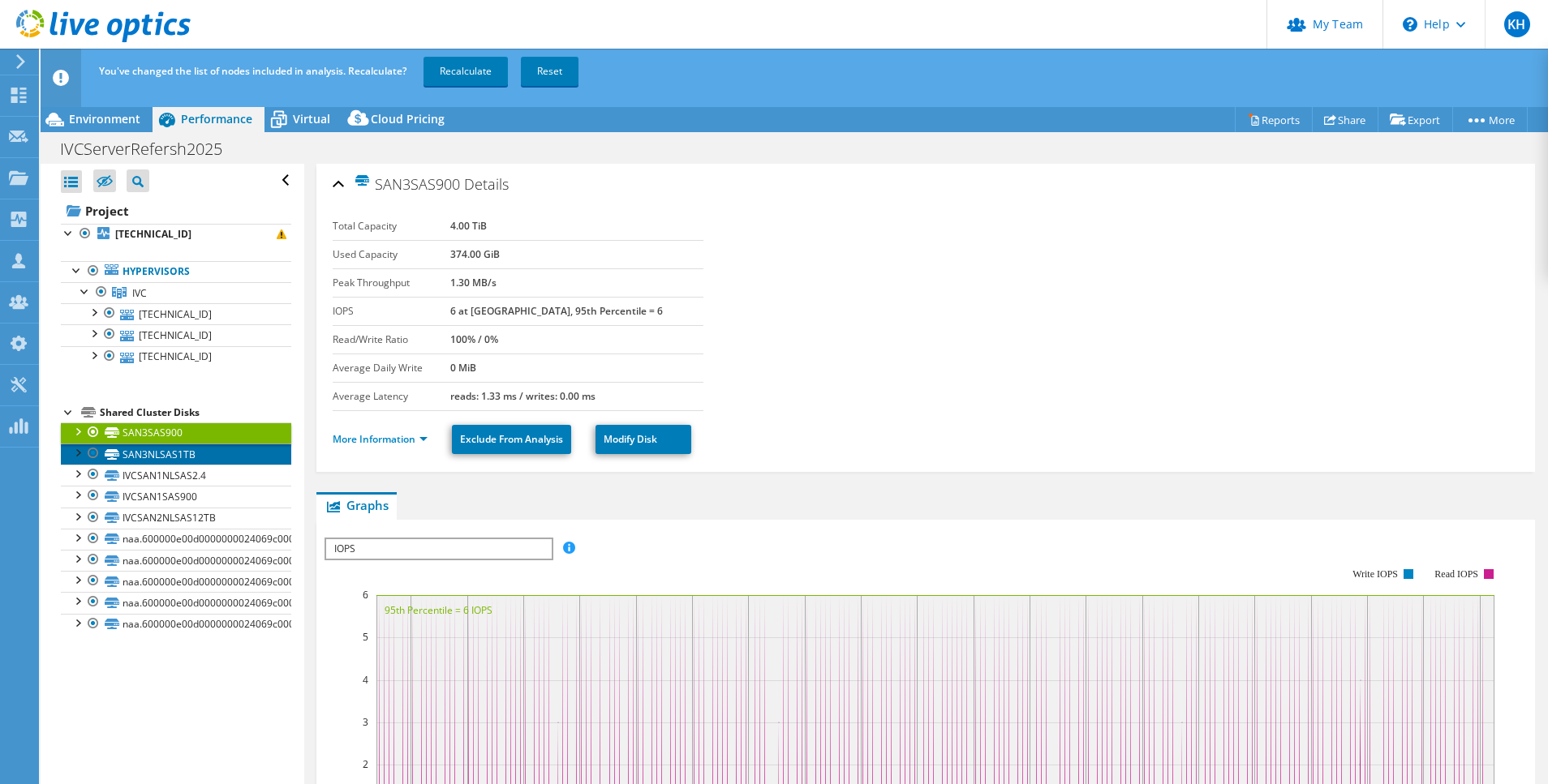
click at [171, 447] on link "SAN3NLSAS1TB" at bounding box center [176, 455] width 230 height 21
click at [171, 436] on link "SAN3SAS900" at bounding box center [176, 433] width 230 height 21
click at [173, 455] on link "SAN3NLSAS1TB" at bounding box center [176, 455] width 230 height 21
click at [162, 433] on link "SAN3SAS900" at bounding box center [176, 433] width 230 height 21
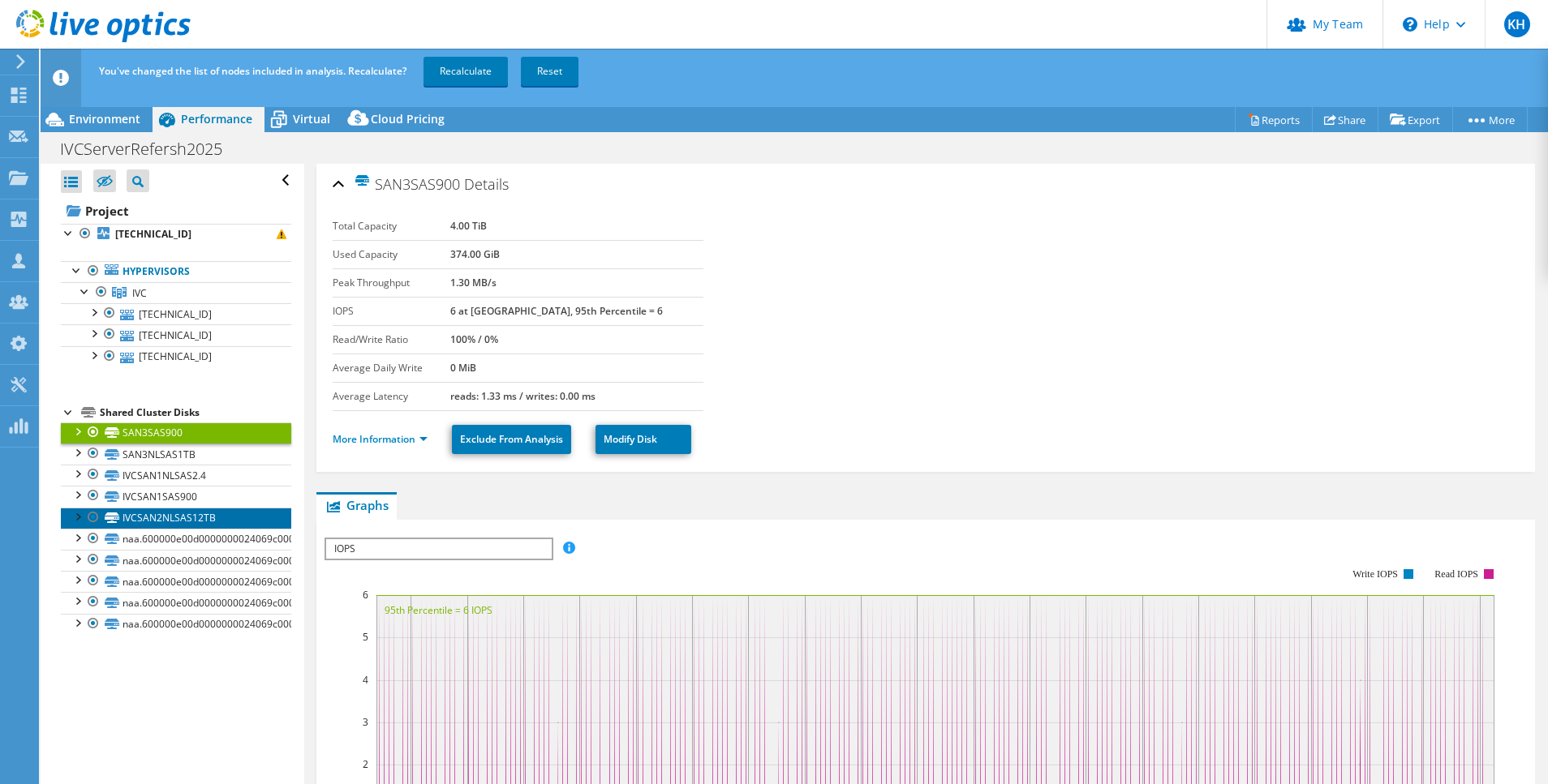
click at [178, 520] on link "IVCSAN2NLSAS12TB" at bounding box center [176, 519] width 230 height 21
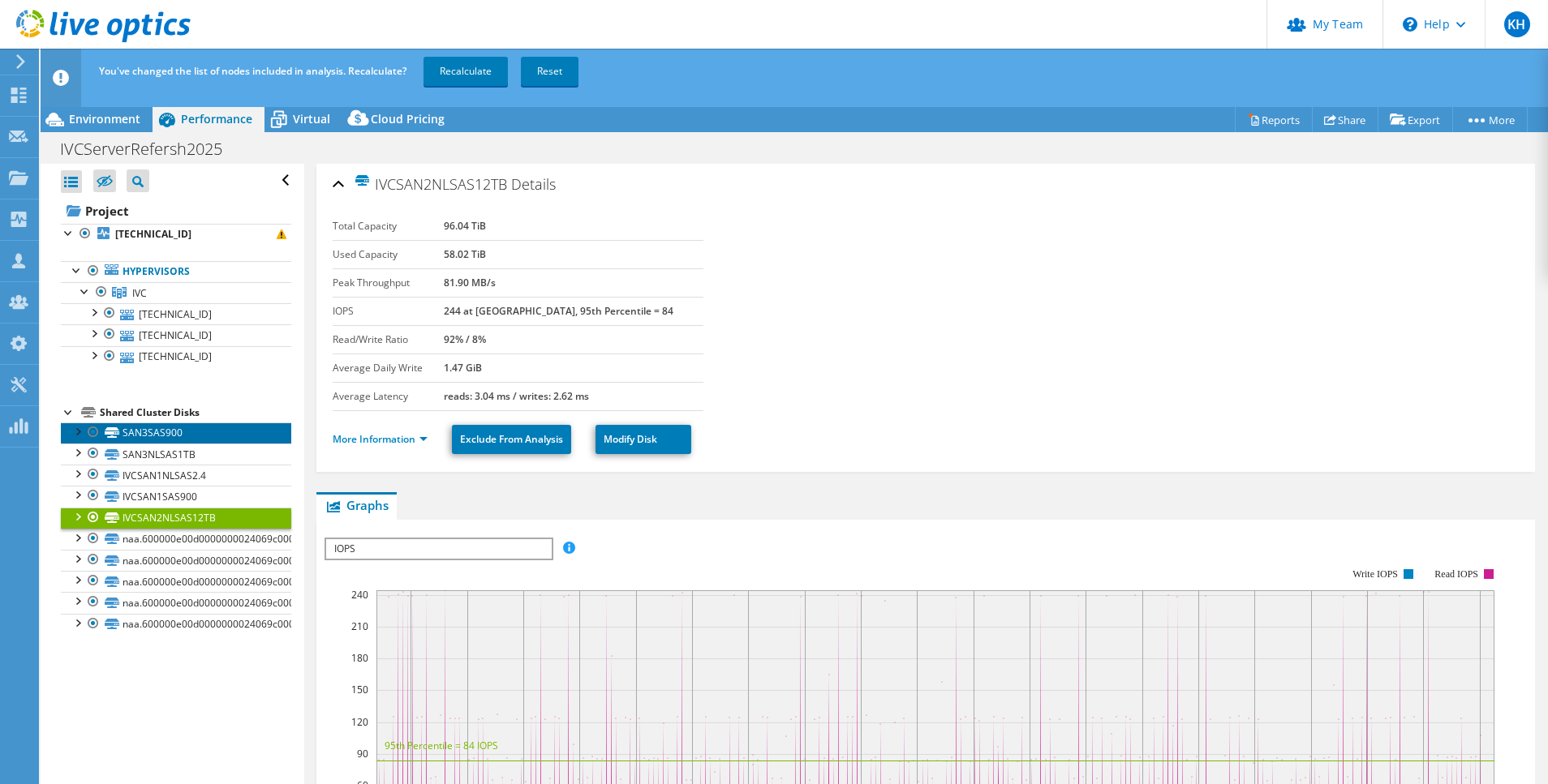
click at [150, 436] on link "SAN3SAS900" at bounding box center [176, 433] width 230 height 21
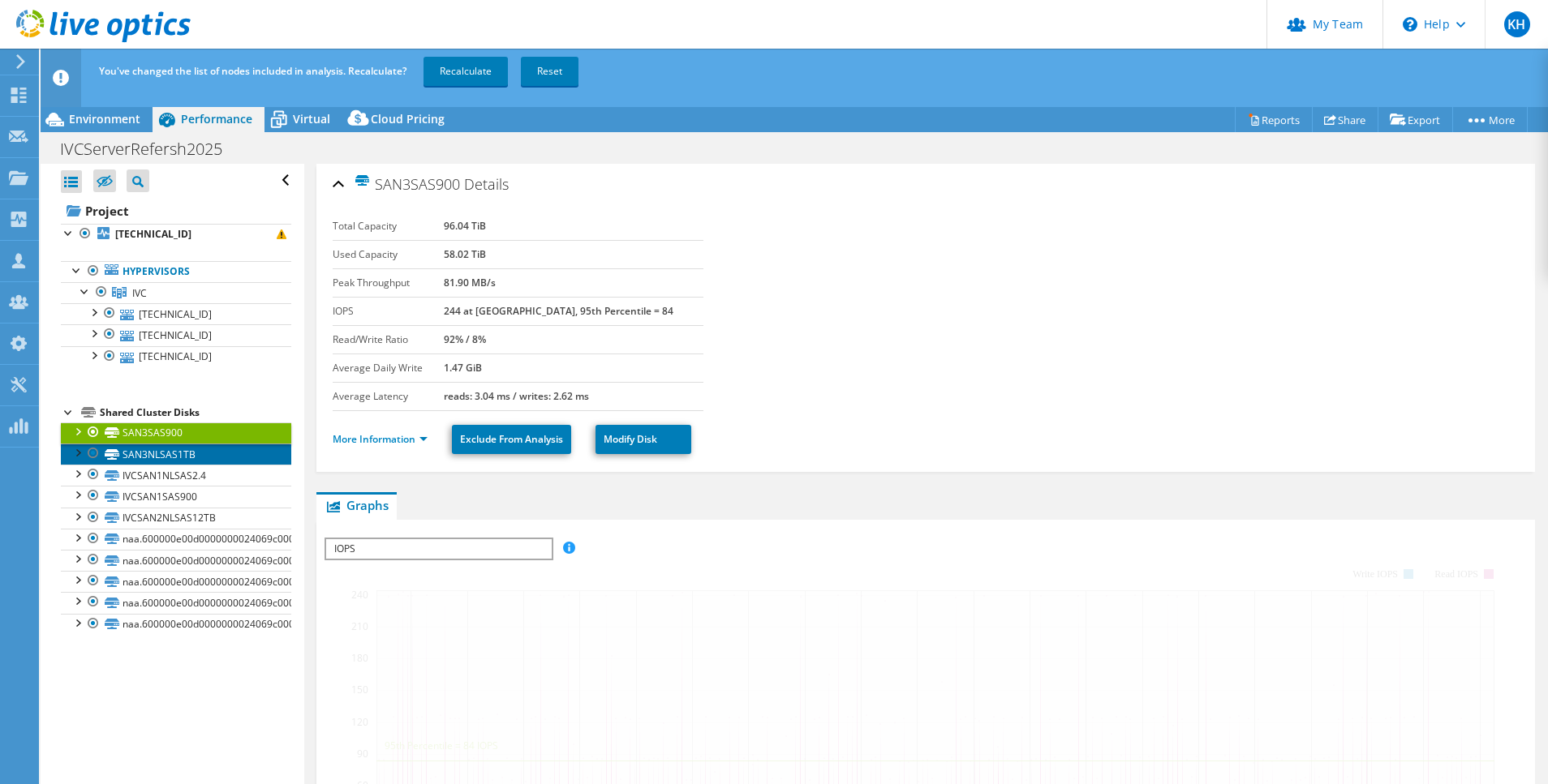
click at [163, 453] on link "SAN3NLSAS1TB" at bounding box center [176, 455] width 230 height 21
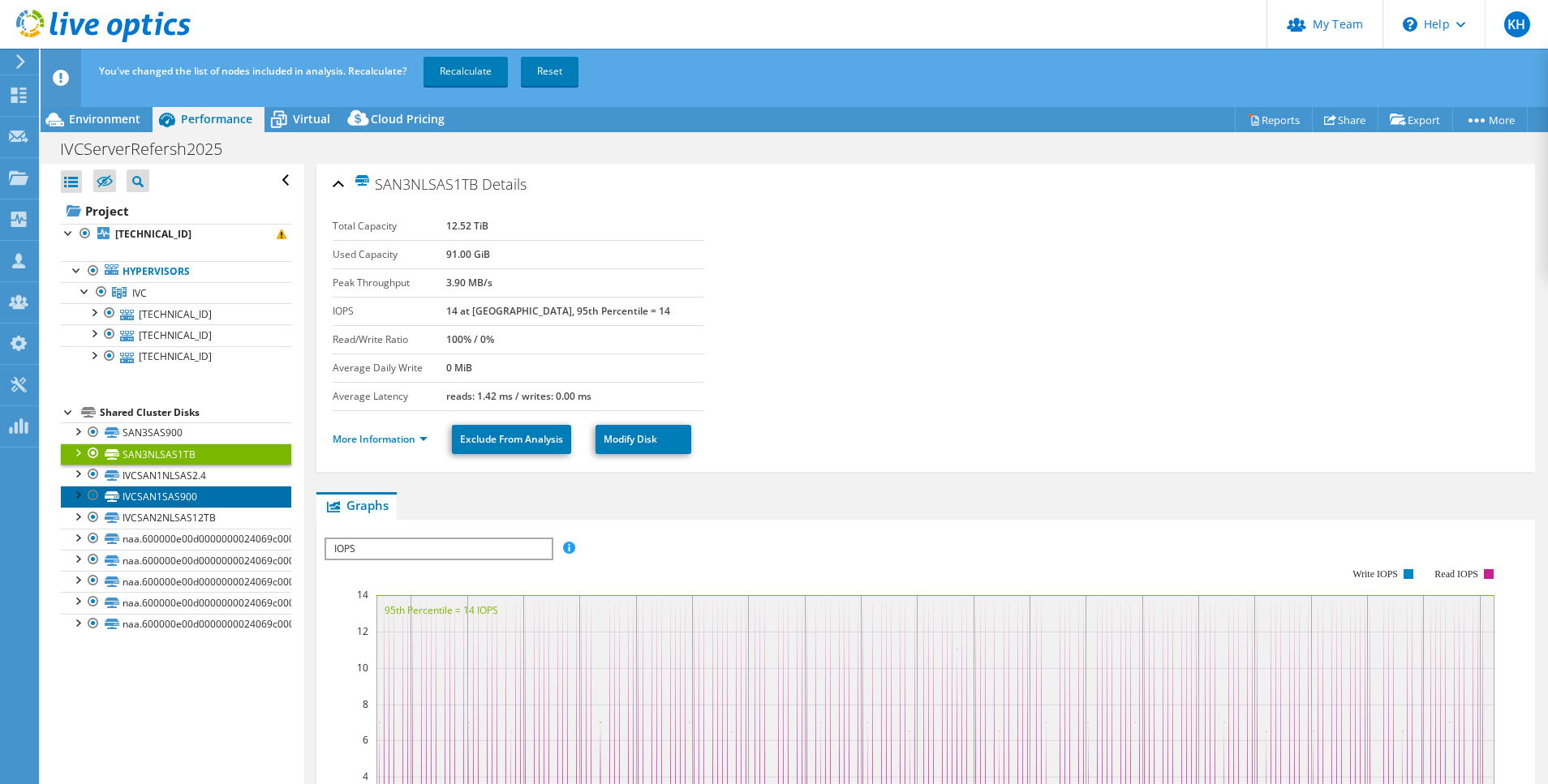
click at [164, 492] on link "IVCSAN1SAS900" at bounding box center [176, 496] width 230 height 21
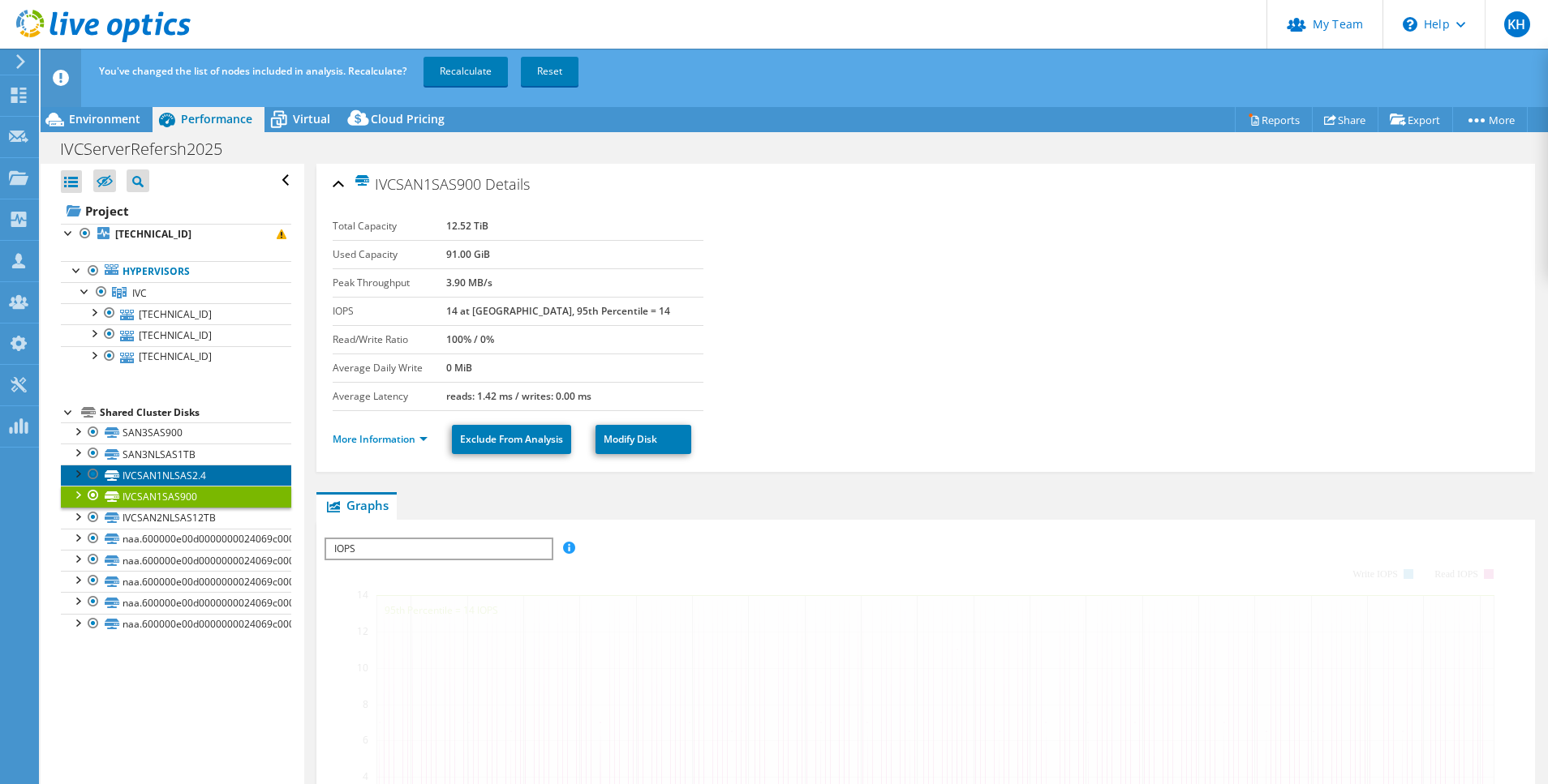
click at [123, 474] on link "IVCSAN1NLSAS2.4" at bounding box center [176, 475] width 230 height 21
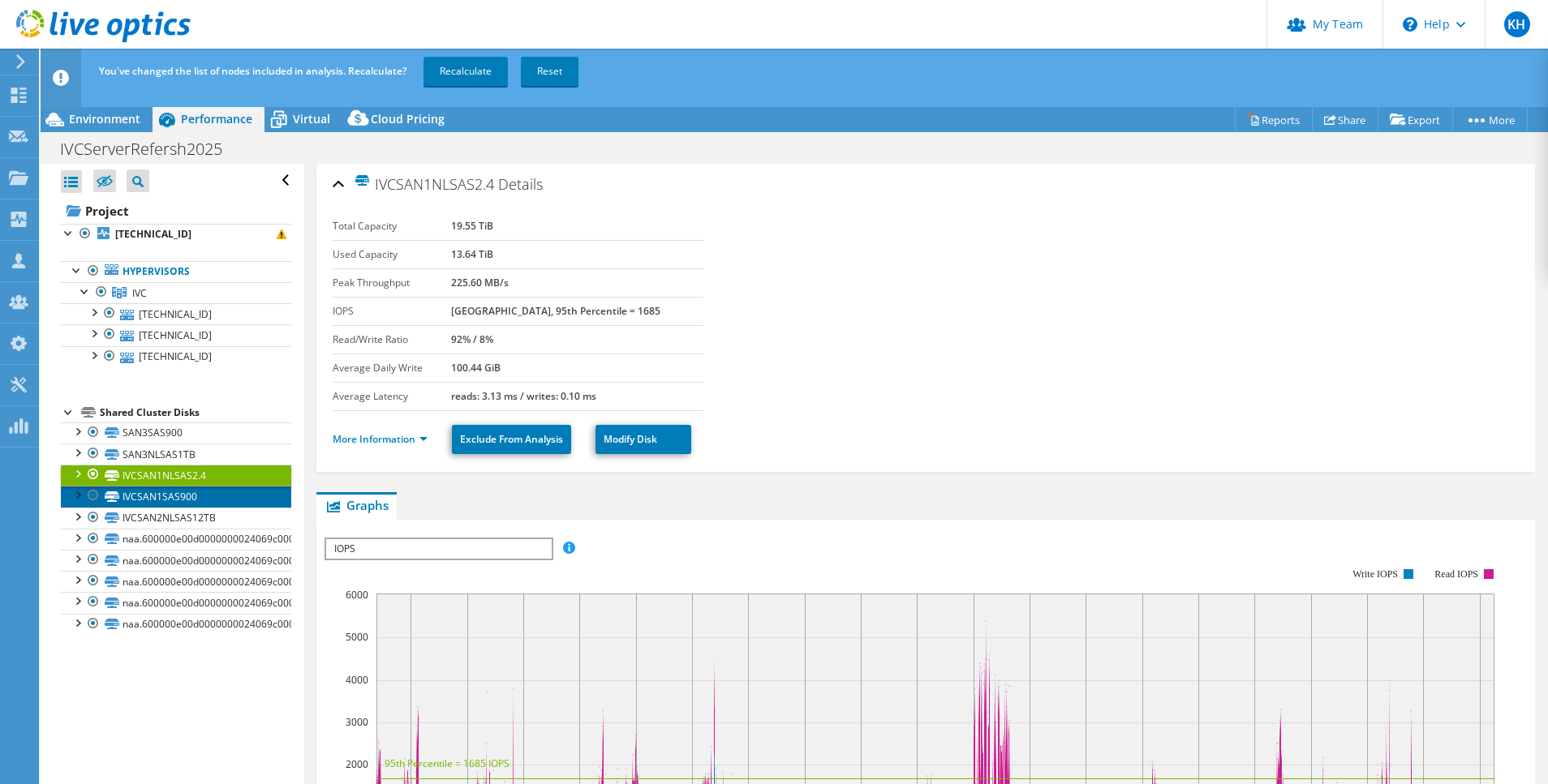
click at [155, 499] on link "IVCSAN1SAS900" at bounding box center [176, 496] width 230 height 21
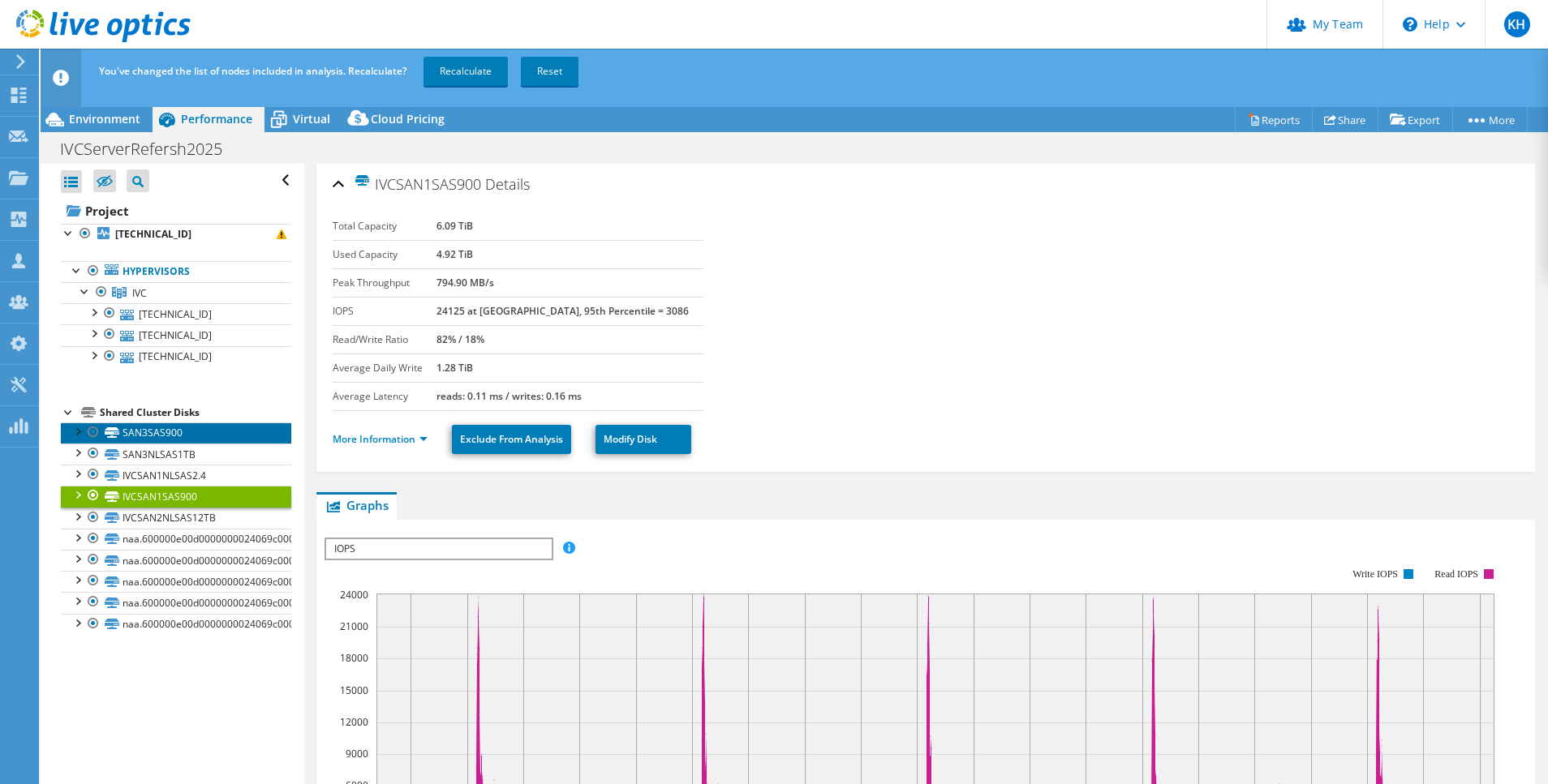
click at [136, 436] on link "SAN3SAS900" at bounding box center [176, 433] width 230 height 21
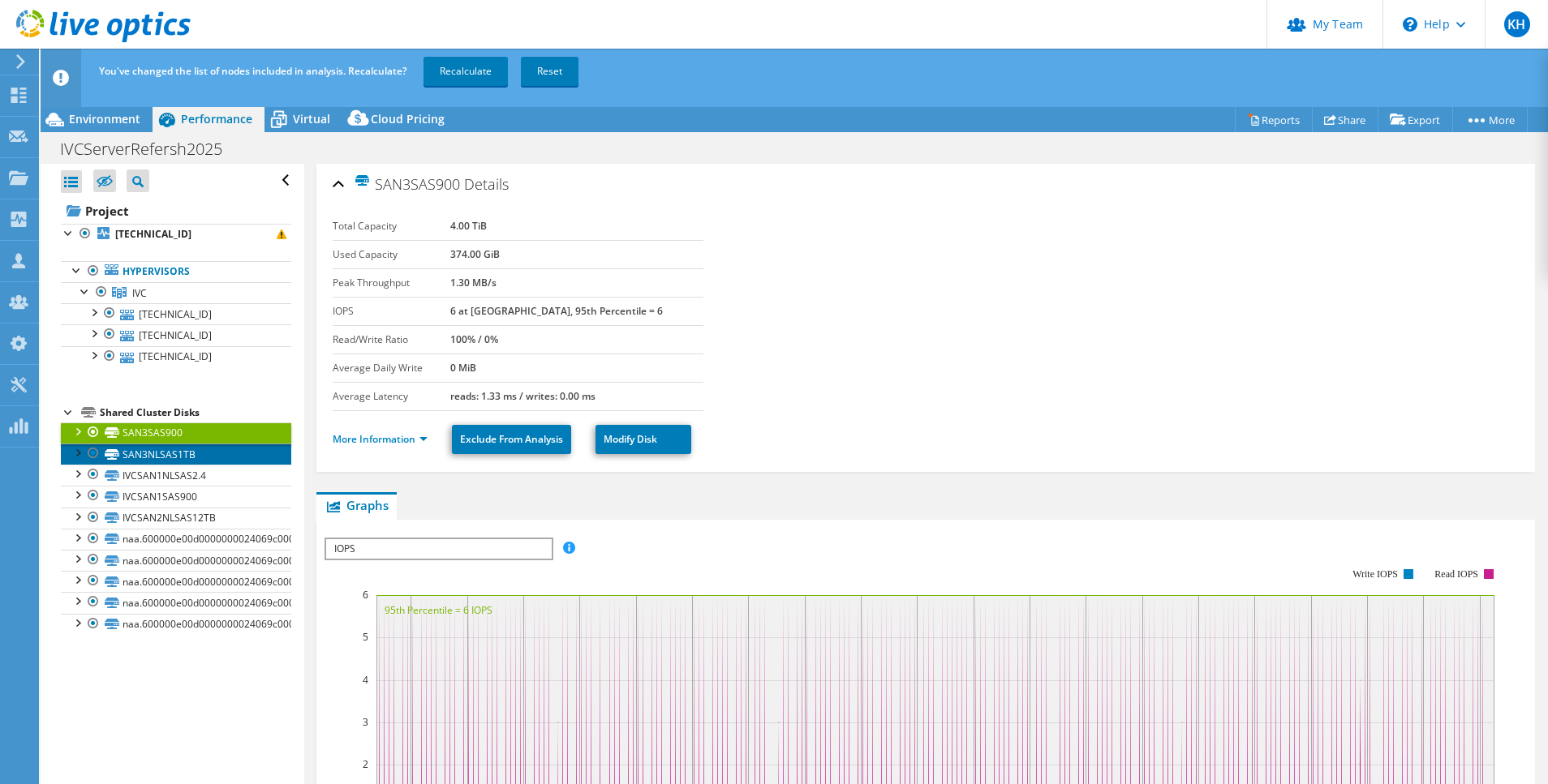
click at [136, 455] on link "SAN3NLSAS1TB" at bounding box center [176, 455] width 230 height 21
click at [136, 432] on link "SAN3SAS900" at bounding box center [176, 433] width 230 height 21
click at [189, 450] on link "SAN3NLSAS1TB" at bounding box center [176, 455] width 230 height 21
drag, startPoint x: 484, startPoint y: 227, endPoint x: 530, endPoint y: 227, distance: 46.0
click at [530, 227] on td "12.52 TiB" at bounding box center [575, 226] width 258 height 28
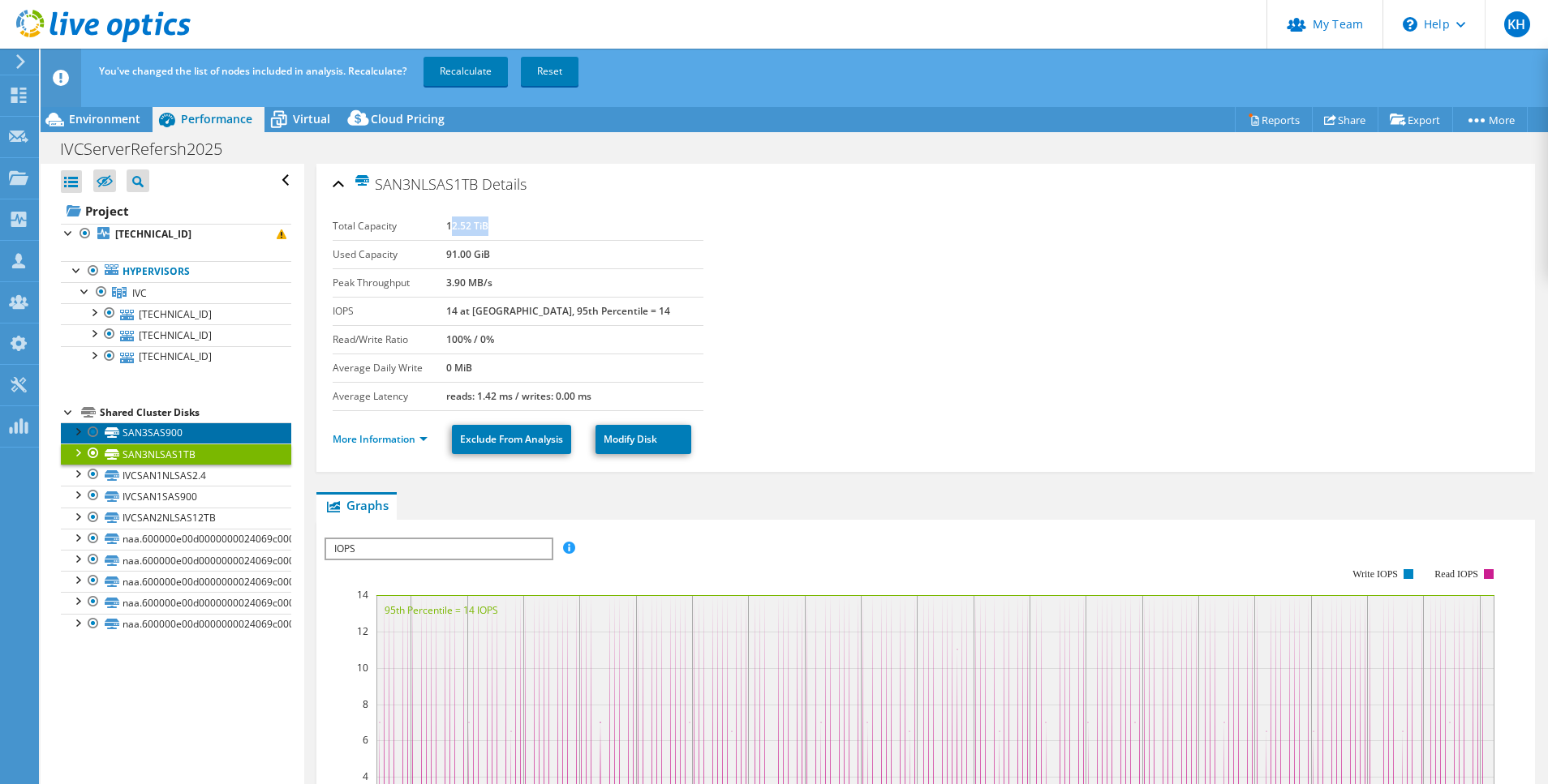
click at [143, 431] on link "SAN3SAS900" at bounding box center [176, 433] width 230 height 21
click at [487, 226] on b "4.00 TiB" at bounding box center [468, 226] width 36 height 14
